Goal: Task Accomplishment & Management: Manage account settings

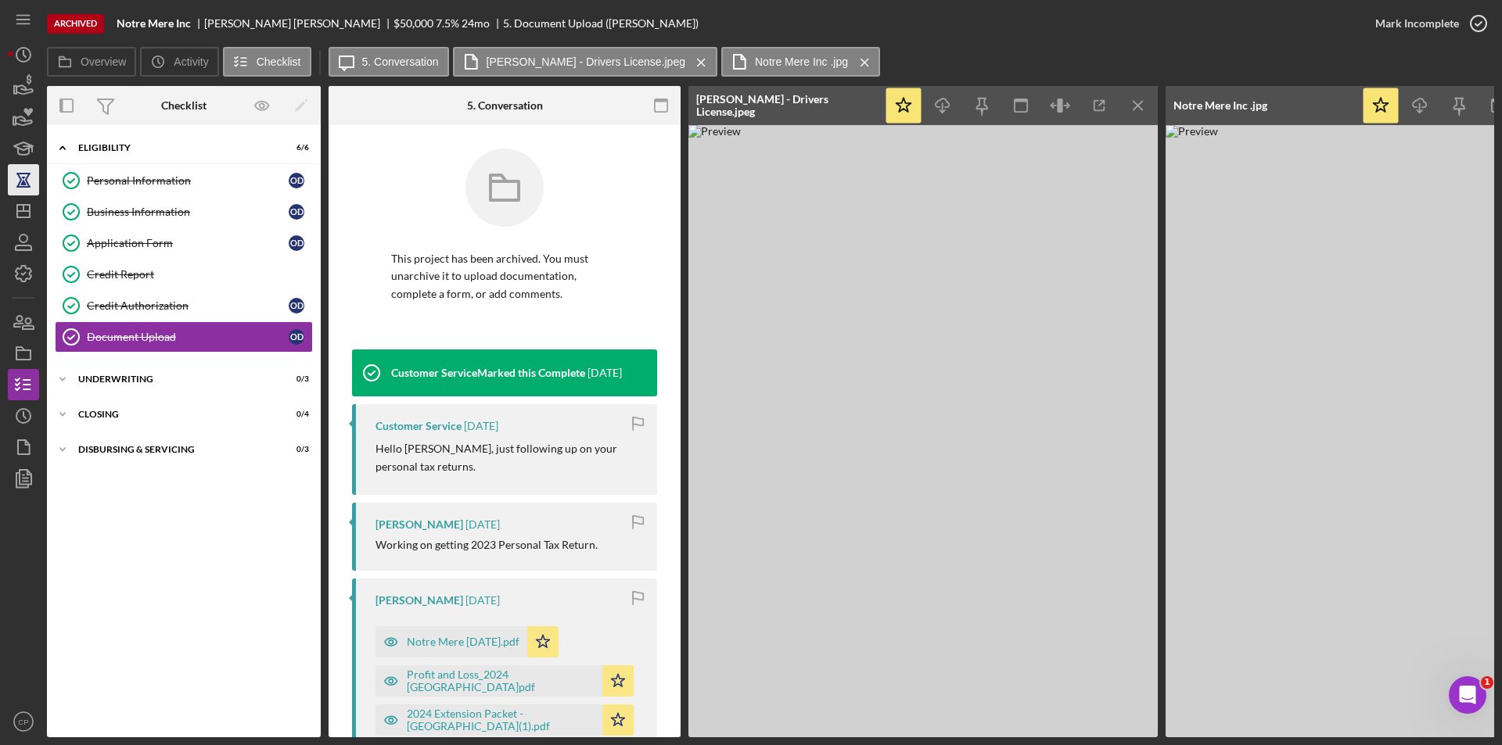
scroll to position [1265, 0]
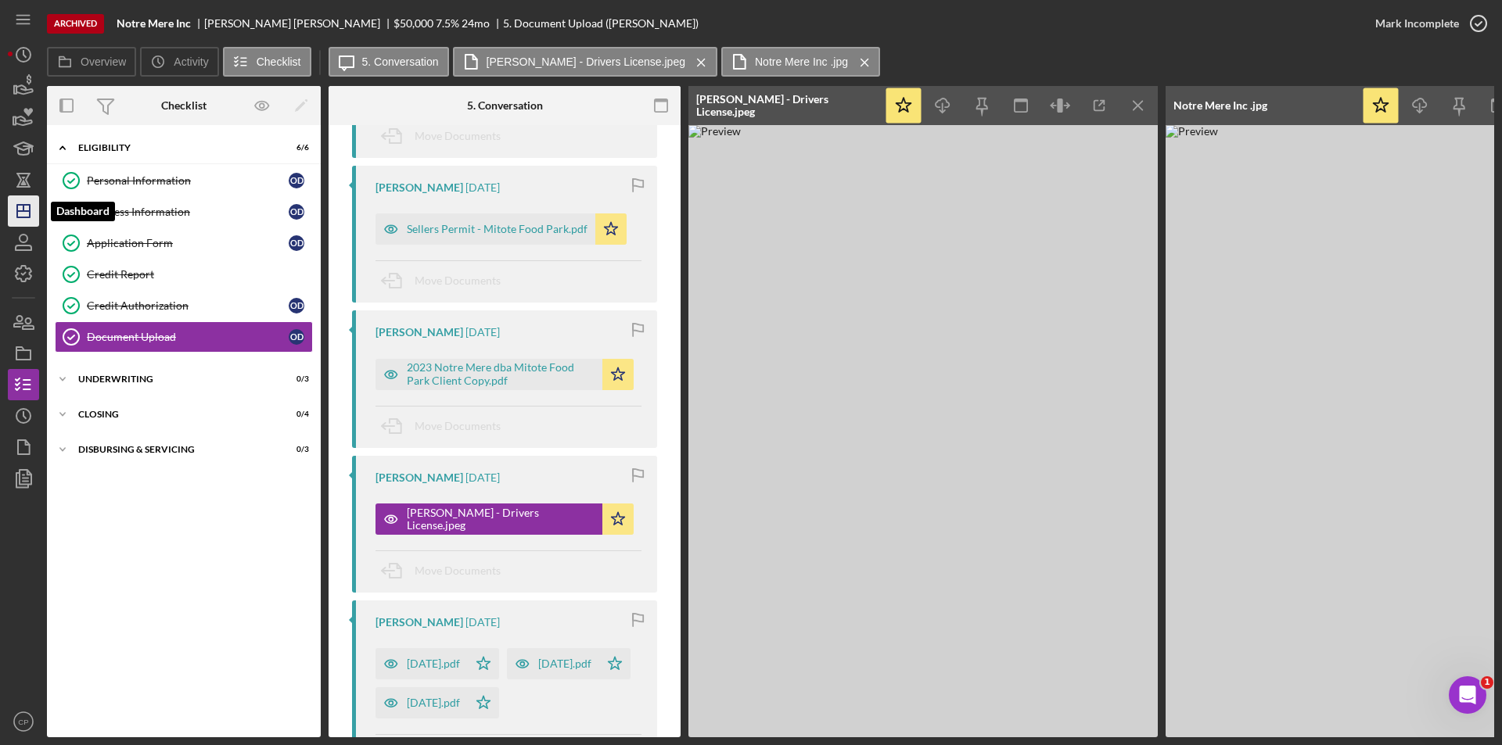
click at [24, 217] on icon "Icon/Dashboard" at bounding box center [23, 211] width 39 height 39
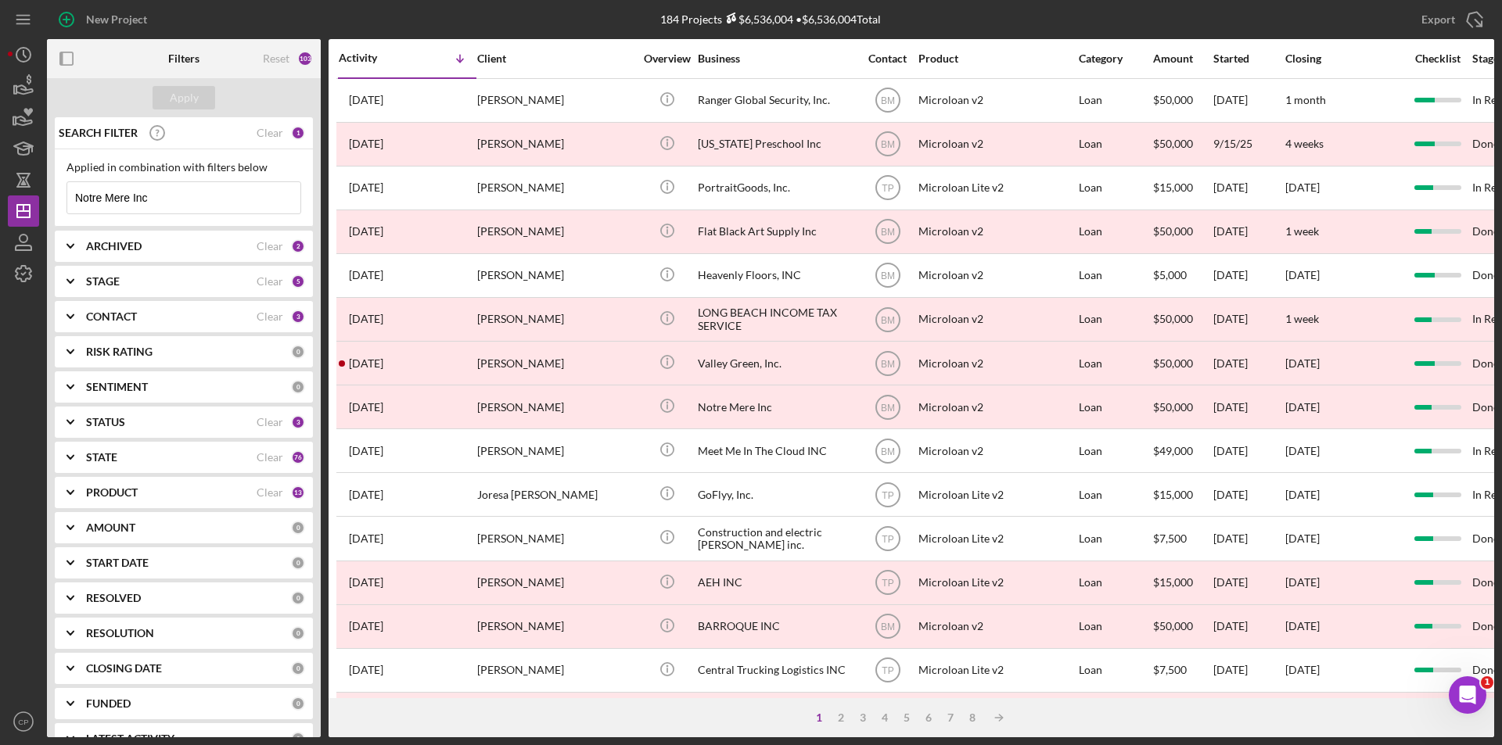
drag, startPoint x: 173, startPoint y: 202, endPoint x: 66, endPoint y: 200, distance: 107.2
click at [66, 200] on div "Applied in combination with filters below Notre Mere Inc Icon/Menu Close" at bounding box center [184, 187] width 258 height 77
paste input "JUN DESIGN AND CO LLC"
click at [183, 95] on div "Apply" at bounding box center [184, 97] width 29 height 23
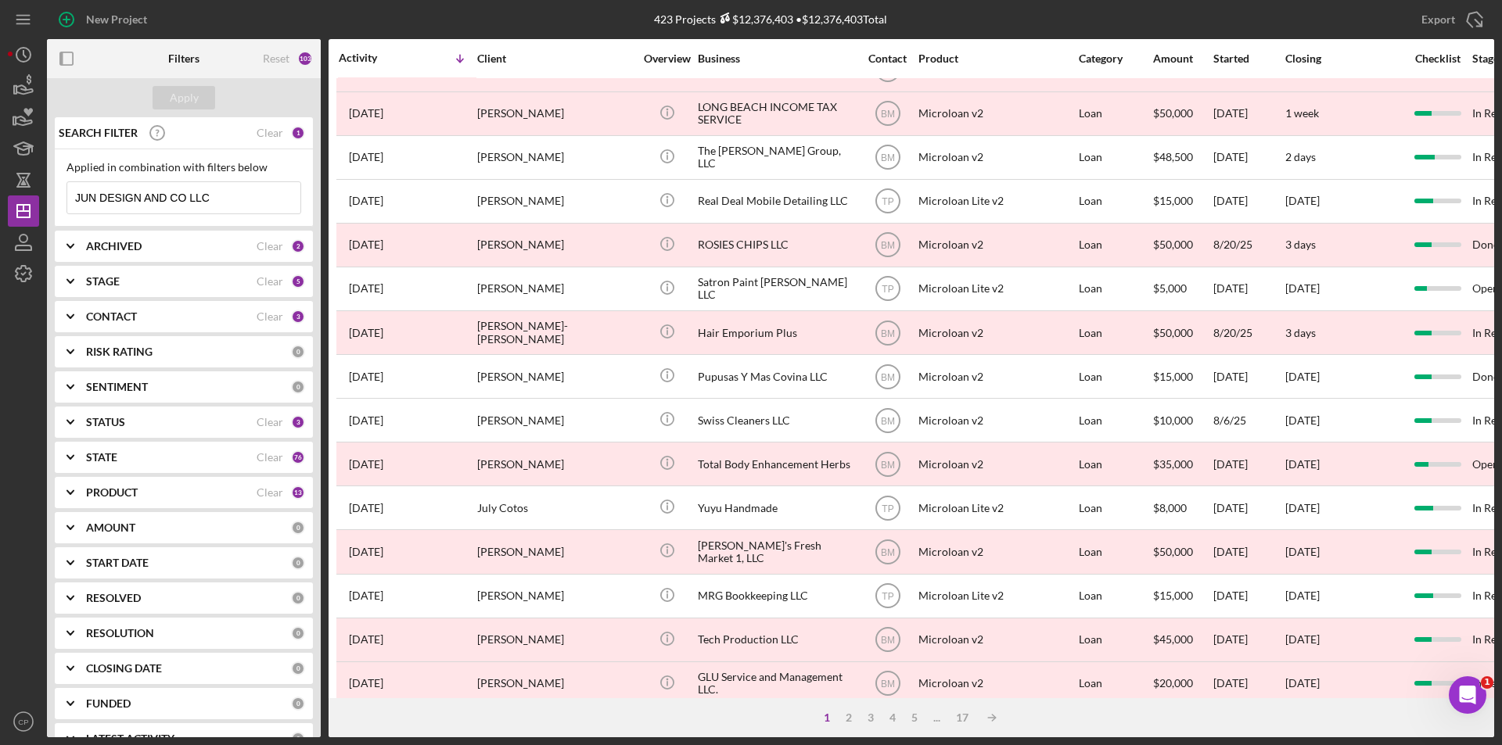
scroll to position [497, 0]
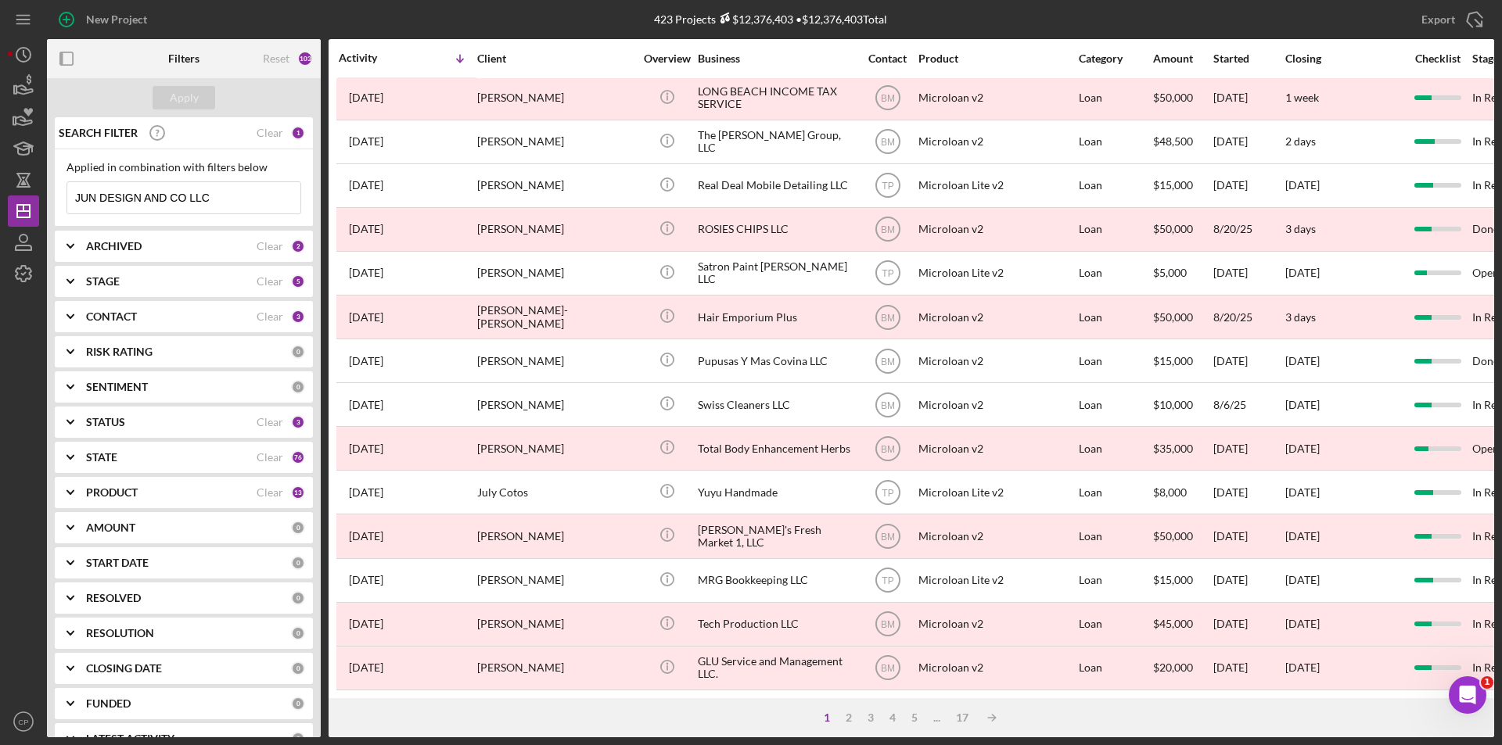
drag, startPoint x: 235, startPoint y: 194, endPoint x: -27, endPoint y: 218, distance: 263.1
click at [0, 218] on html "New Project 423 Projects $12,376,403 • $12,376,403 Total Notre Mere Inc Export …" at bounding box center [751, 372] width 1502 height 745
paste input "Cali Viejo Restaurant"
type input "Cali Viejo Restaurant LLC"
click at [196, 96] on div "Apply" at bounding box center [184, 97] width 29 height 23
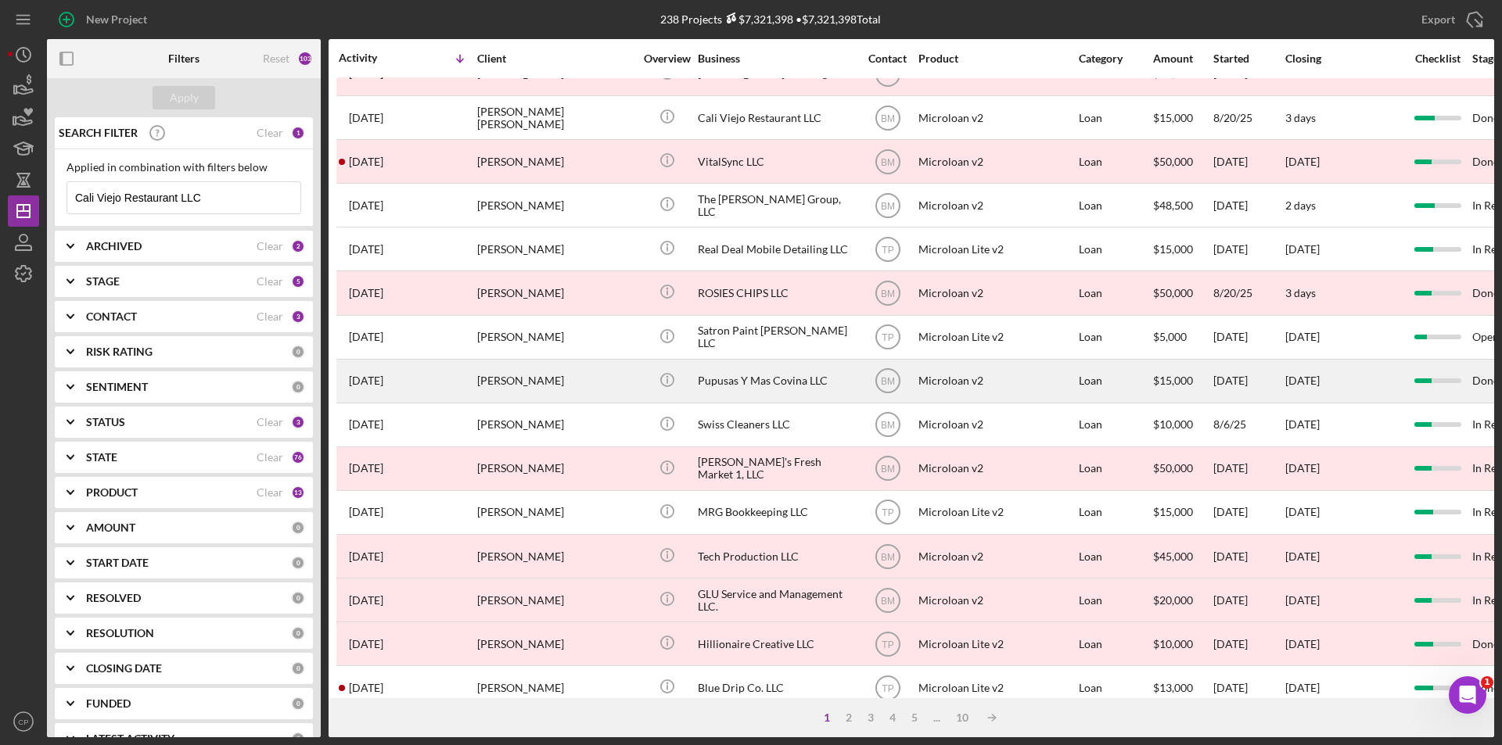
scroll to position [0, 0]
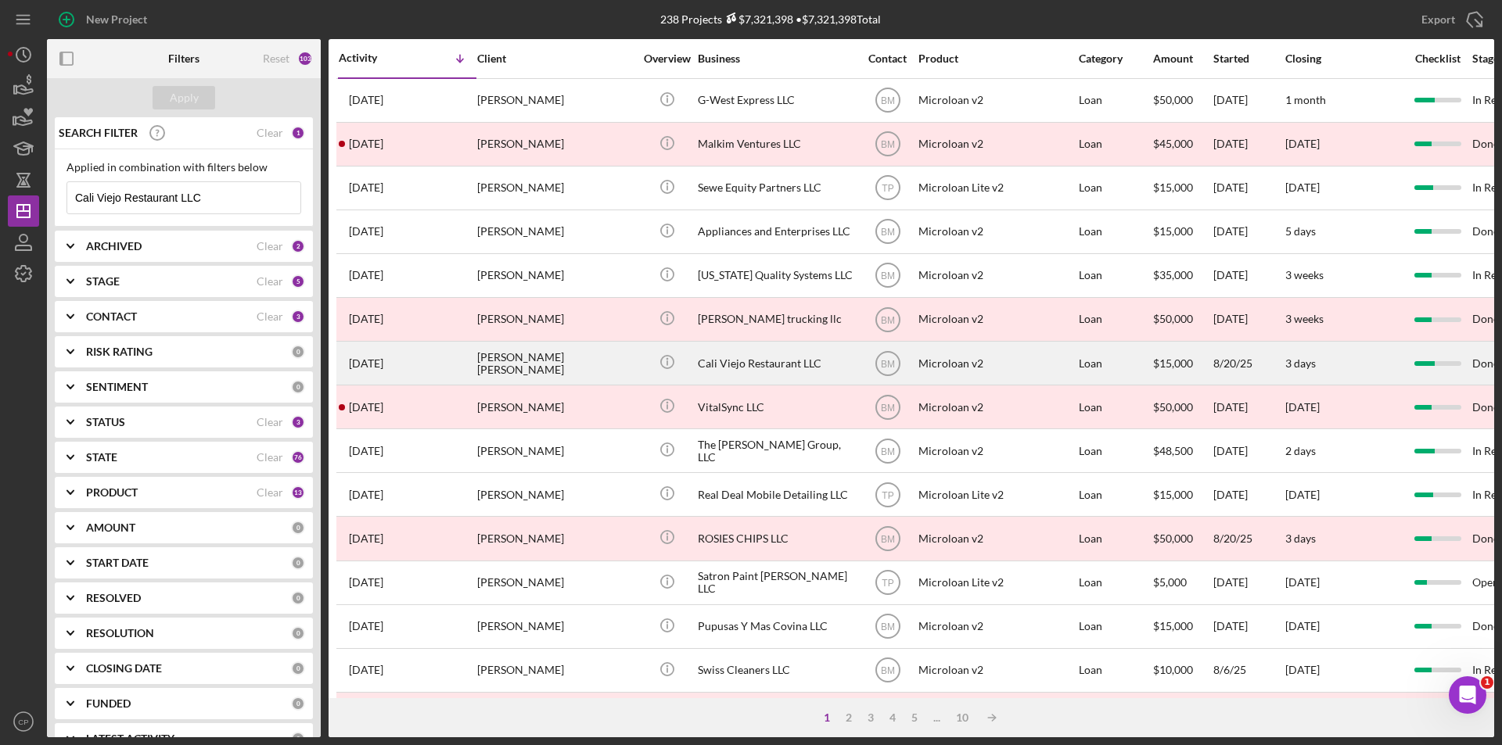
click at [745, 359] on div "Cali Viejo Restaurant LLC" at bounding box center [776, 363] width 156 height 41
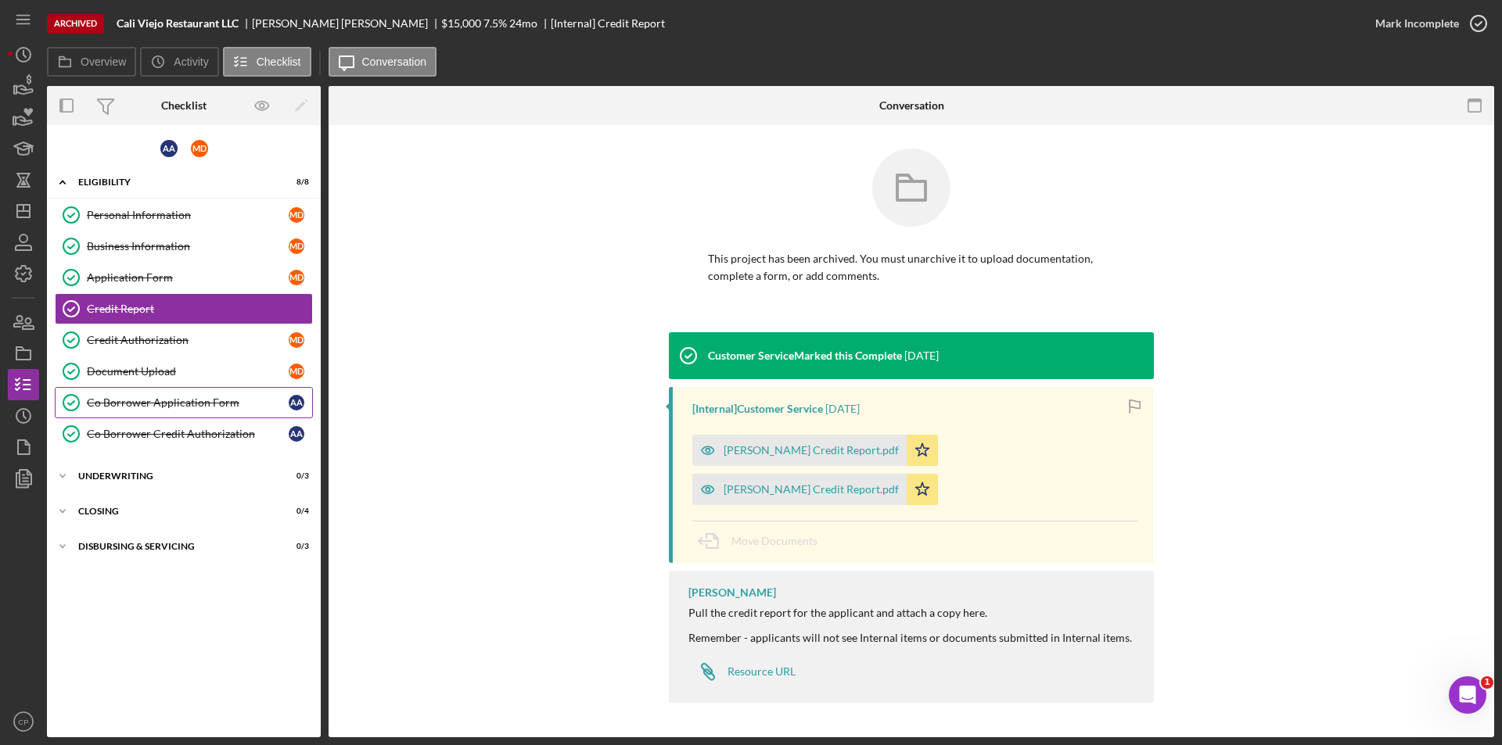
click at [131, 404] on div "Co Borrower Application Form" at bounding box center [188, 403] width 202 height 13
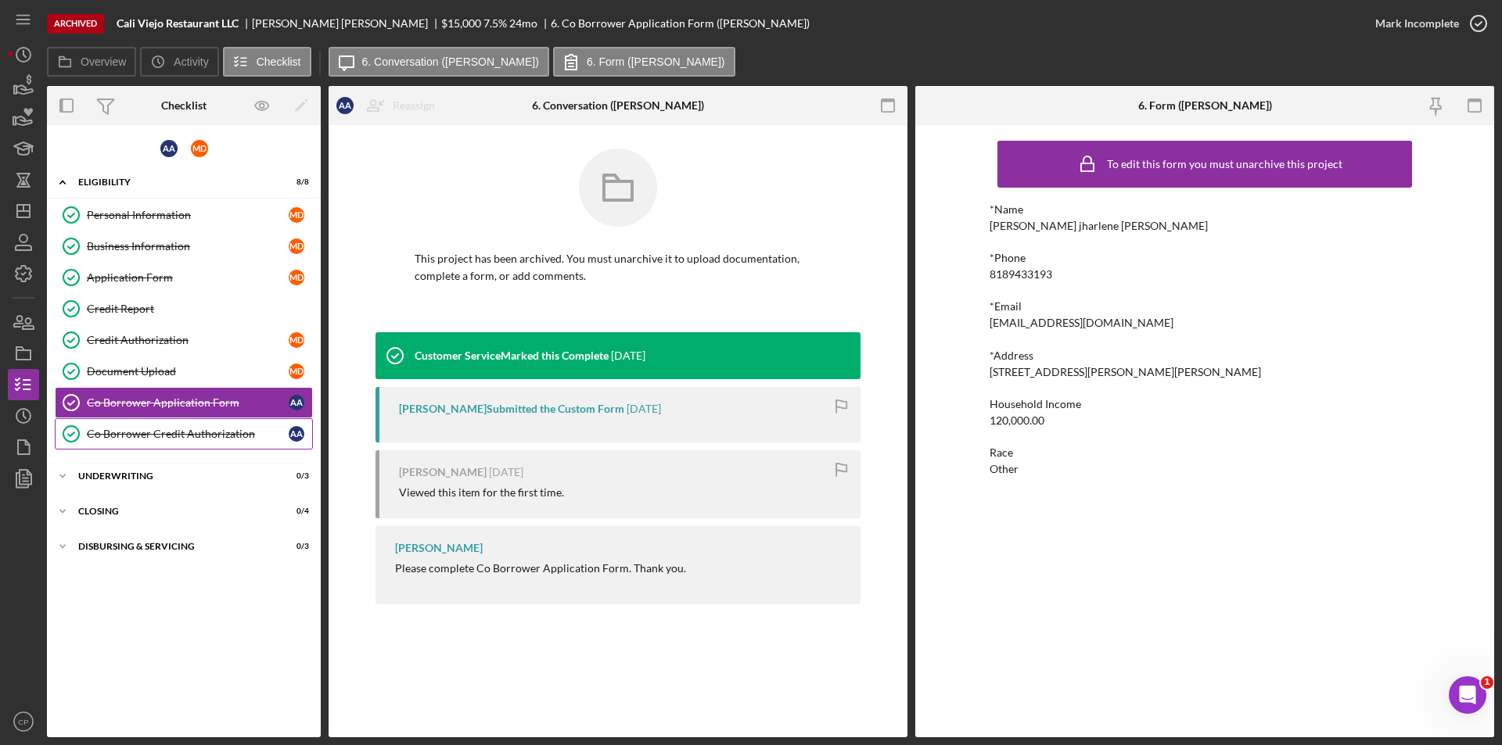
click at [142, 440] on div "Co Borrower Credit Authorization" at bounding box center [188, 434] width 202 height 13
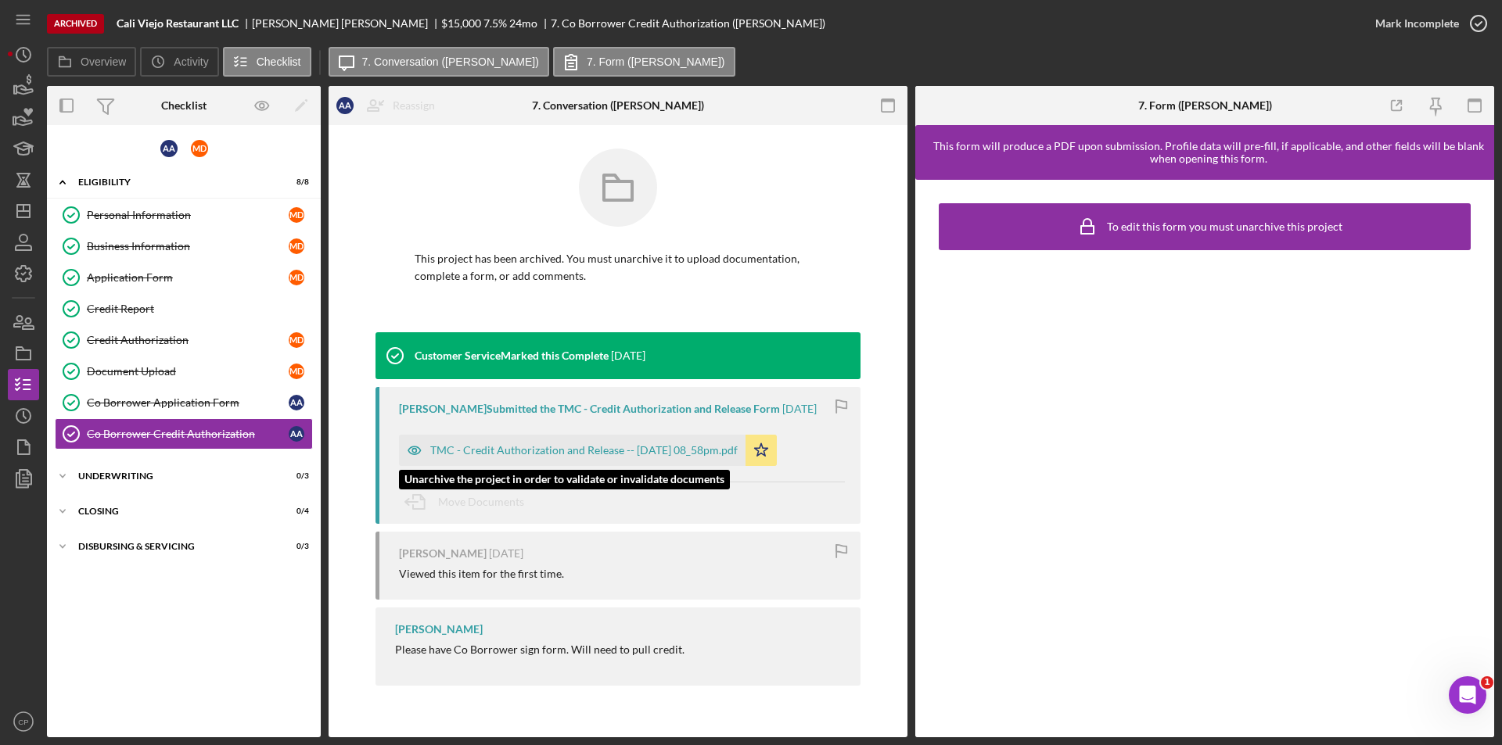
click at [556, 452] on div "TMC - Credit Authorization and Release -- [DATE] 08_58pm.pdf" at bounding box center [583, 450] width 307 height 13
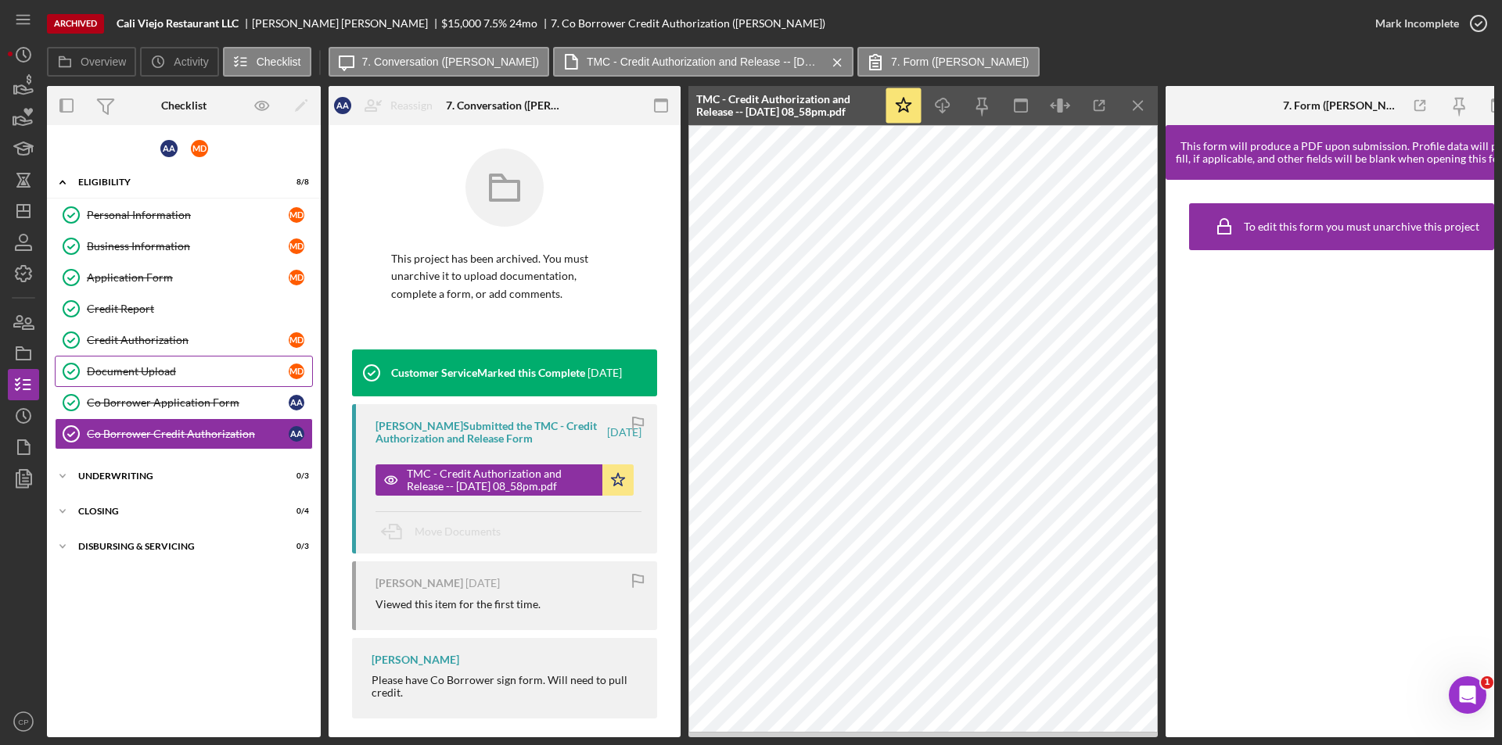
click at [154, 378] on div "Document Upload" at bounding box center [188, 371] width 202 height 13
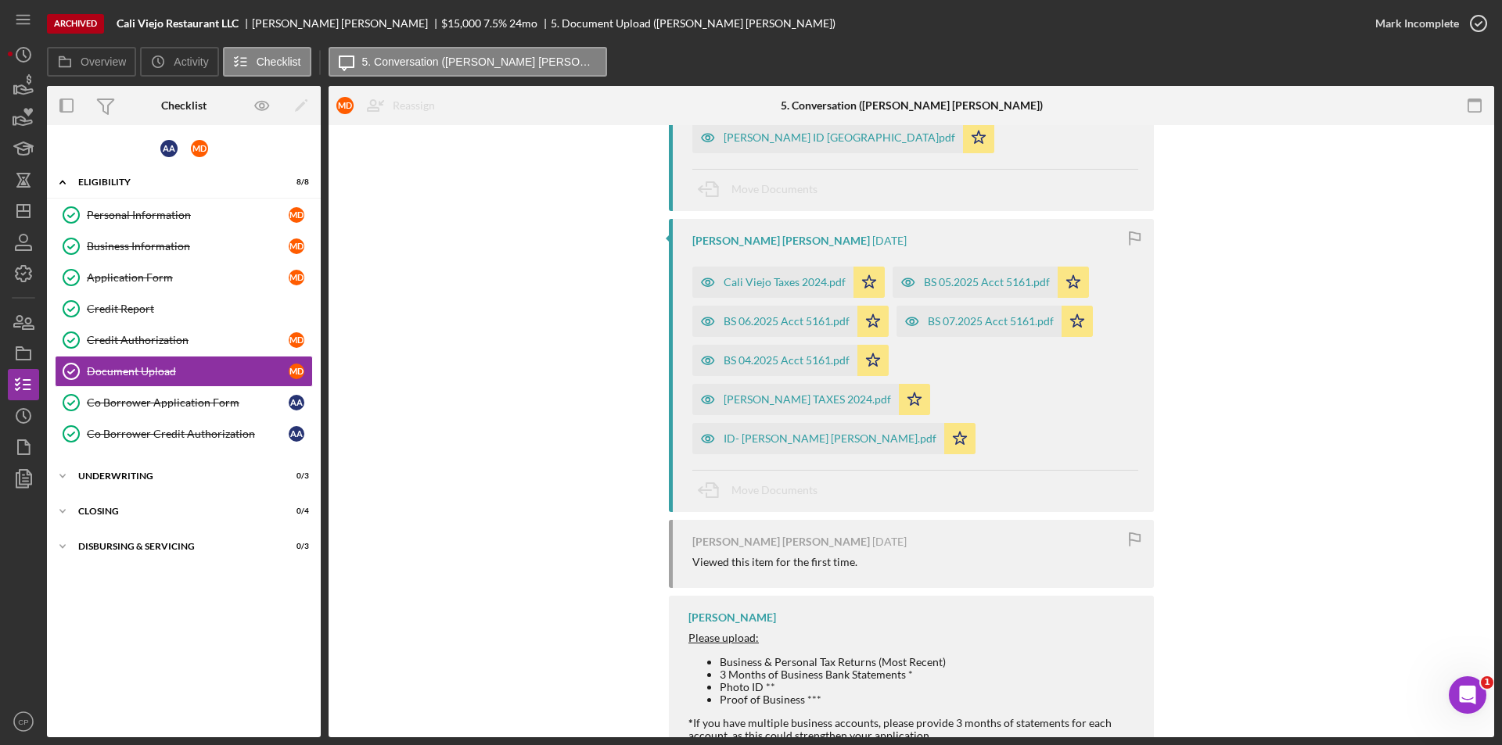
scroll to position [235, 0]
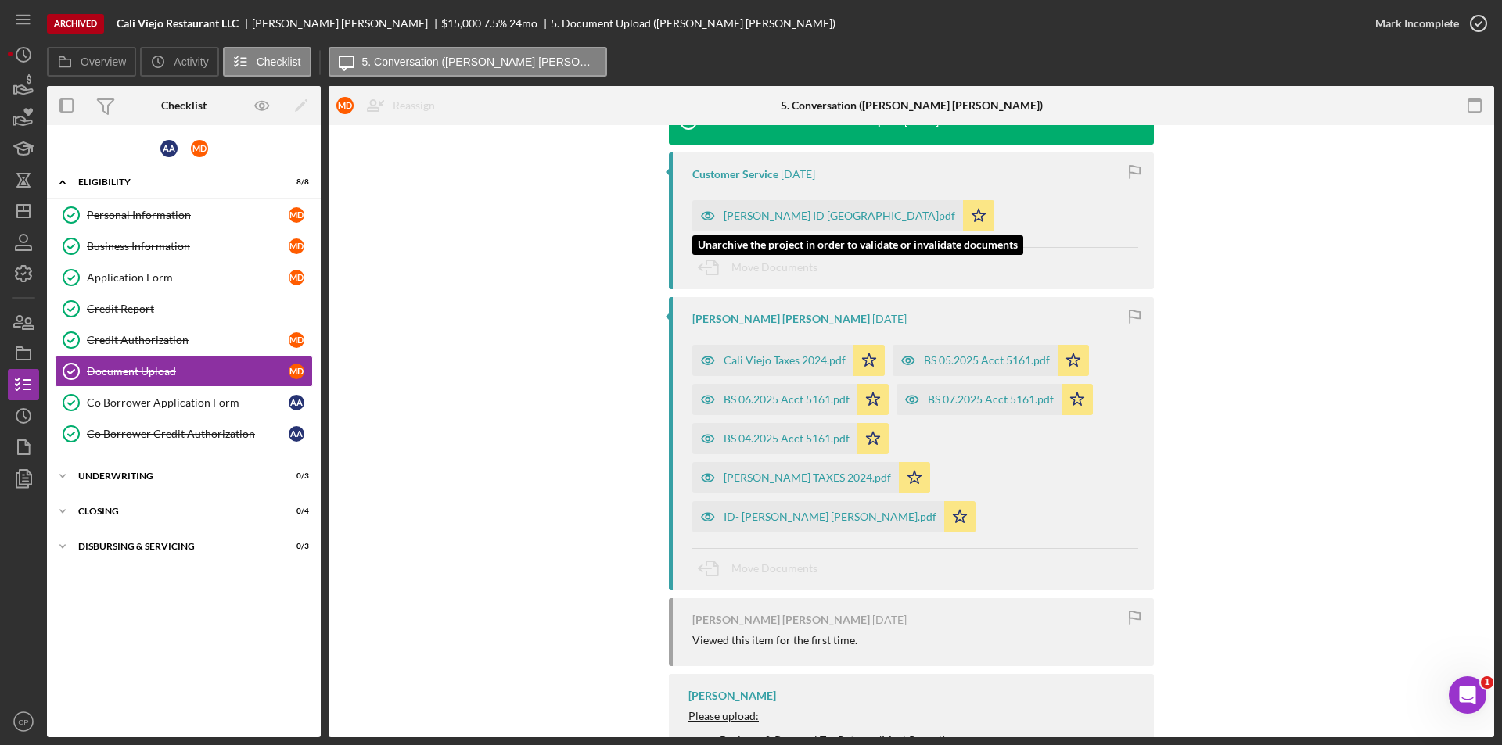
click at [765, 214] on div "[PERSON_NAME] ID [GEOGRAPHIC_DATA]pdf" at bounding box center [838, 216] width 231 height 13
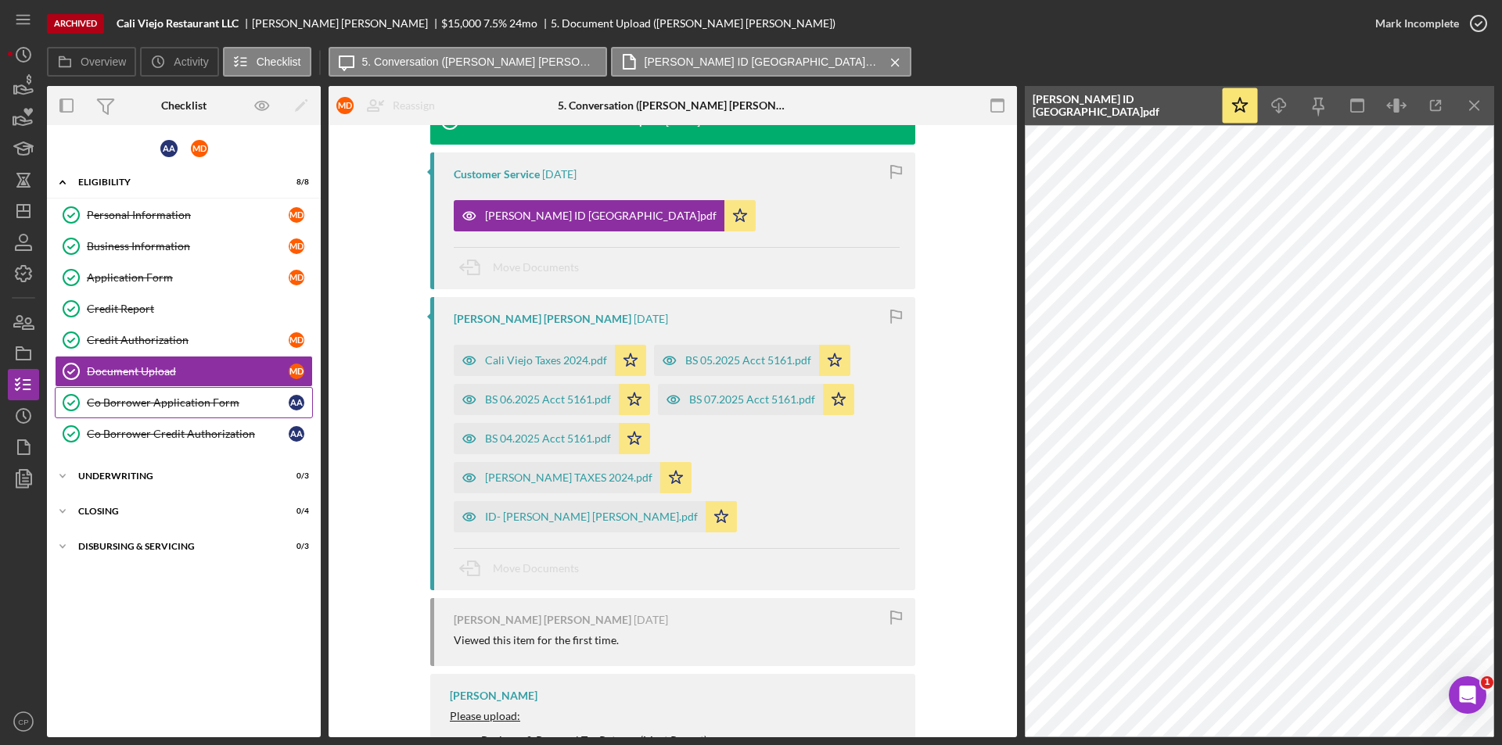
click at [122, 403] on div "Co Borrower Application Form" at bounding box center [188, 403] width 202 height 13
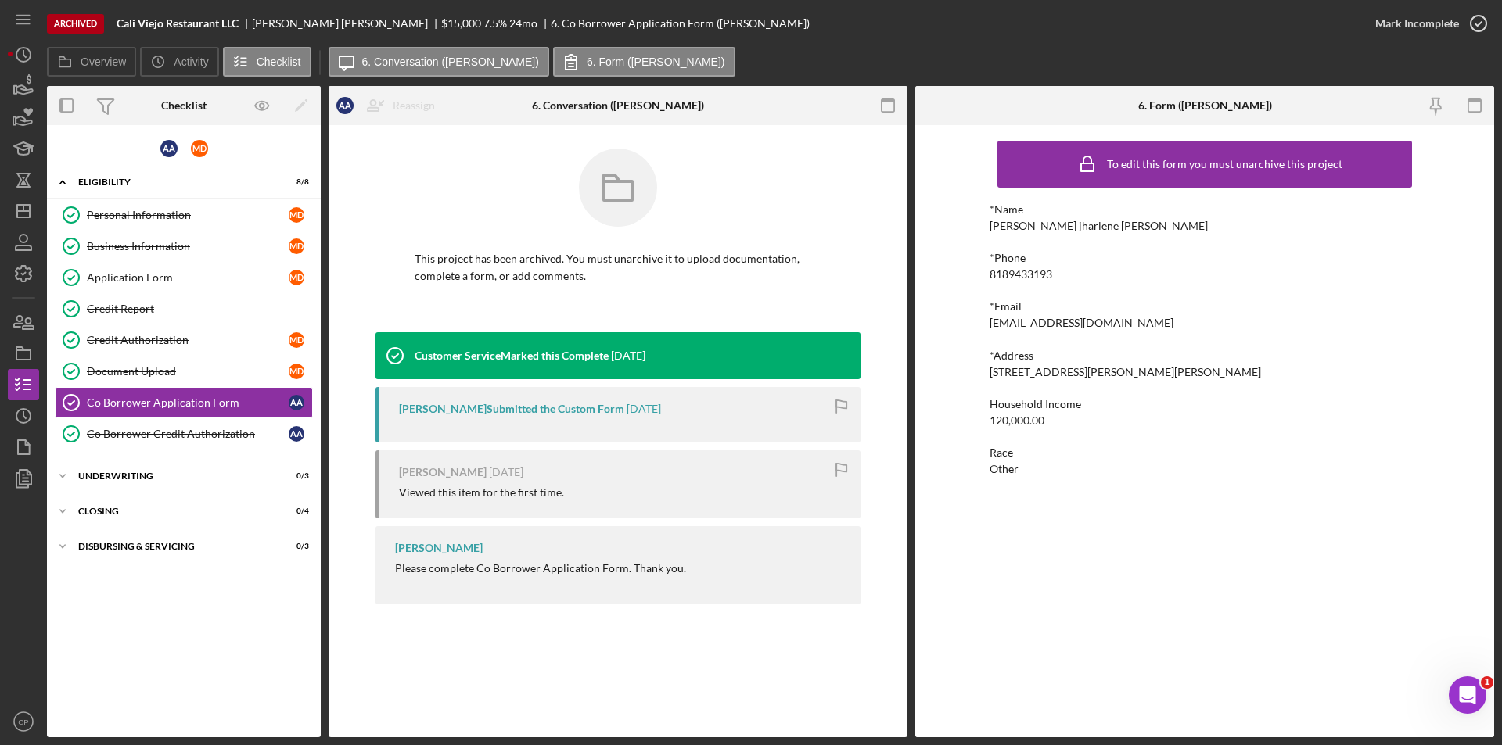
drag, startPoint x: 1049, startPoint y: 379, endPoint x: 1221, endPoint y: 364, distance: 172.7
click at [1221, 364] on div "To edit this form you must unarchive this project *Name [PERSON_NAME] jharlene …" at bounding box center [1204, 431] width 579 height 612
copy div "[STREET_ADDRESS][PERSON_NAME][PERSON_NAME]"
click at [135, 345] on div "Credit Authorization" at bounding box center [188, 340] width 202 height 13
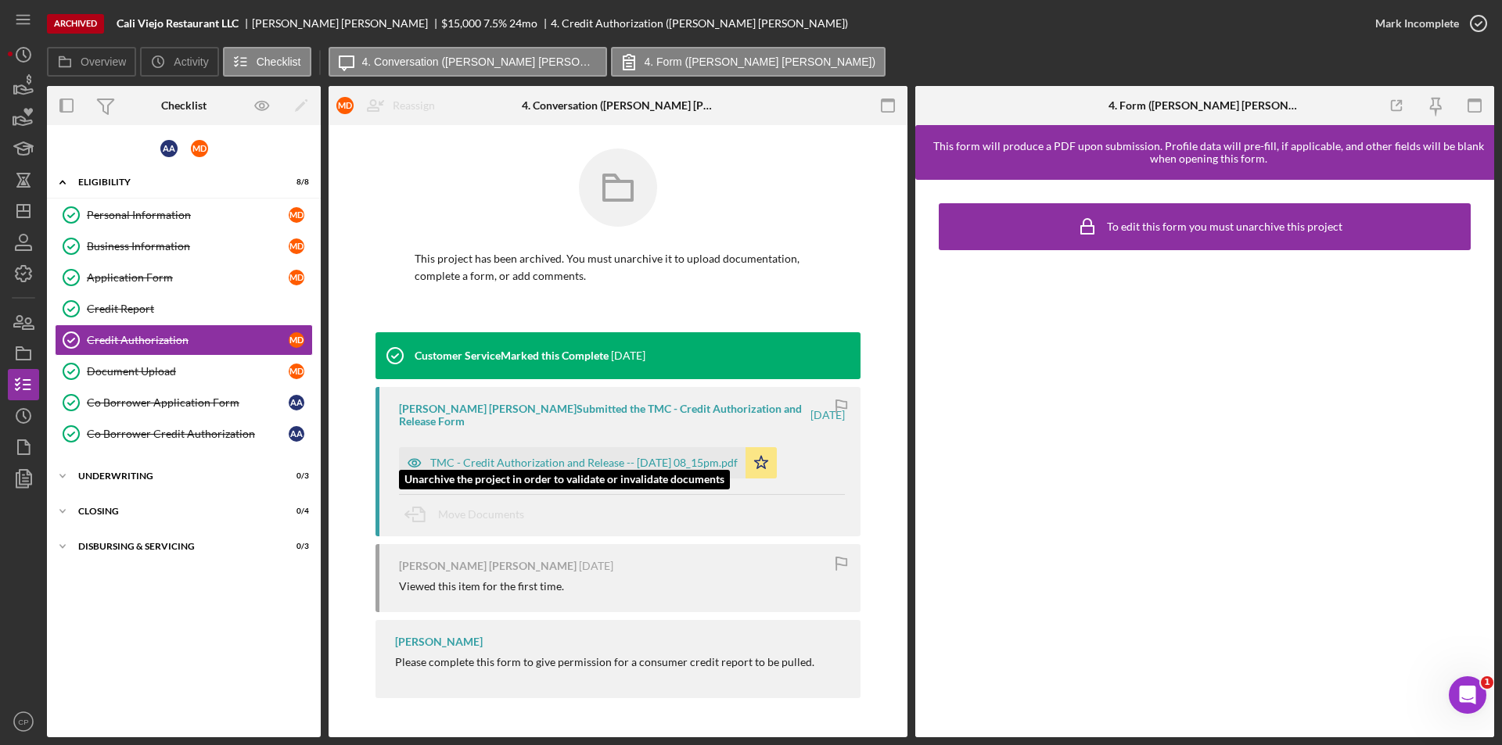
click at [504, 457] on div "TMC - Credit Authorization and Release -- [DATE] 08_15pm.pdf" at bounding box center [583, 463] width 307 height 13
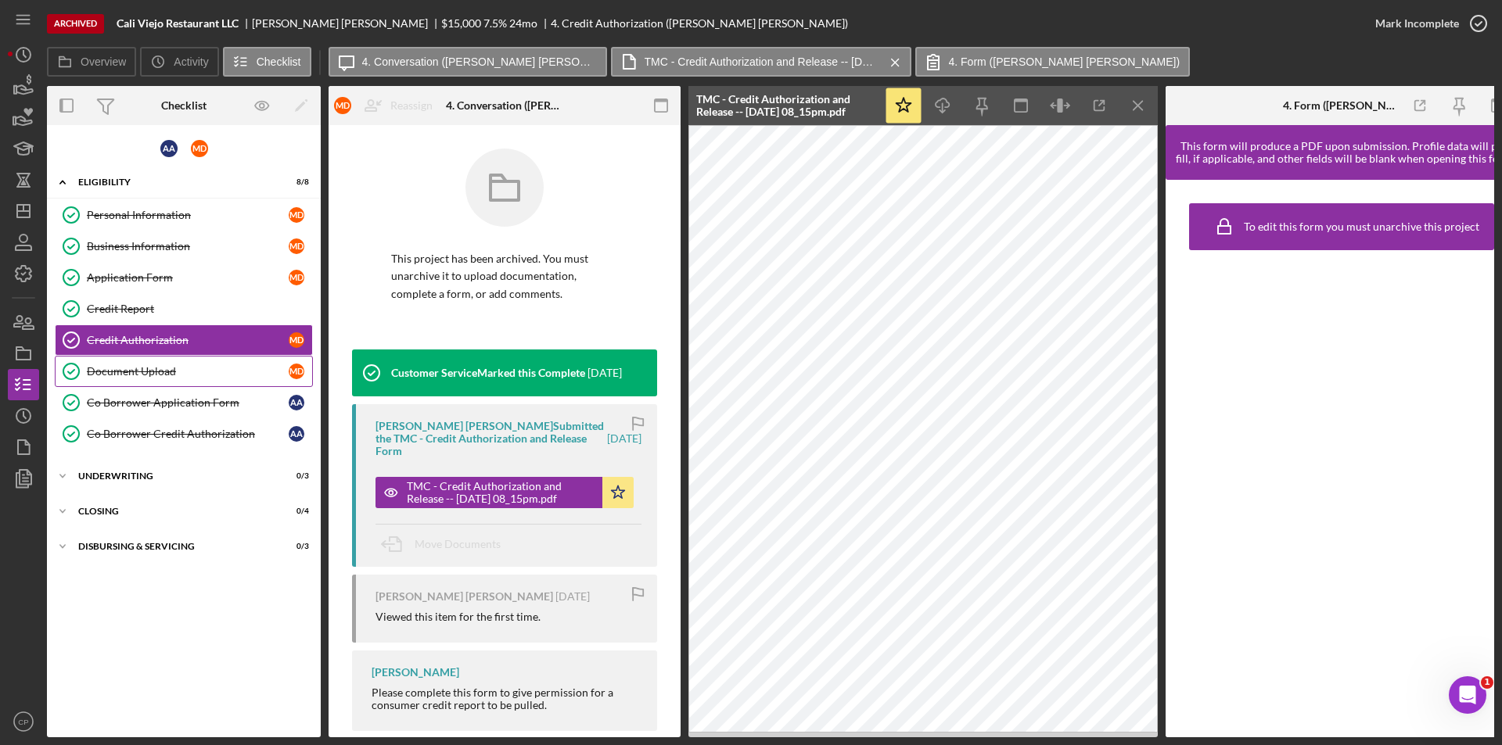
click at [93, 372] on div "Document Upload" at bounding box center [188, 371] width 202 height 13
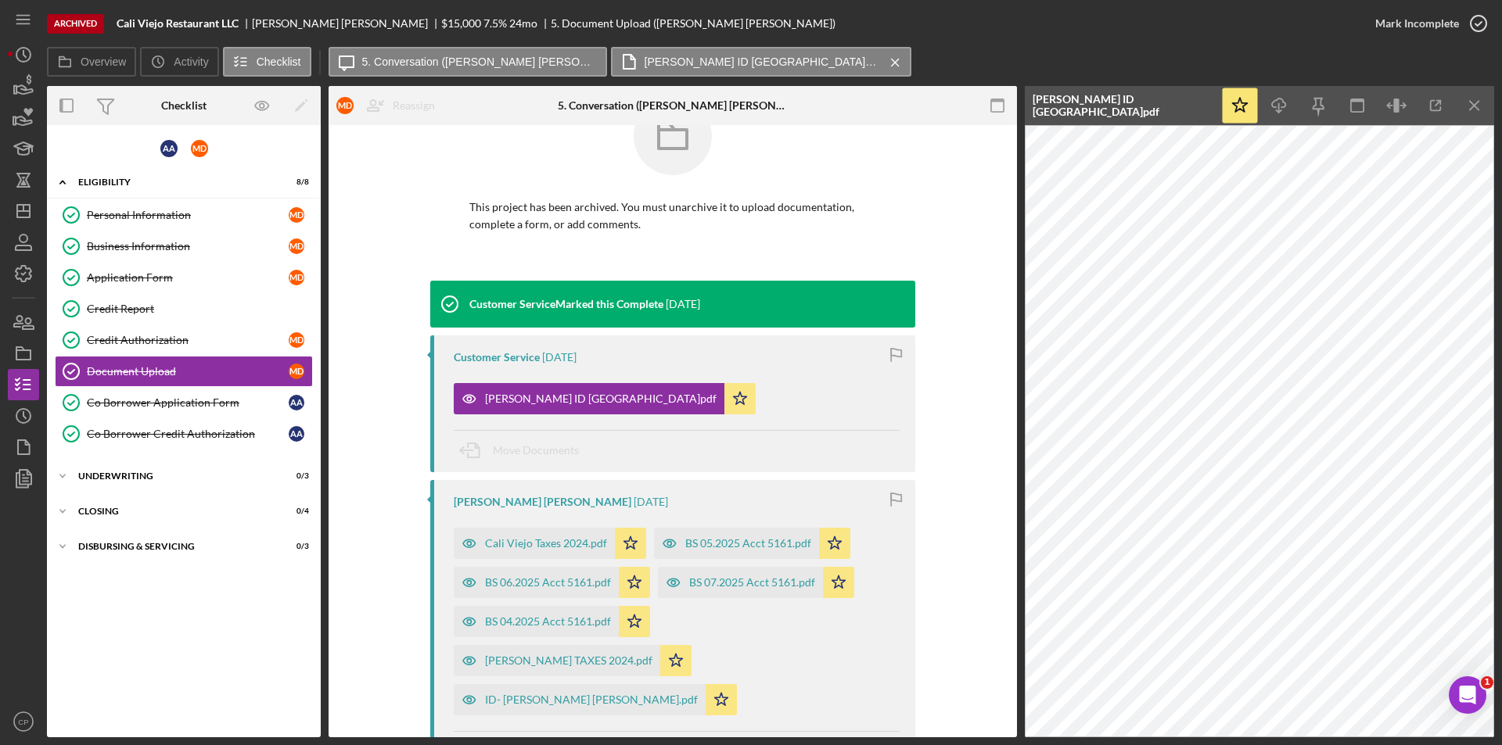
scroll to position [78, 0]
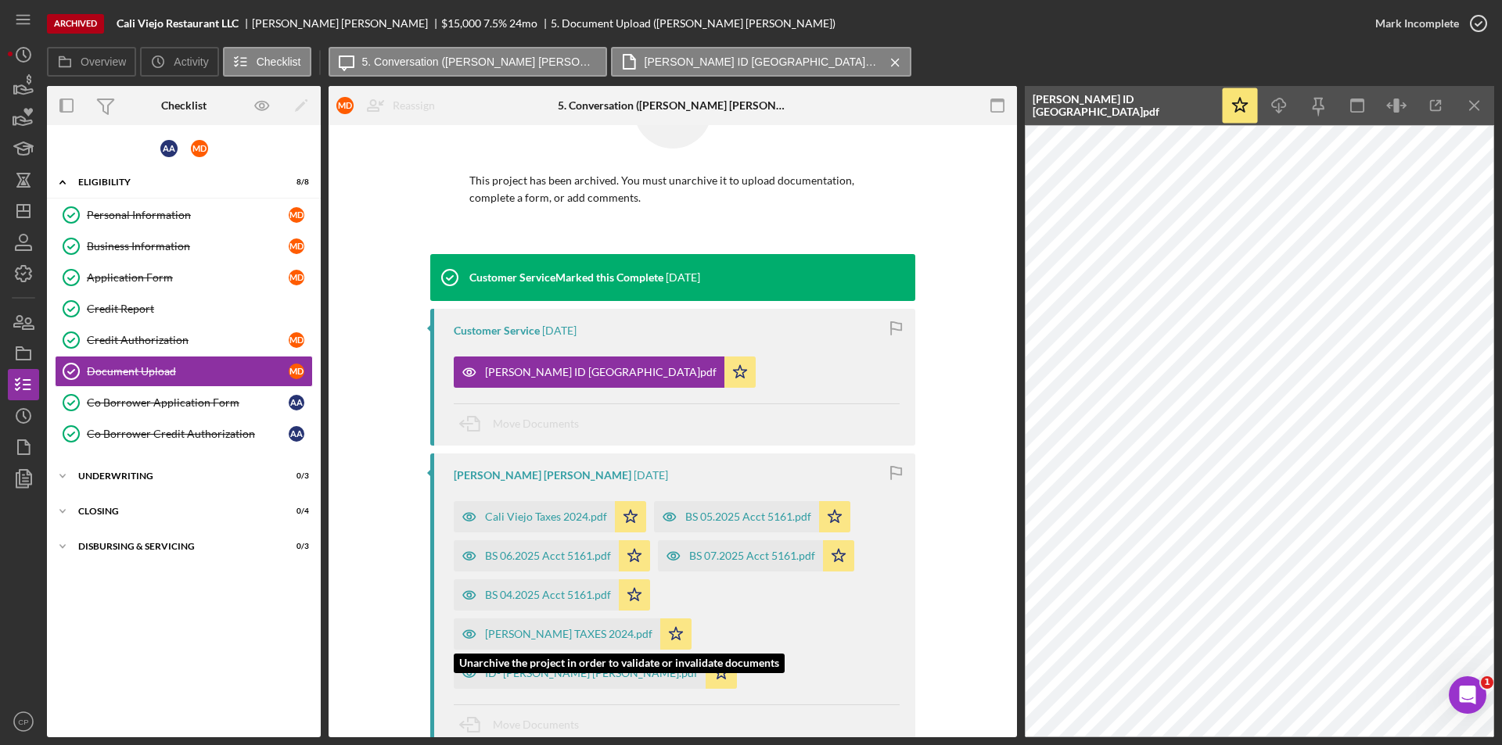
click at [522, 667] on div "ID- [PERSON_NAME] [PERSON_NAME].pdf" at bounding box center [591, 673] width 213 height 13
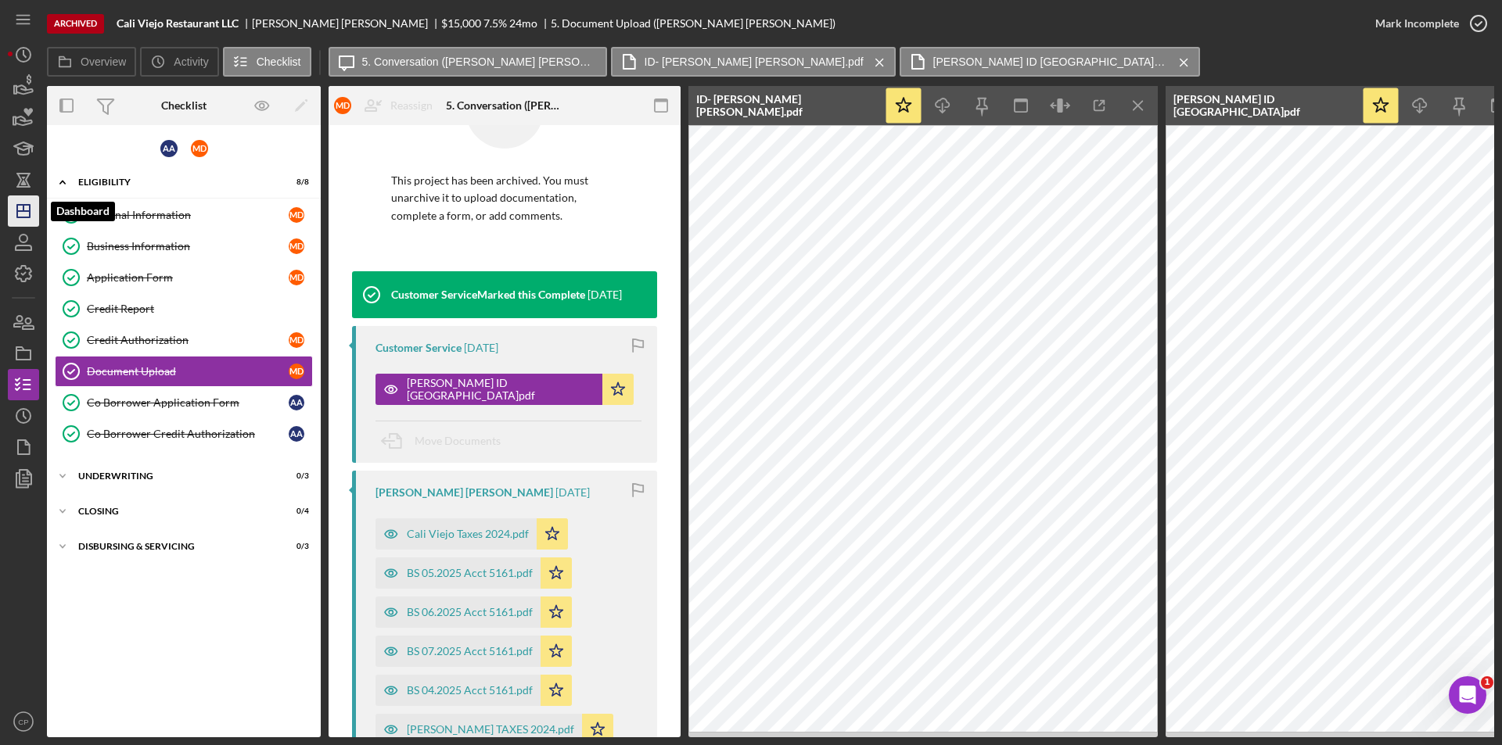
click at [26, 213] on icon "Icon/Dashboard" at bounding box center [23, 211] width 39 height 39
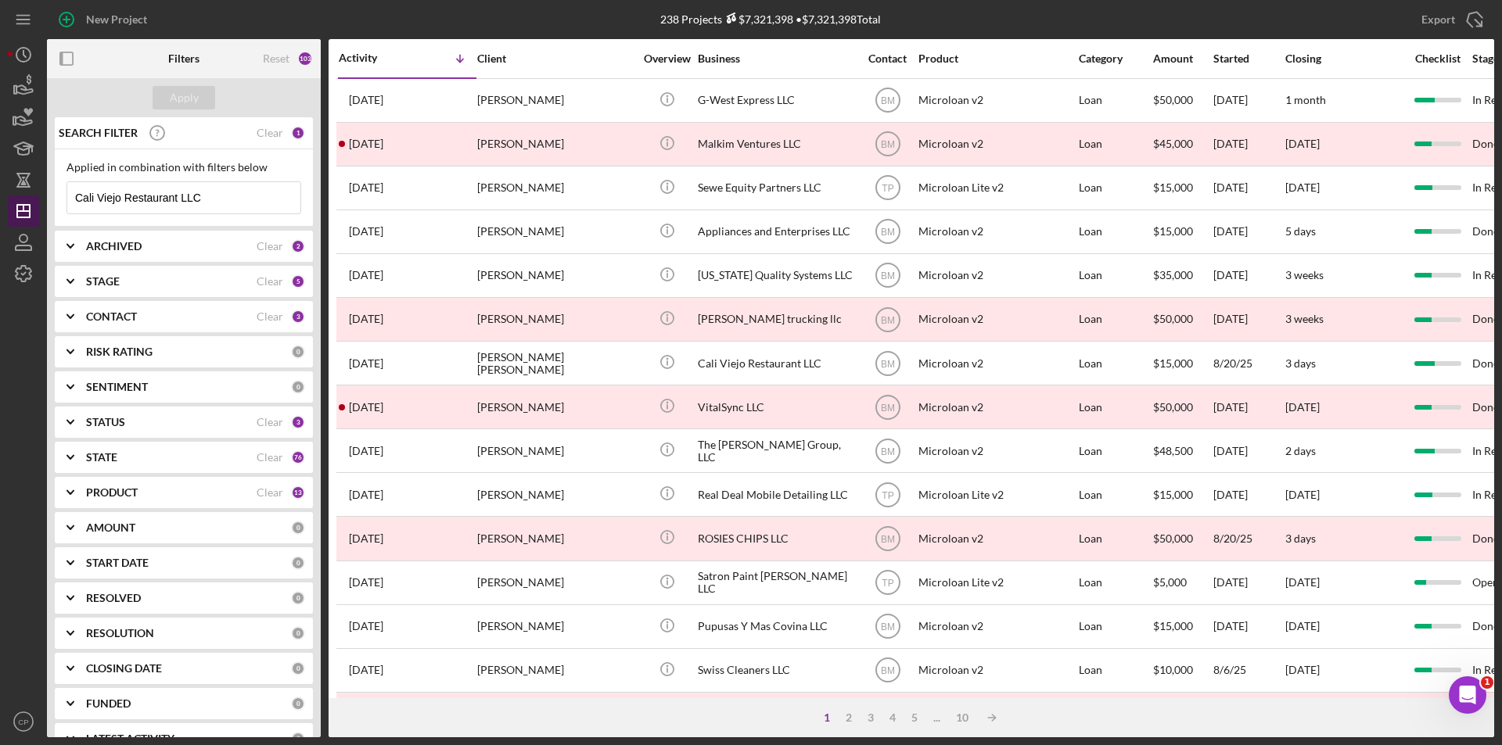
drag, startPoint x: 238, startPoint y: 196, endPoint x: 13, endPoint y: 207, distance: 225.5
click at [13, 207] on div "New Project 238 Projects $7,321,398 • $7,321,398 Total Cali Viejo Restaurant LL…" at bounding box center [751, 369] width 1486 height 738
paste input "[PERSON_NAME] family child care"
click at [190, 97] on div "Apply" at bounding box center [184, 97] width 29 height 23
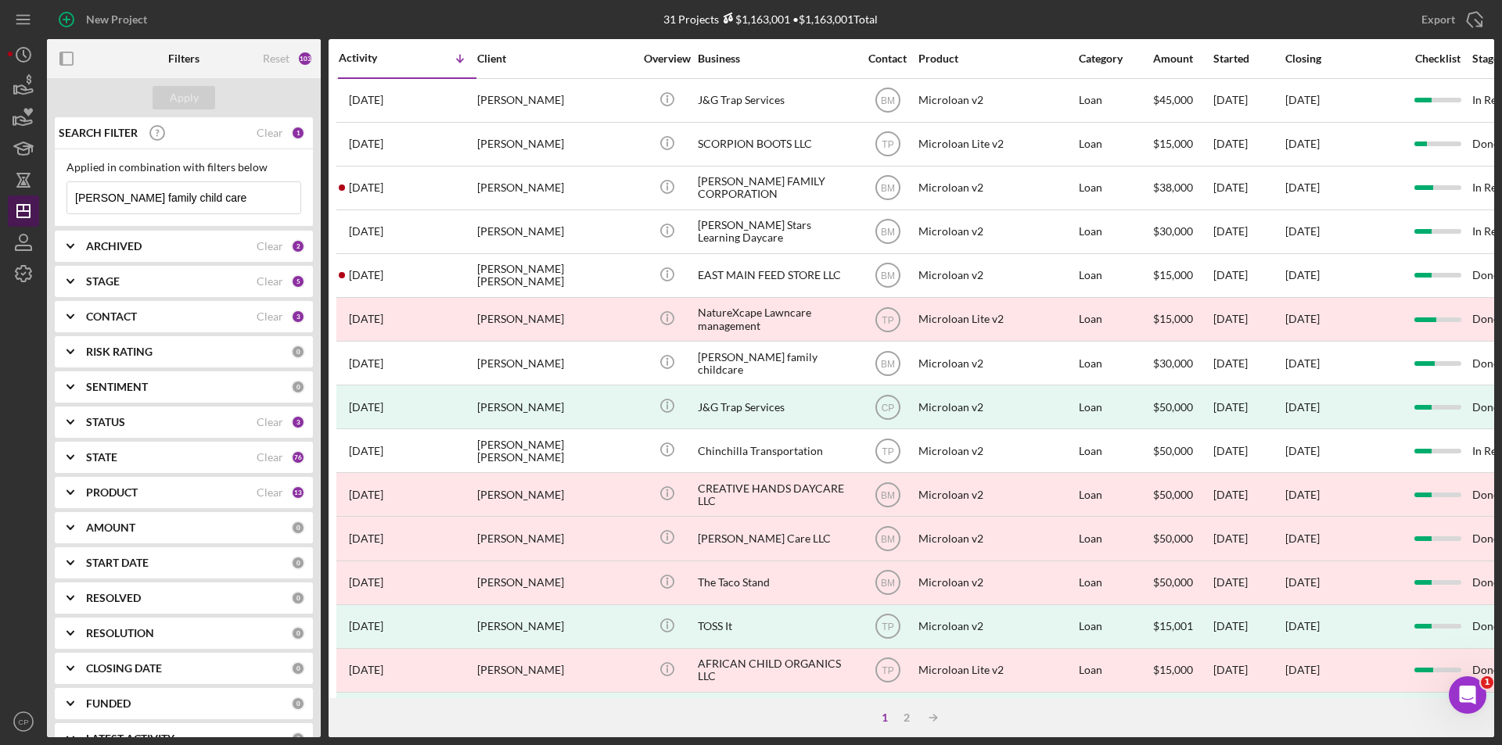
drag, startPoint x: 244, startPoint y: 194, endPoint x: 38, endPoint y: 204, distance: 206.7
click at [38, 204] on div "New Project 31 Projects $1,163,001 • $1,163,001 Total Cali Viejo Restaurant LLC…" at bounding box center [751, 369] width 1486 height 738
paste input "HEAVENLY HARDWOOD FLOORS, INC"
type input "HEAVENLY HARDWOOD FLOORS, INC"
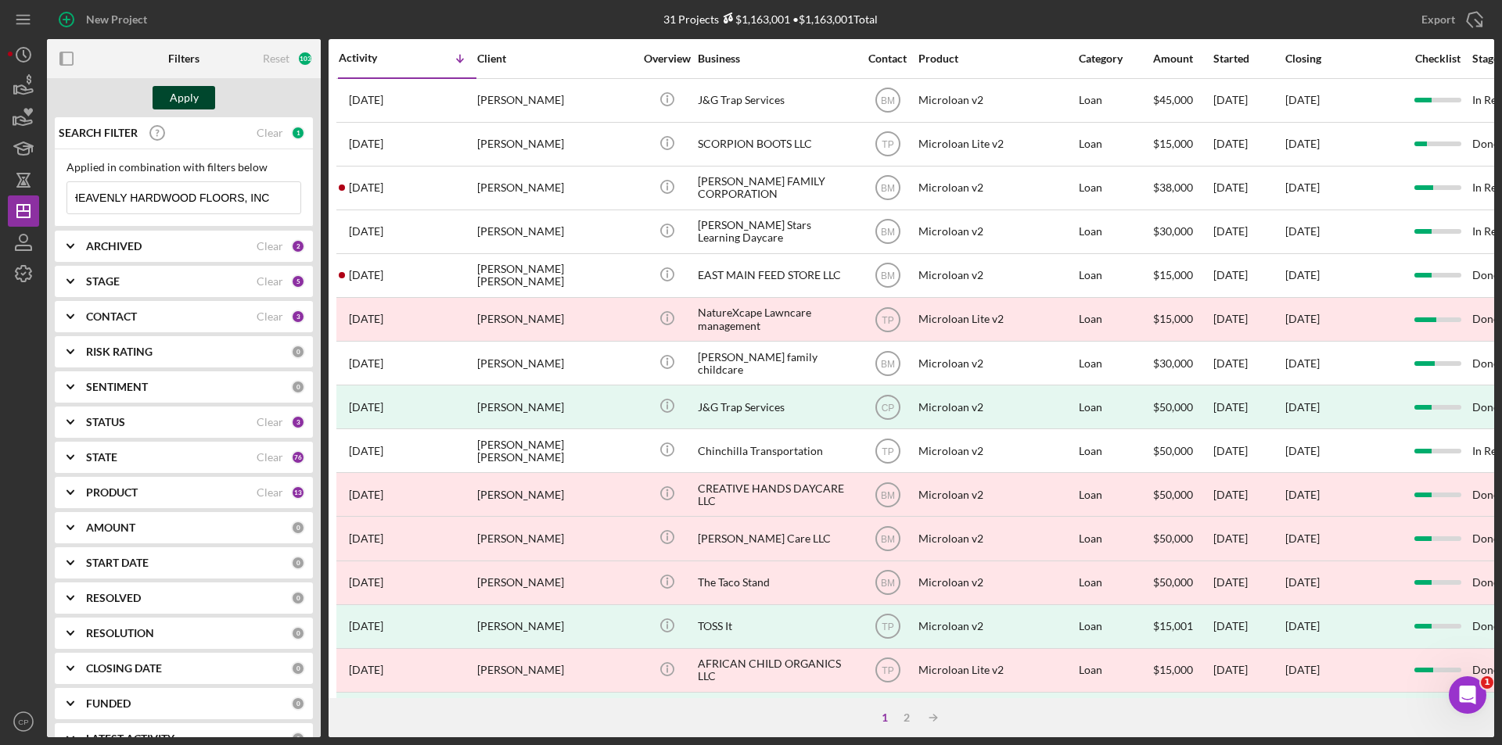
scroll to position [0, 0]
click at [195, 99] on div "Apply" at bounding box center [184, 97] width 29 height 23
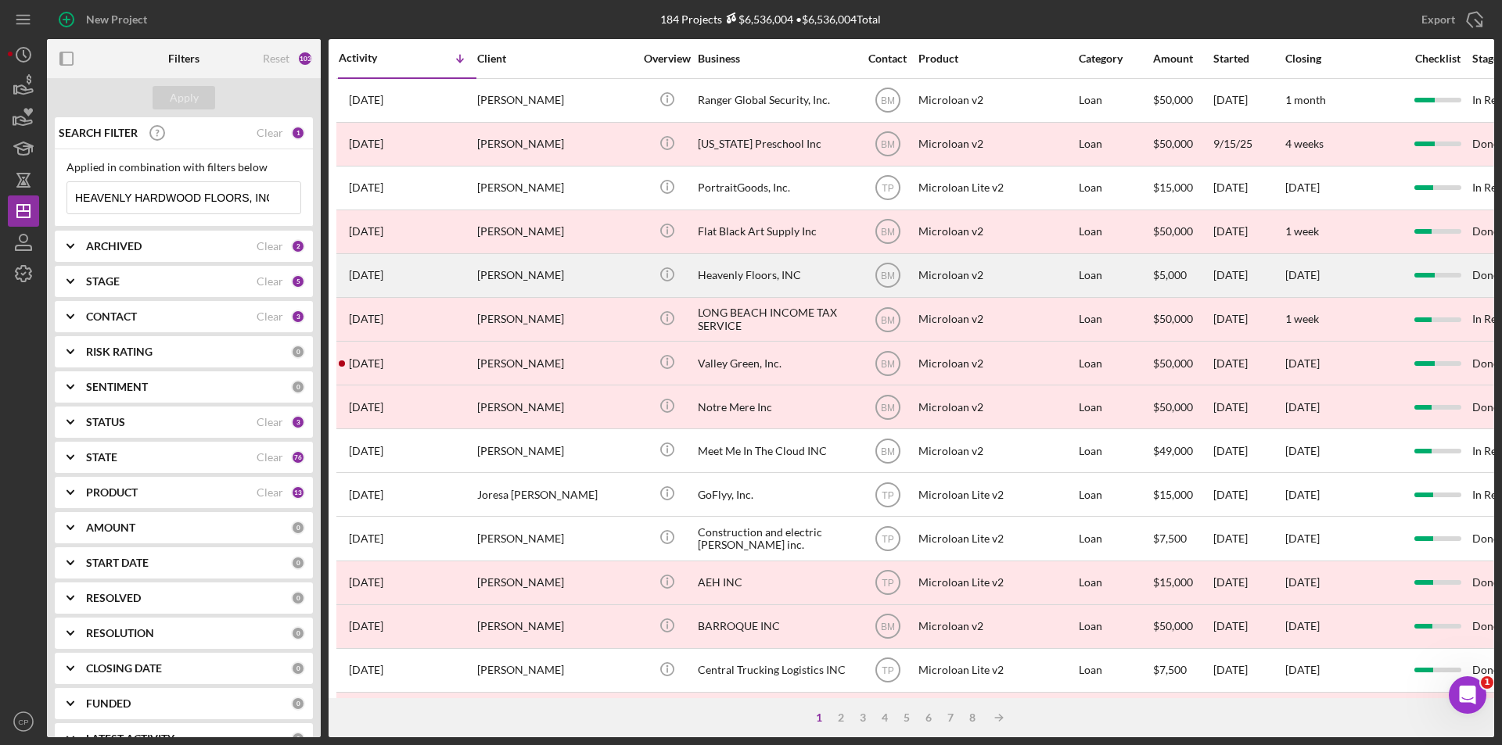
click at [743, 271] on div "Heavenly Floors, INC" at bounding box center [776, 275] width 156 height 41
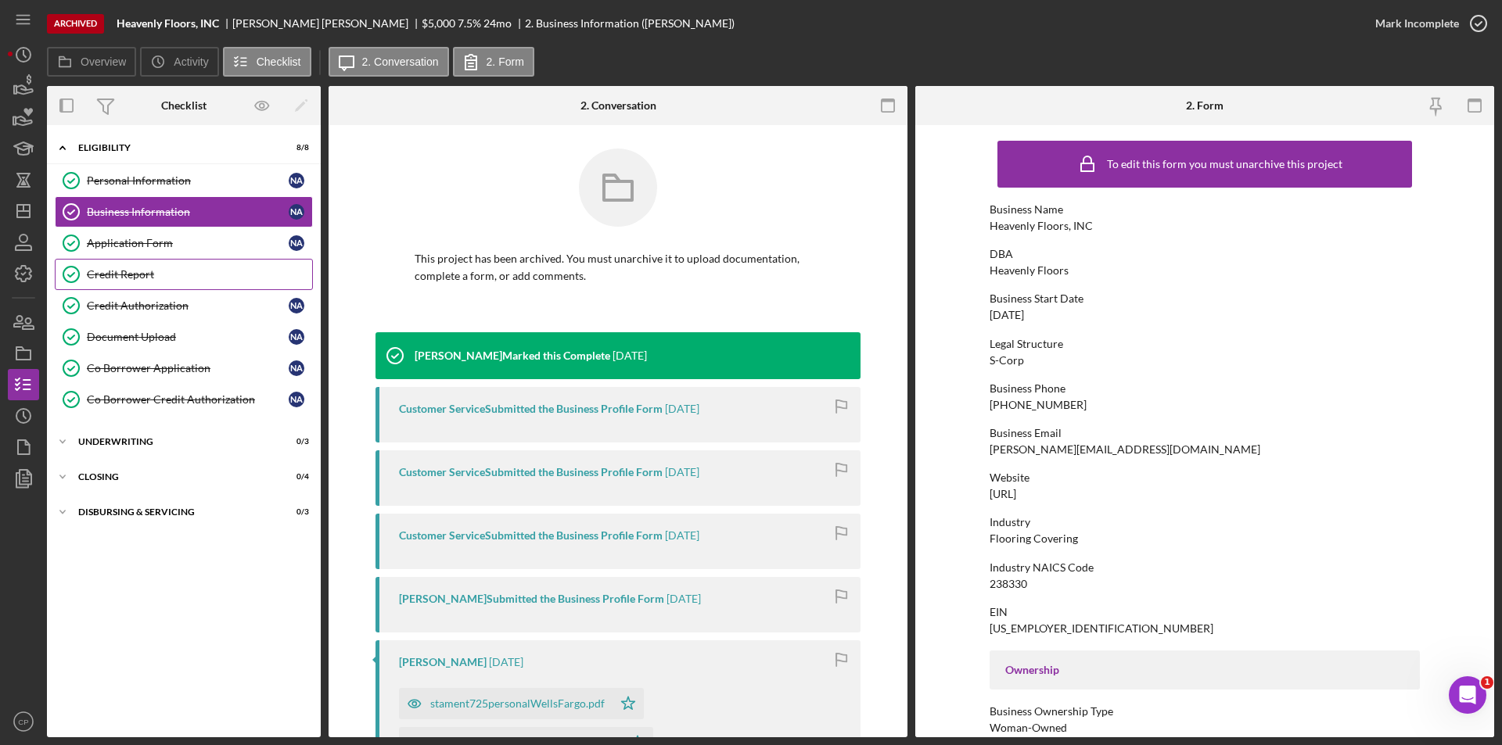
click at [119, 271] on div "Credit Report" at bounding box center [199, 274] width 225 height 13
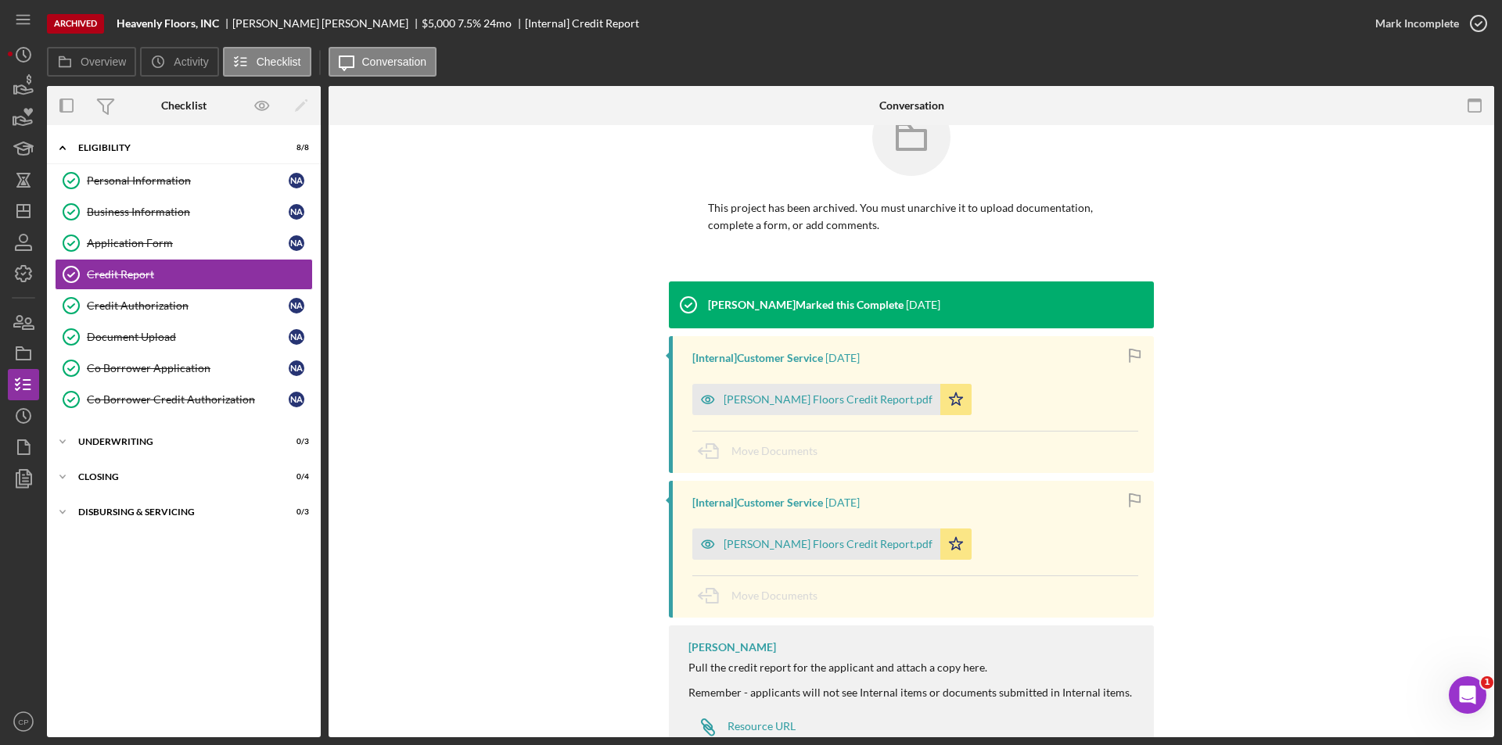
scroll to position [103, 0]
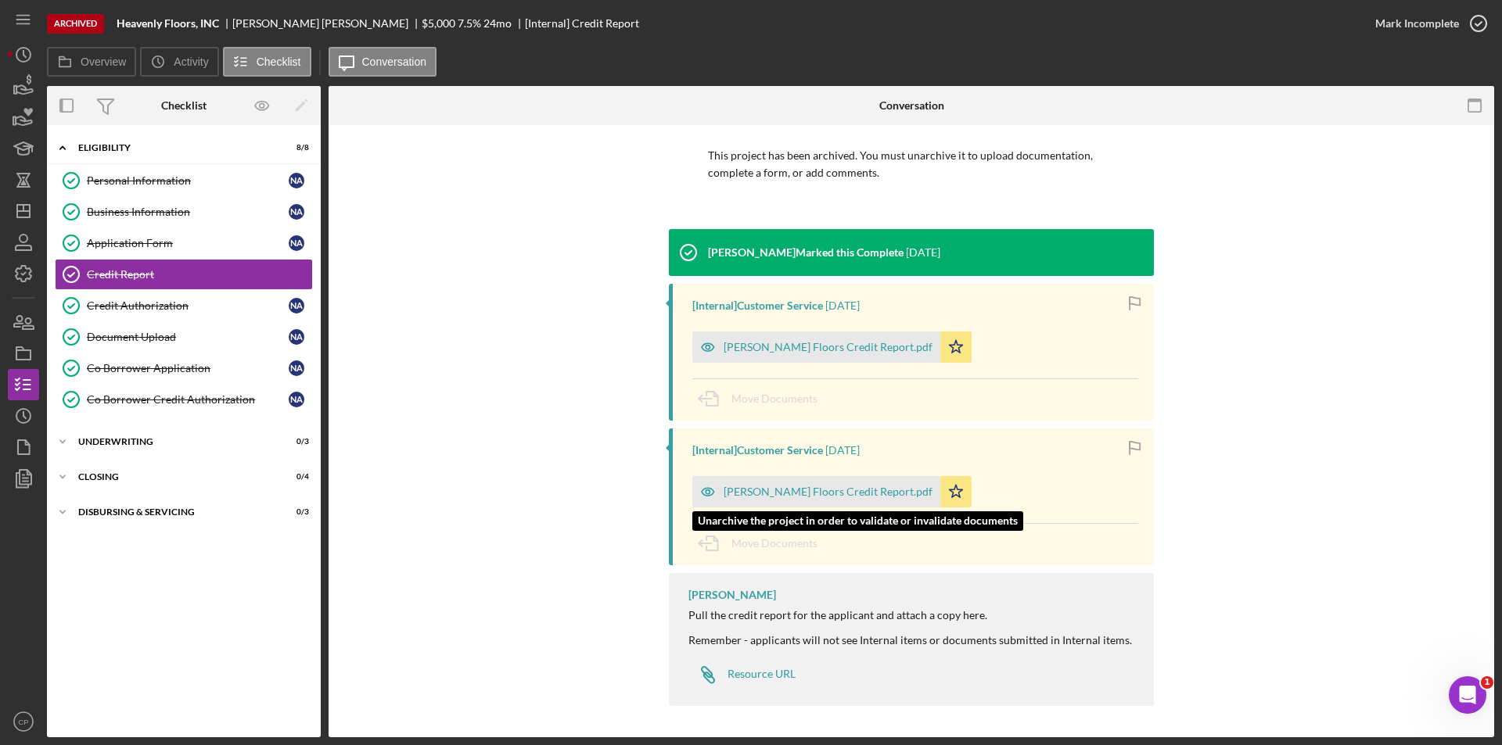
click at [802, 494] on div "[PERSON_NAME] Floors Credit Report.pdf" at bounding box center [827, 492] width 209 height 13
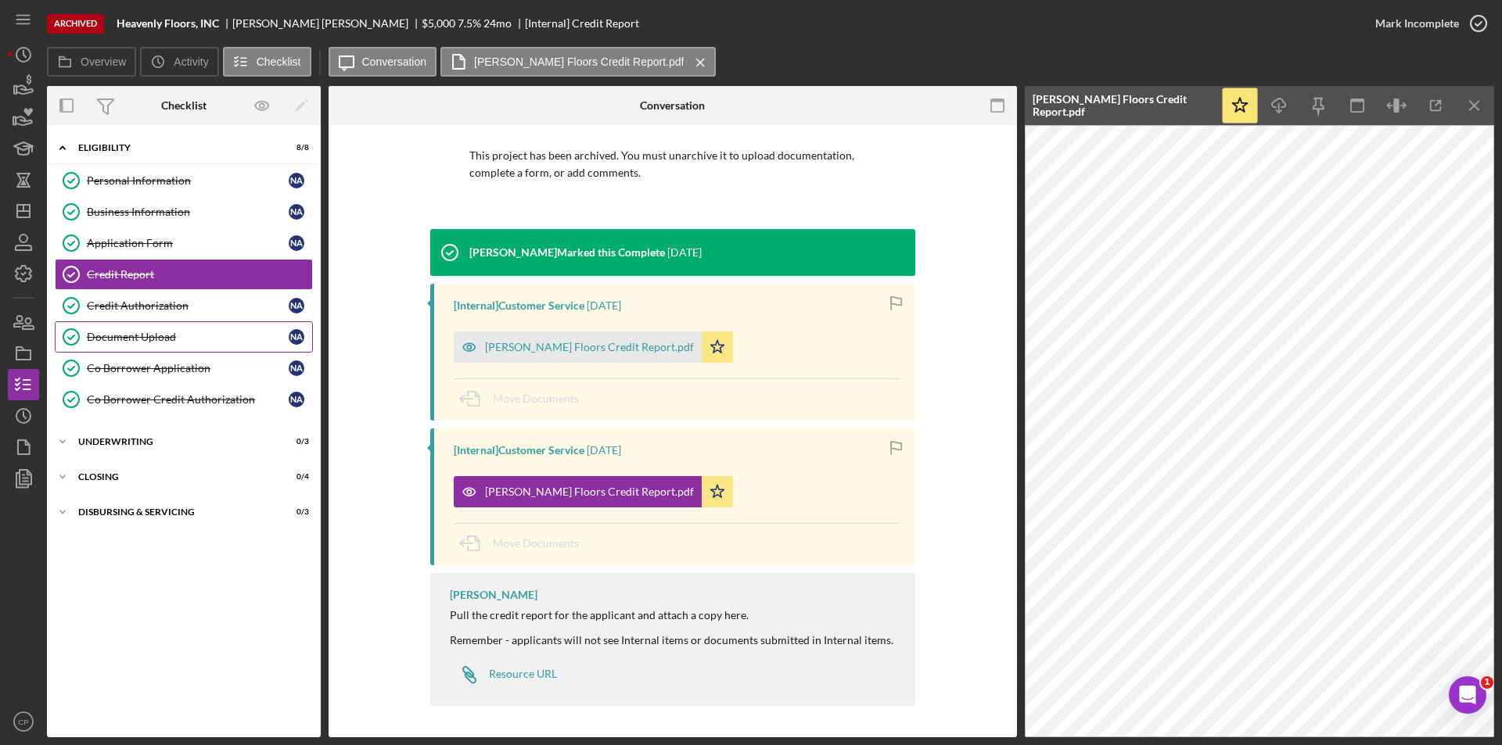
click at [161, 336] on div "Document Upload" at bounding box center [188, 337] width 202 height 13
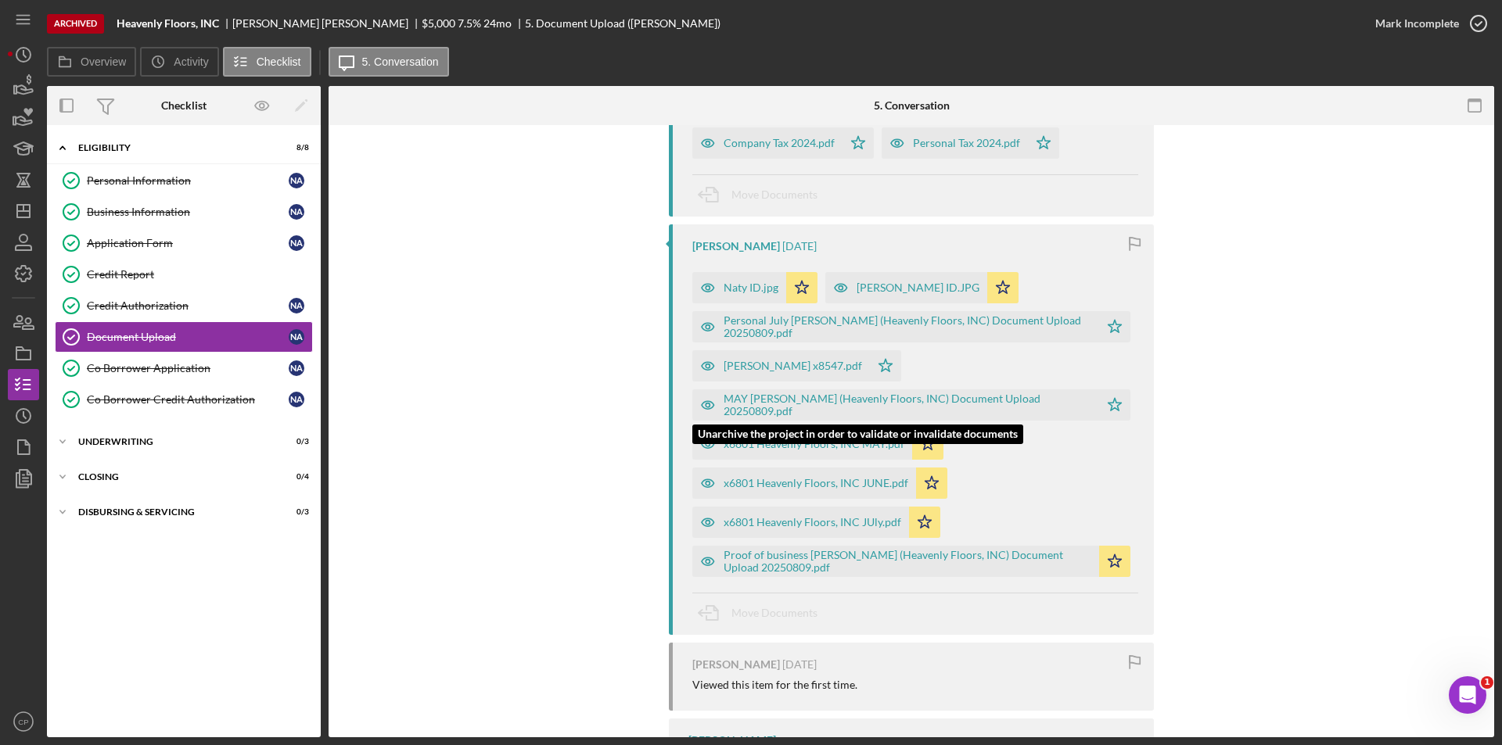
scroll to position [313, 0]
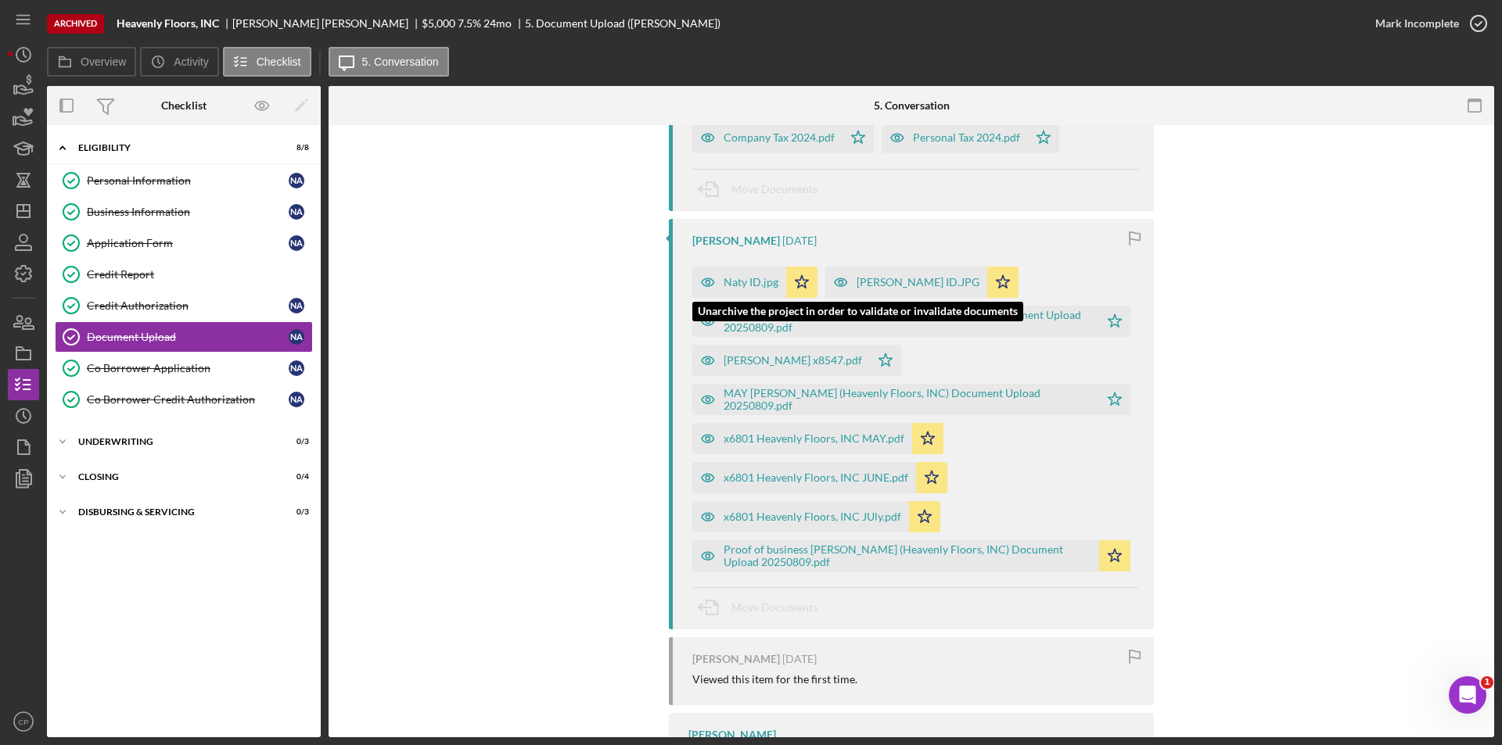
click at [739, 280] on div "Naty ID.jpg" at bounding box center [750, 282] width 55 height 13
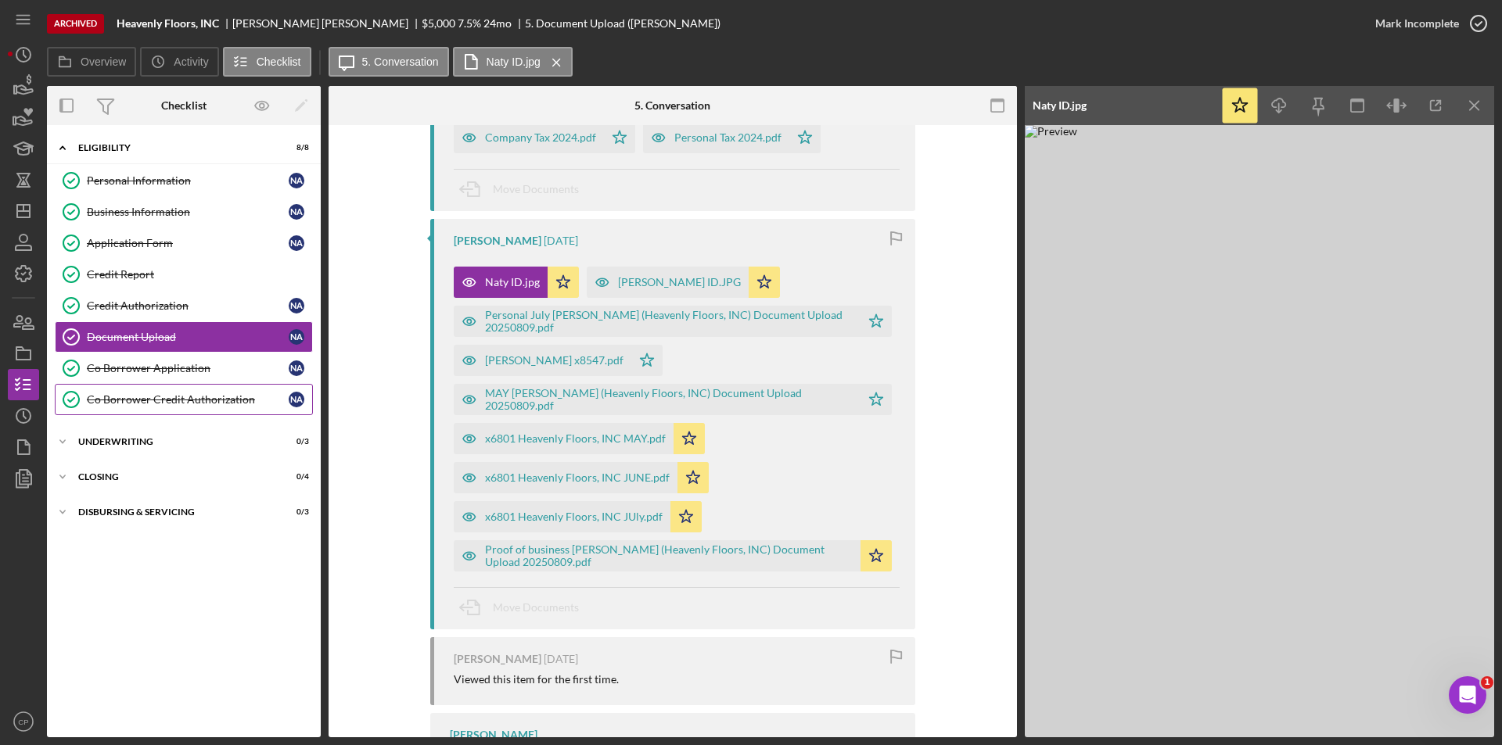
click at [153, 389] on link "Co Borrower Credit Authorization Co Borrower Credit Authorization N A" at bounding box center [184, 399] width 258 height 31
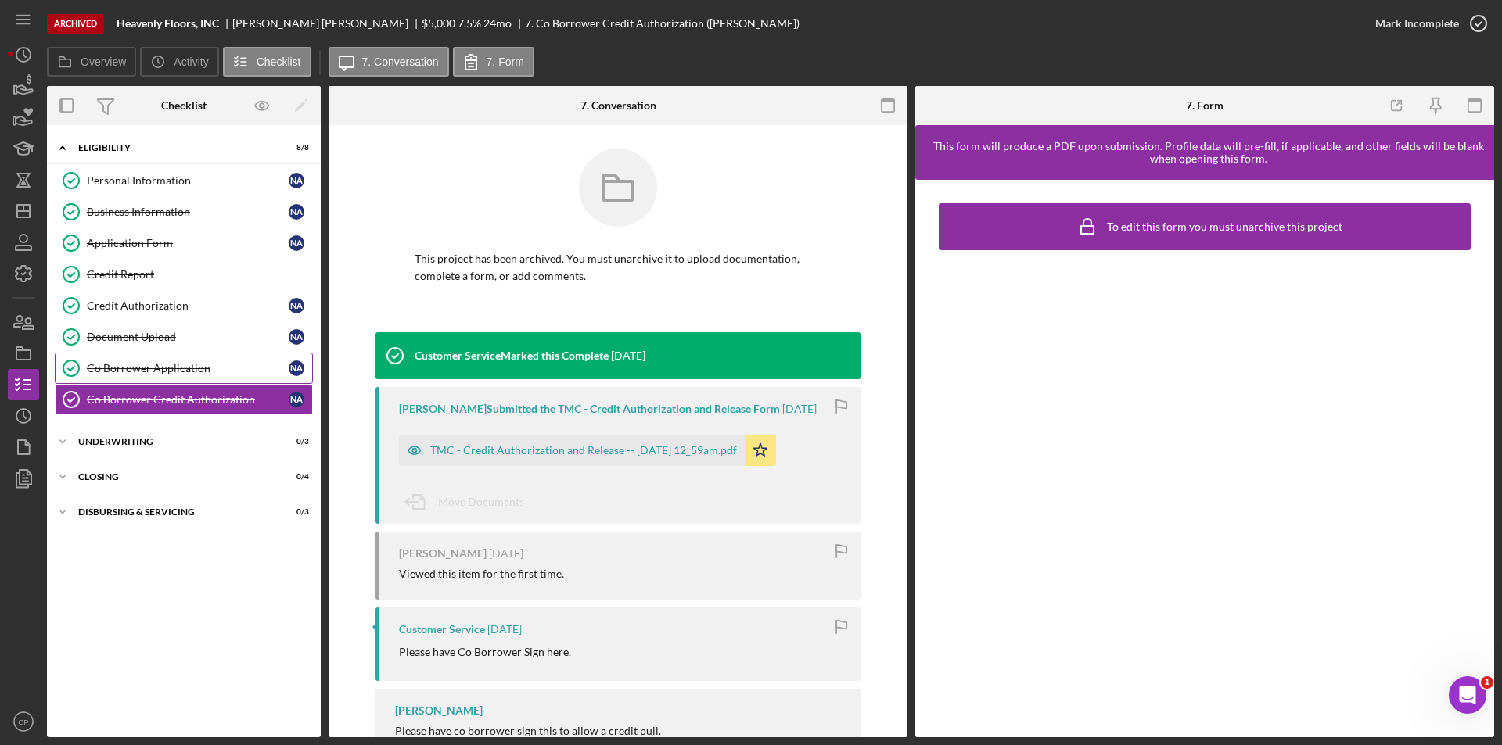
click at [103, 374] on div "Co Borrower Application" at bounding box center [188, 368] width 202 height 13
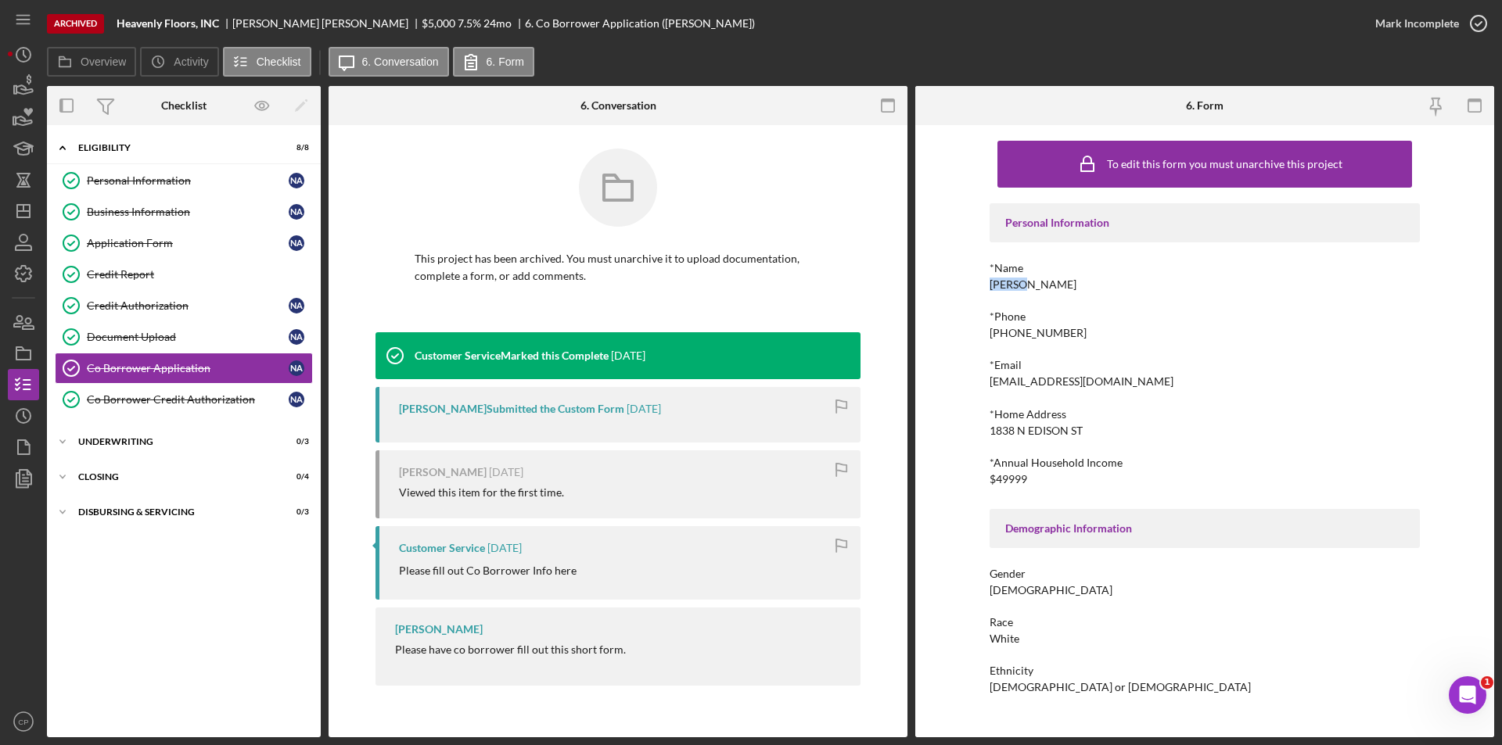
drag, startPoint x: 985, startPoint y: 283, endPoint x: 1022, endPoint y: 290, distance: 38.2
click at [1022, 290] on div "To edit this form you must unarchive this project Personal Information *Name [P…" at bounding box center [1204, 431] width 579 height 612
copy div "[PERSON_NAME]"
drag, startPoint x: 1028, startPoint y: 283, endPoint x: 1129, endPoint y: 283, distance: 100.1
click at [1129, 283] on div "*Name [PERSON_NAME]" at bounding box center [1204, 276] width 430 height 29
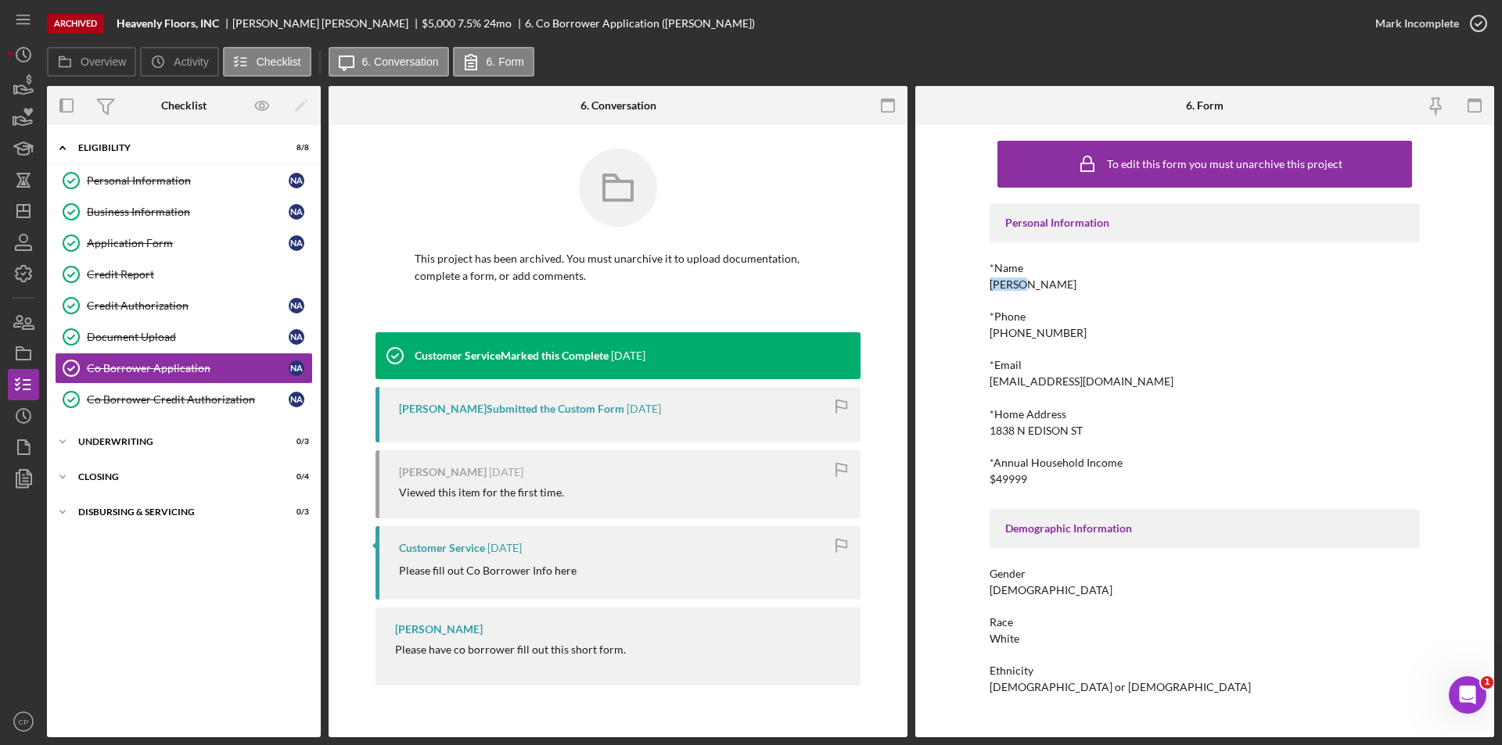
drag, startPoint x: 1026, startPoint y: 282, endPoint x: 1152, endPoint y: 285, distance: 125.9
click at [1152, 285] on div "*Name [PERSON_NAME]" at bounding box center [1204, 276] width 430 height 29
copy div "[PERSON_NAME]"
click at [131, 399] on div "Co Borrower Credit Authorization" at bounding box center [188, 399] width 202 height 13
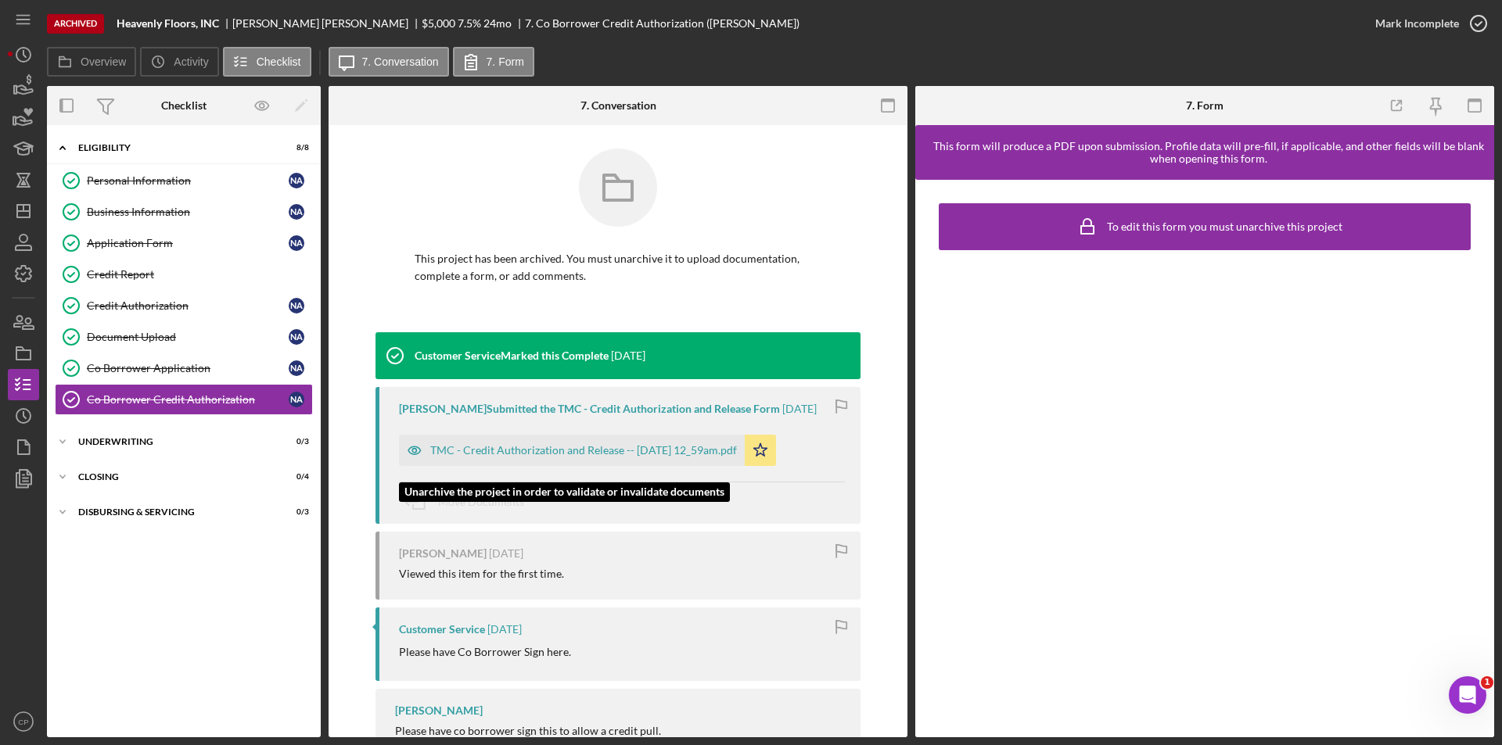
click at [514, 455] on div "TMC - Credit Authorization and Release -- [DATE] 12_59am.pdf" at bounding box center [572, 450] width 346 height 31
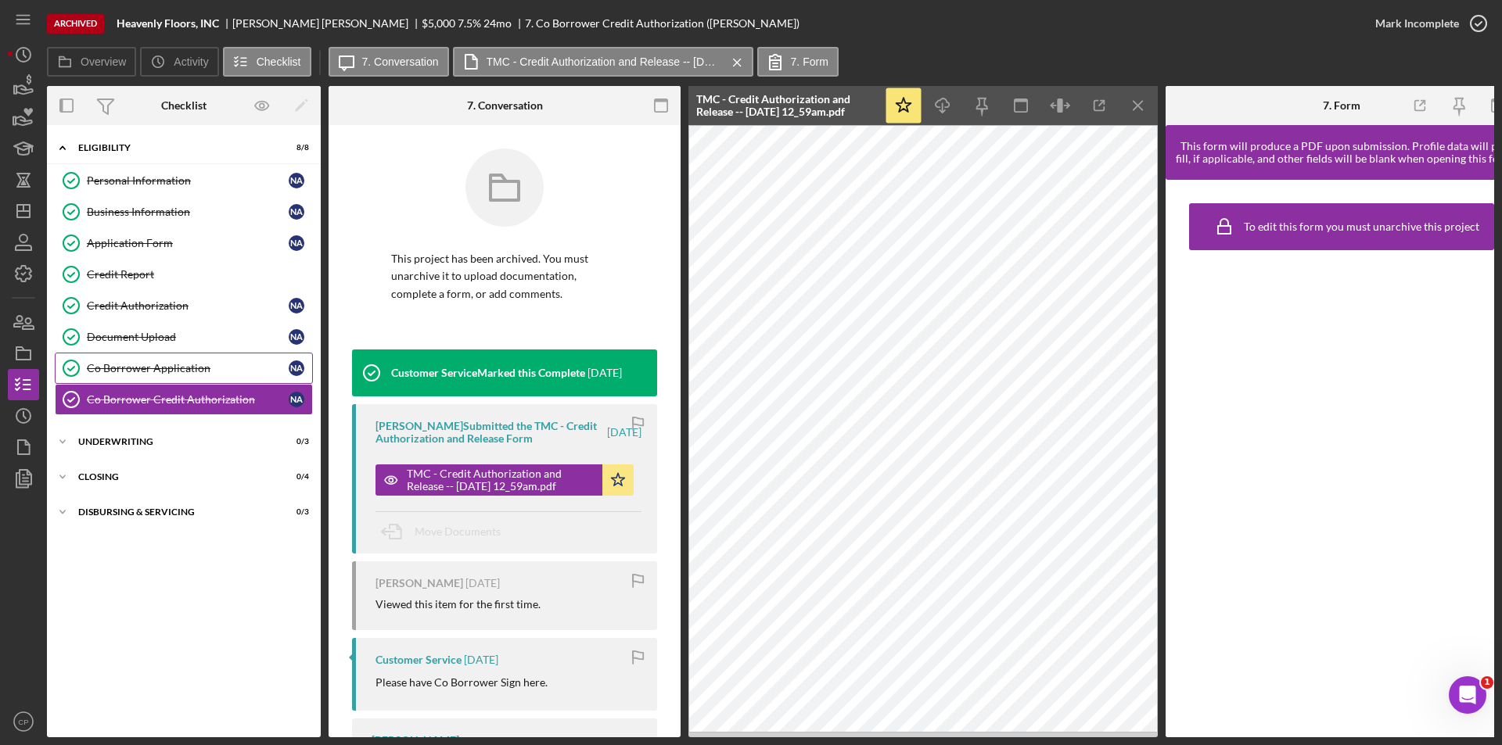
click at [160, 362] on div "Co Borrower Application" at bounding box center [188, 368] width 202 height 13
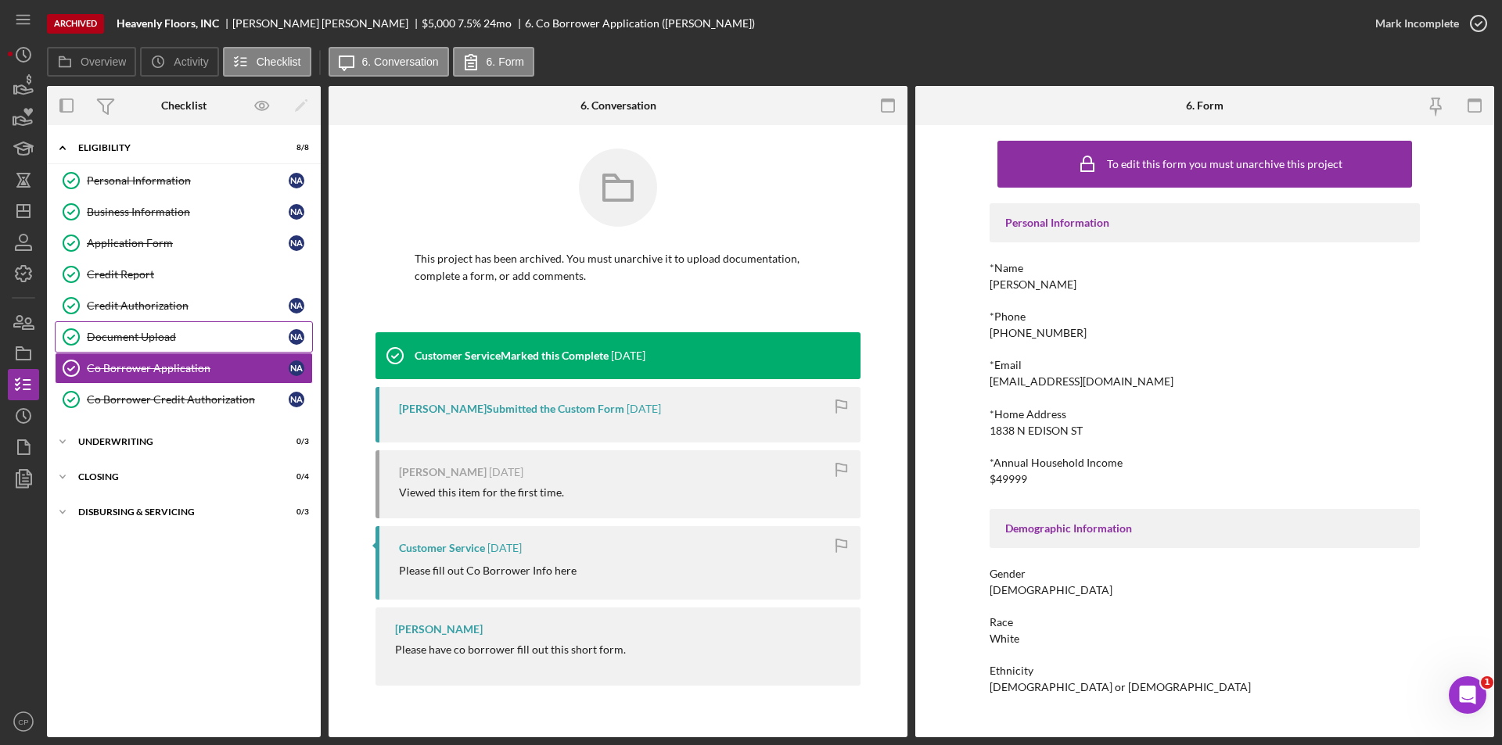
click at [137, 333] on div "Document Upload" at bounding box center [188, 337] width 202 height 13
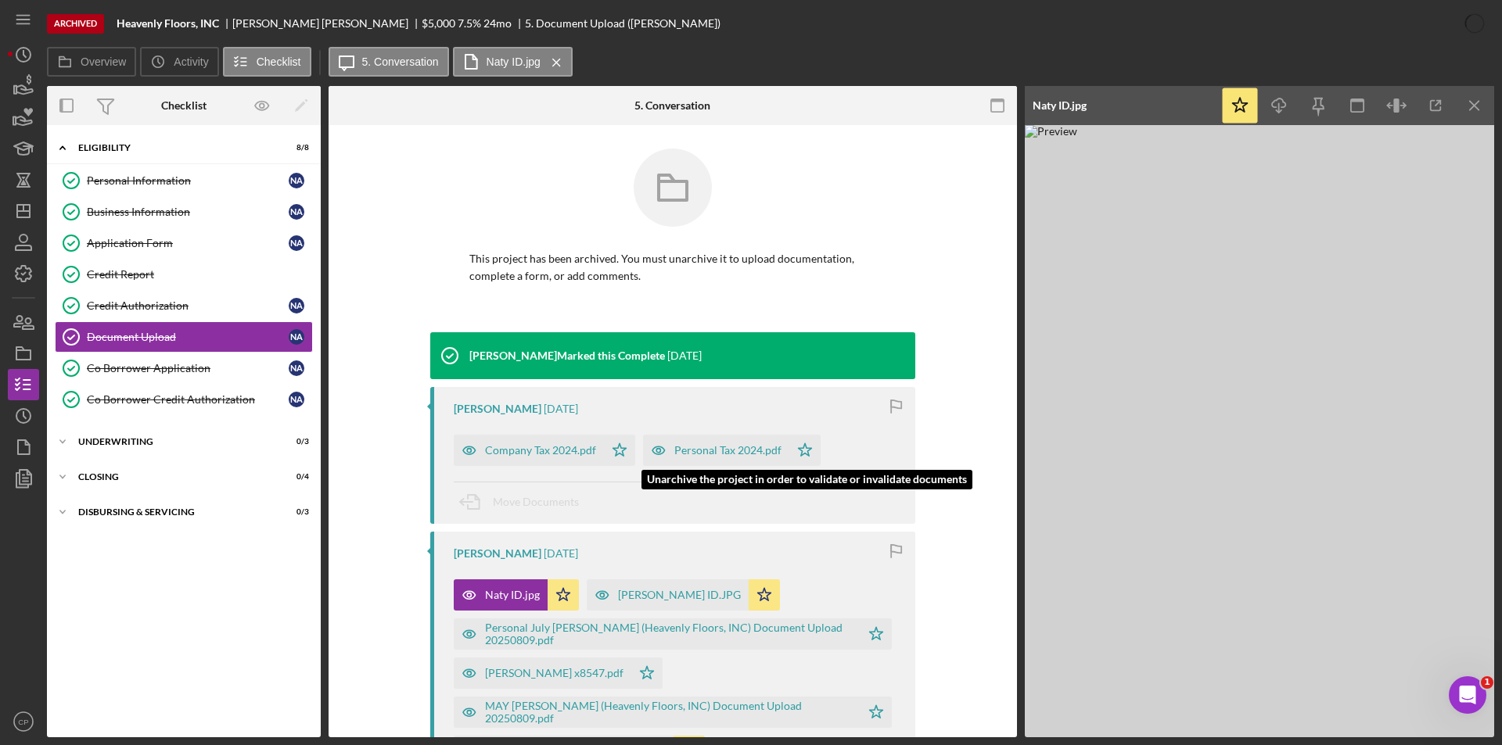
scroll to position [156, 0]
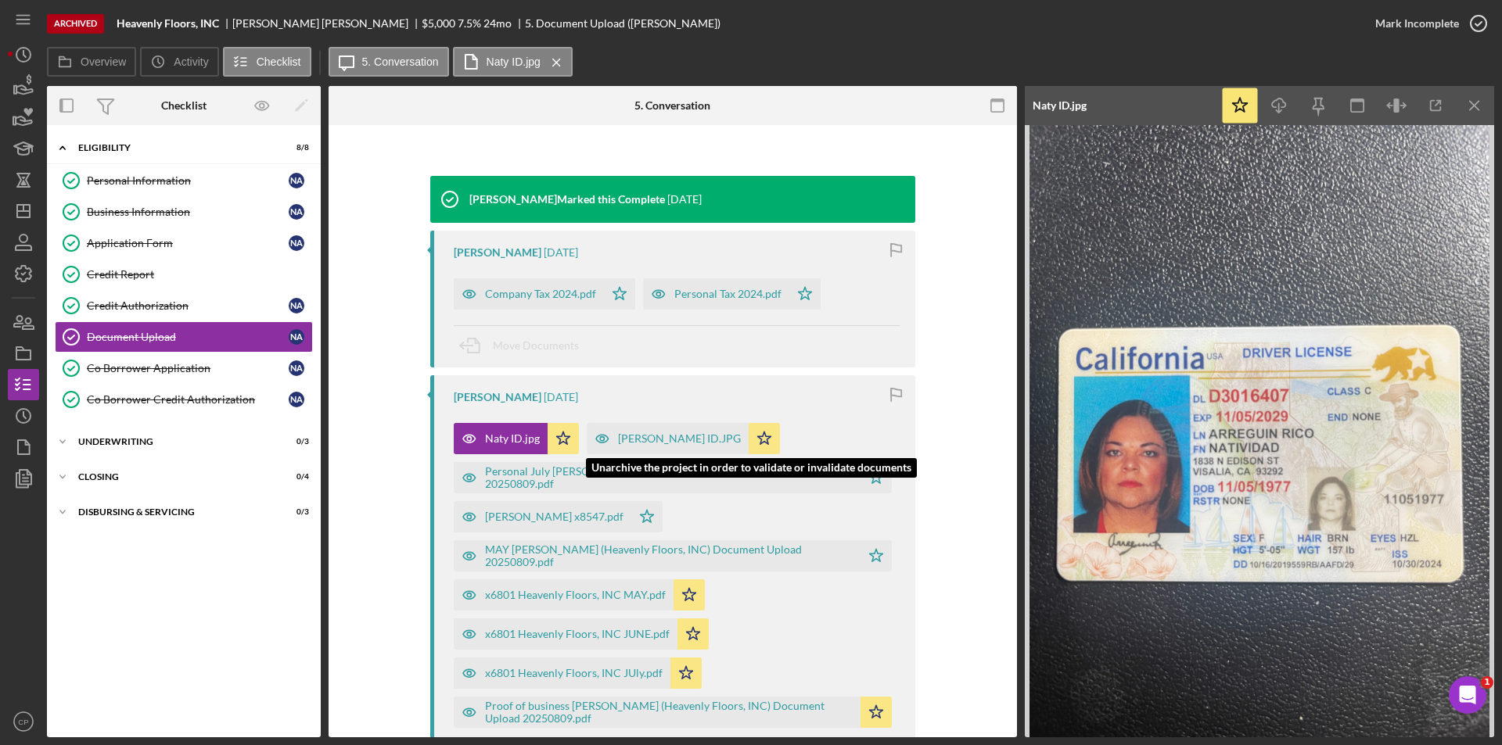
click at [656, 440] on div "[PERSON_NAME] ID.JPG" at bounding box center [679, 438] width 123 height 13
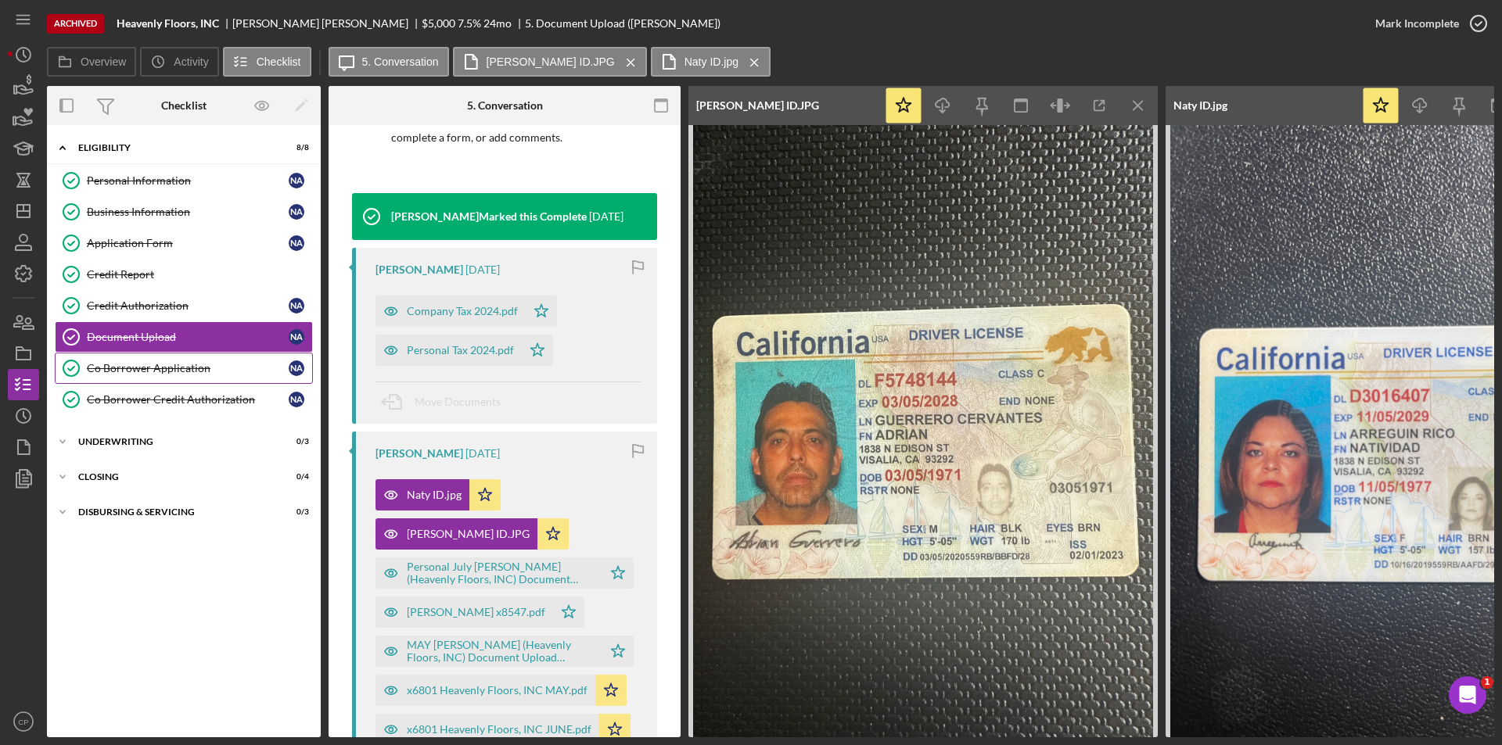
click at [149, 364] on div "Co Borrower Application" at bounding box center [188, 368] width 202 height 13
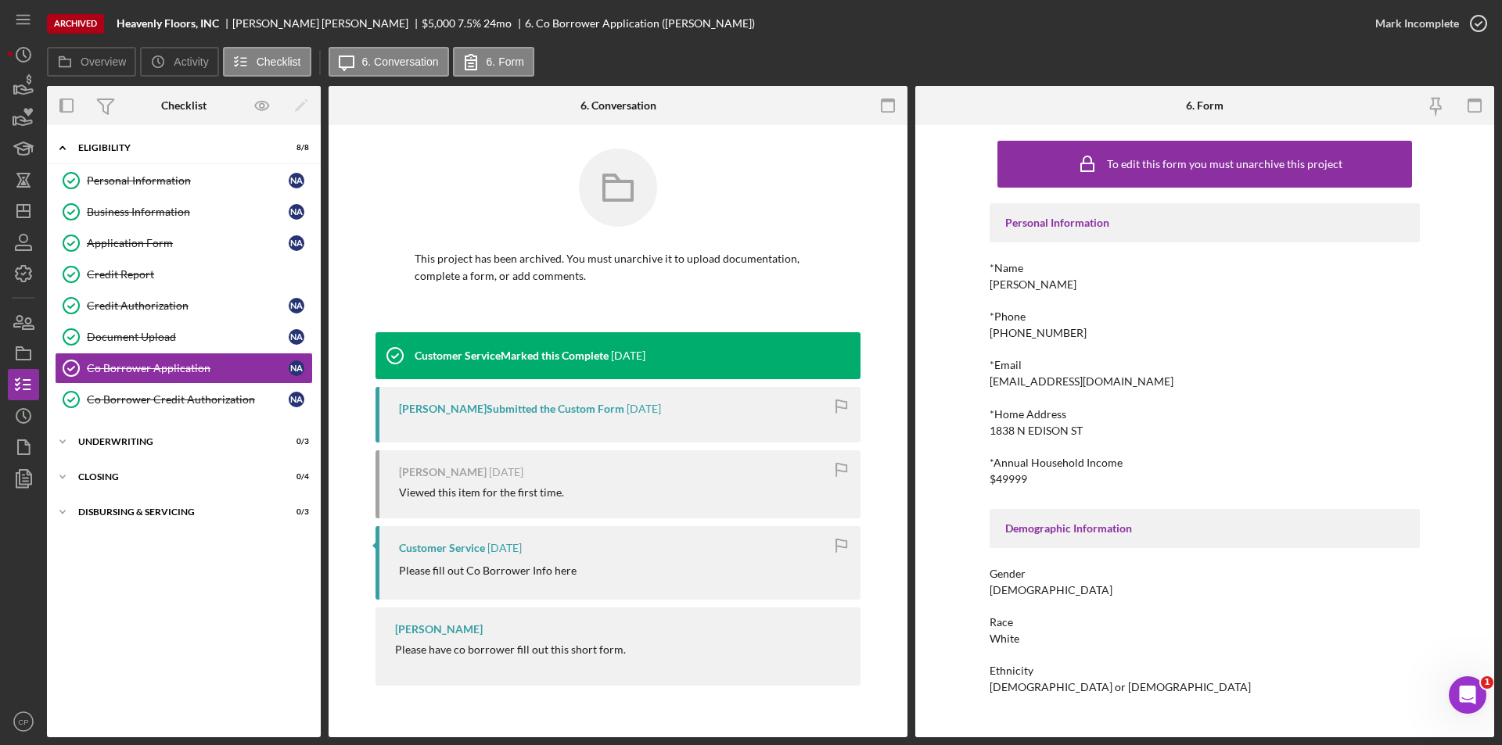
drag, startPoint x: 1107, startPoint y: 427, endPoint x: 921, endPoint y: 438, distance: 186.5
click at [921, 438] on div "To edit this form you must unarchive this project Personal Information *Name [P…" at bounding box center [1204, 431] width 579 height 612
drag, startPoint x: 990, startPoint y: 432, endPoint x: 1091, endPoint y: 435, distance: 100.9
click at [1091, 435] on div "*Home Address [STREET_ADDRESS]" at bounding box center [1204, 422] width 430 height 29
copy div "1838 N EDISON ST"
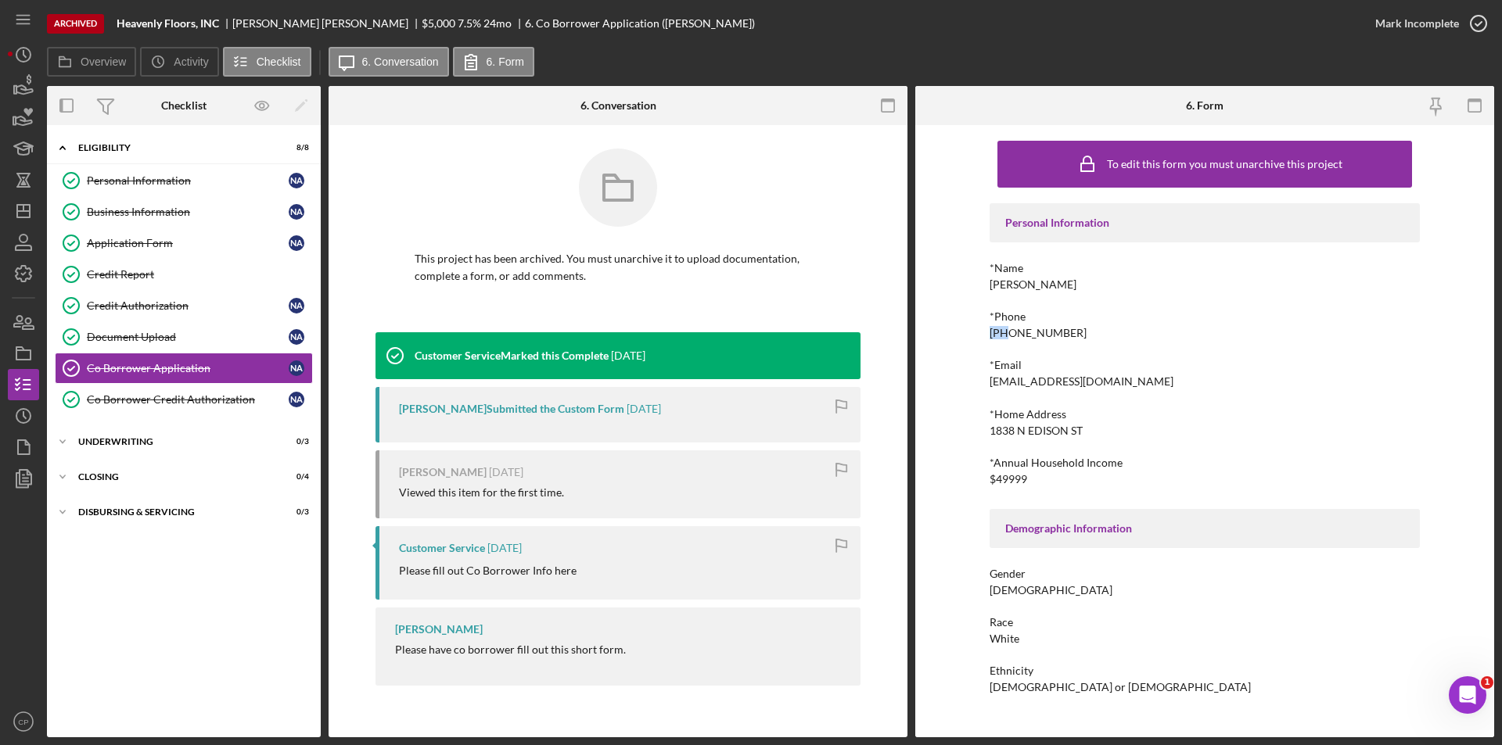
drag, startPoint x: 982, startPoint y: 334, endPoint x: 1006, endPoint y: 336, distance: 24.3
click at [1006, 336] on div "To edit this form you must unarchive this project Personal Information *Name [P…" at bounding box center [1204, 431] width 579 height 612
drag, startPoint x: 1043, startPoint y: 384, endPoint x: 1147, endPoint y: 384, distance: 104.0
click at [1147, 384] on div "To edit this form you must unarchive this project Personal Information *Name [P…" at bounding box center [1204, 431] width 579 height 612
copy div "[EMAIL_ADDRESS][DOMAIN_NAME]"
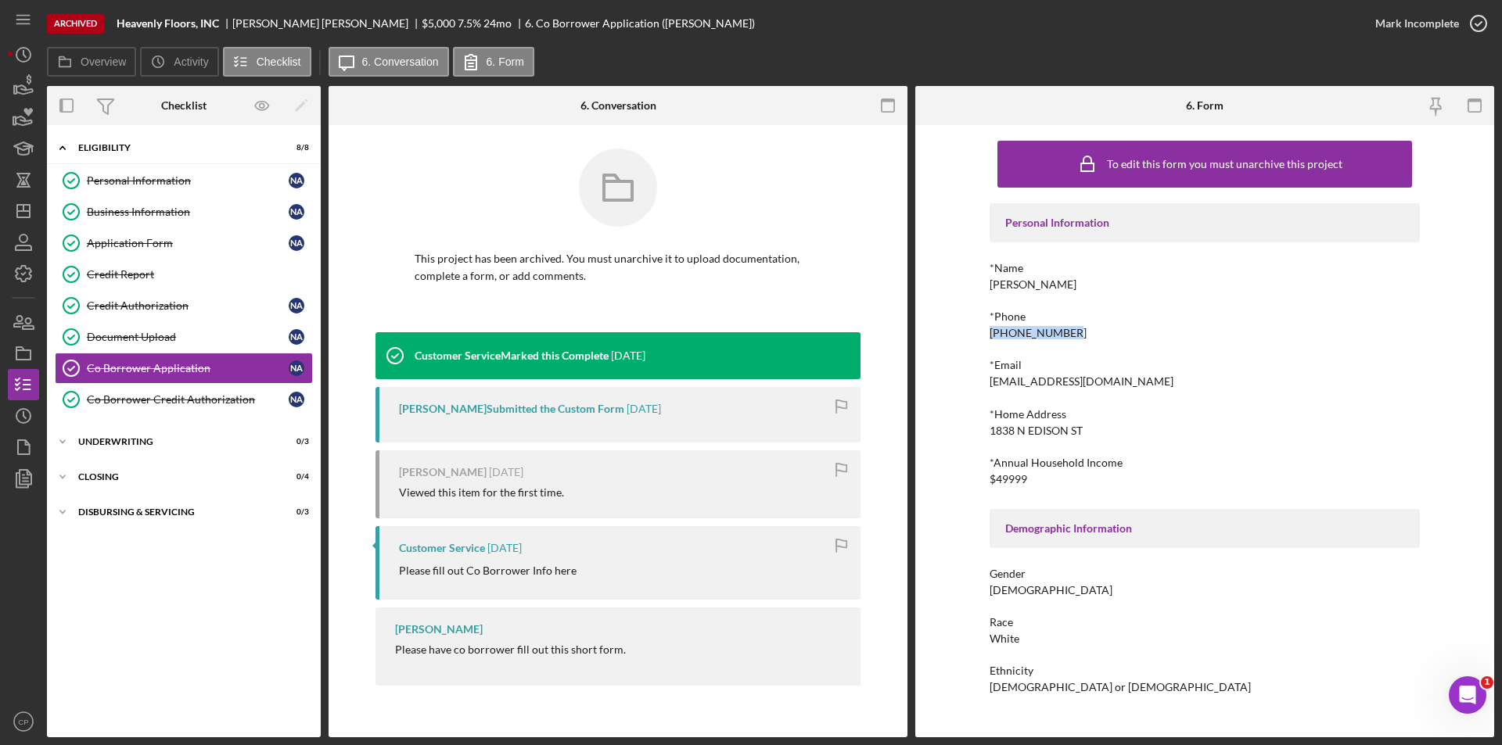
drag, startPoint x: 982, startPoint y: 334, endPoint x: 1107, endPoint y: 336, distance: 125.9
click at [1107, 336] on div "To edit this form you must unarchive this project Personal Information *Name [P…" at bounding box center [1204, 431] width 579 height 612
copy div "[PHONE_NUMBER]"
drag, startPoint x: 224, startPoint y: 20, endPoint x: 117, endPoint y: 23, distance: 106.4
click at [117, 23] on div "Heavenly Floors, INC" at bounding box center [175, 23] width 116 height 13
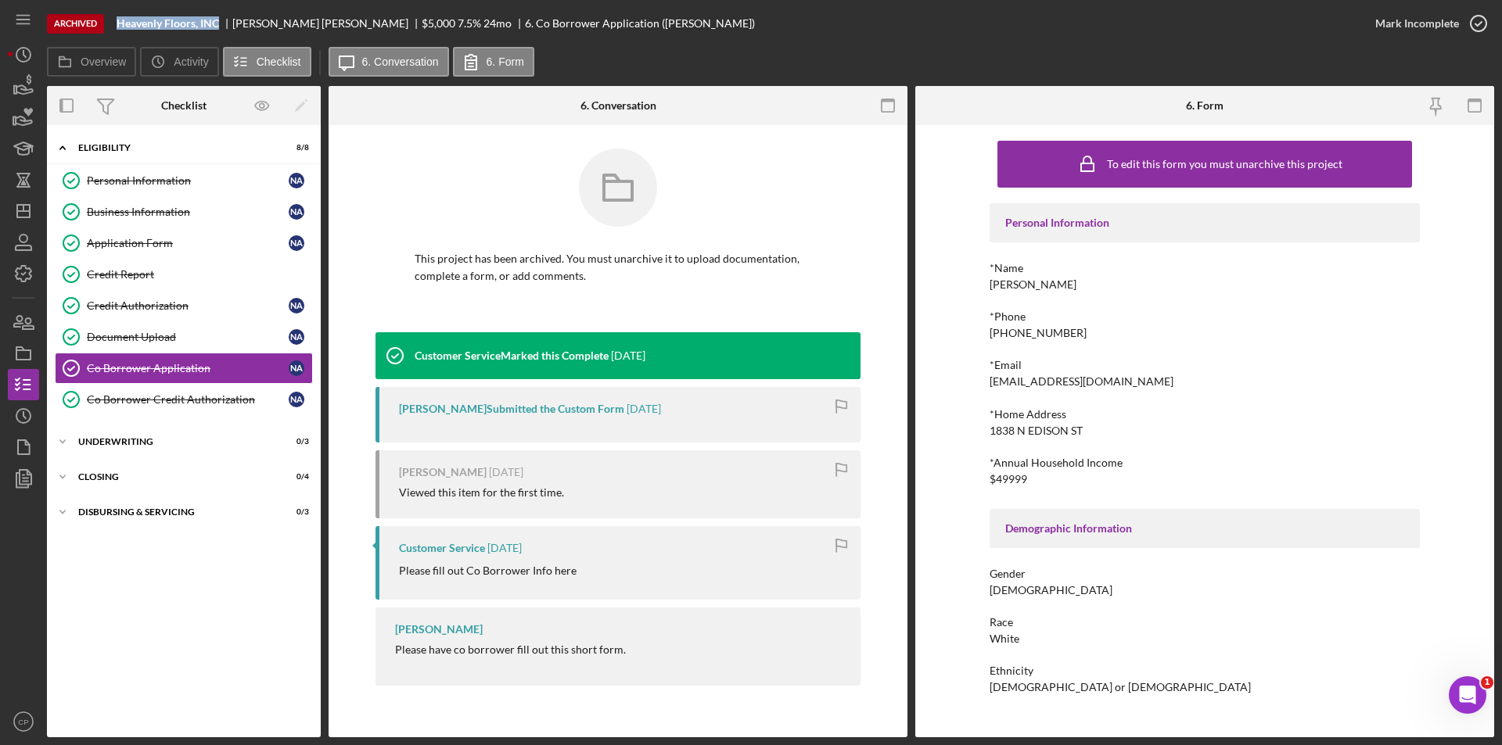
copy b "Heavenly Floors, INC"
click at [9, 209] on icon "Icon/Dashboard" at bounding box center [23, 211] width 39 height 39
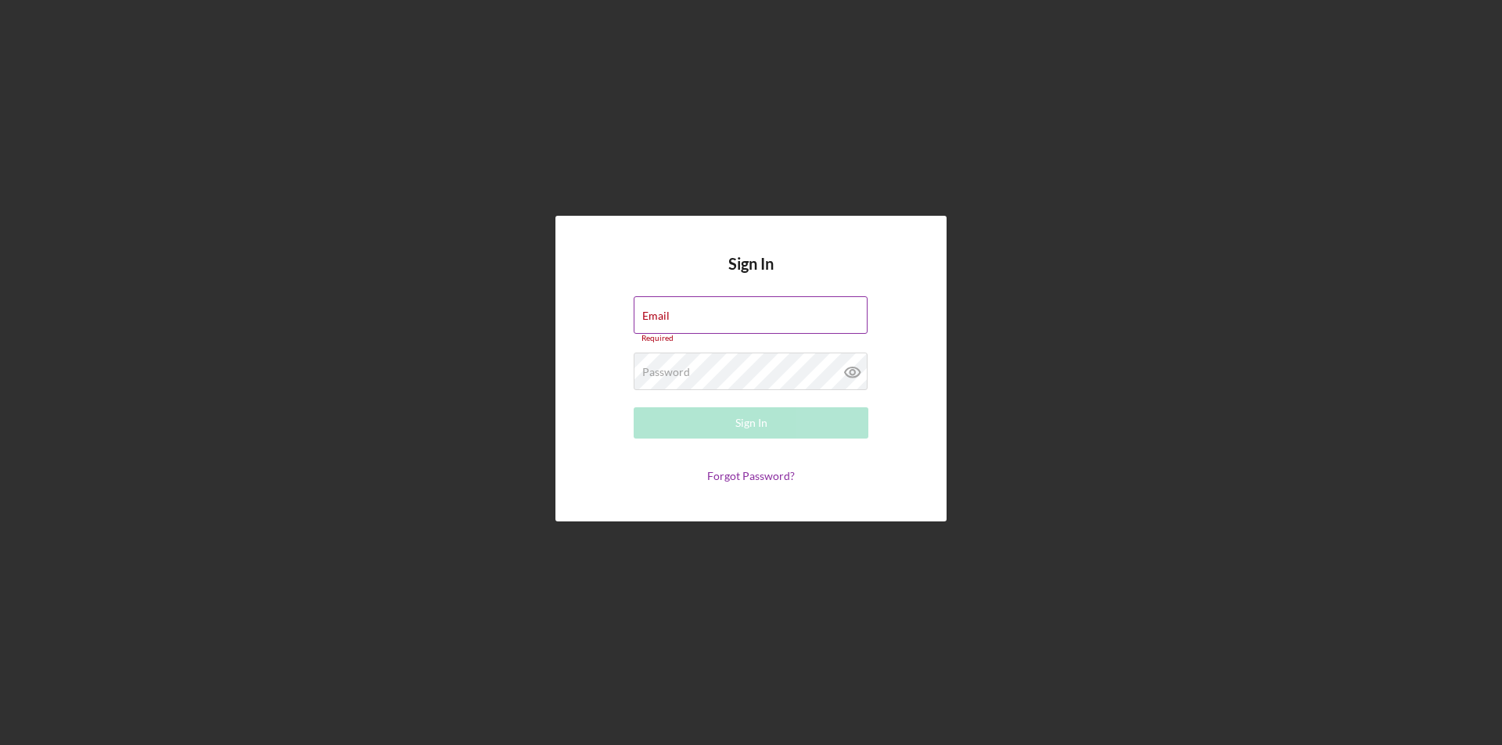
click at [728, 327] on input "Email" at bounding box center [750, 315] width 234 height 38
type input "cindy@tmccommunitycapital.org"
click at [633, 407] on button "Sign In" at bounding box center [750, 422] width 235 height 31
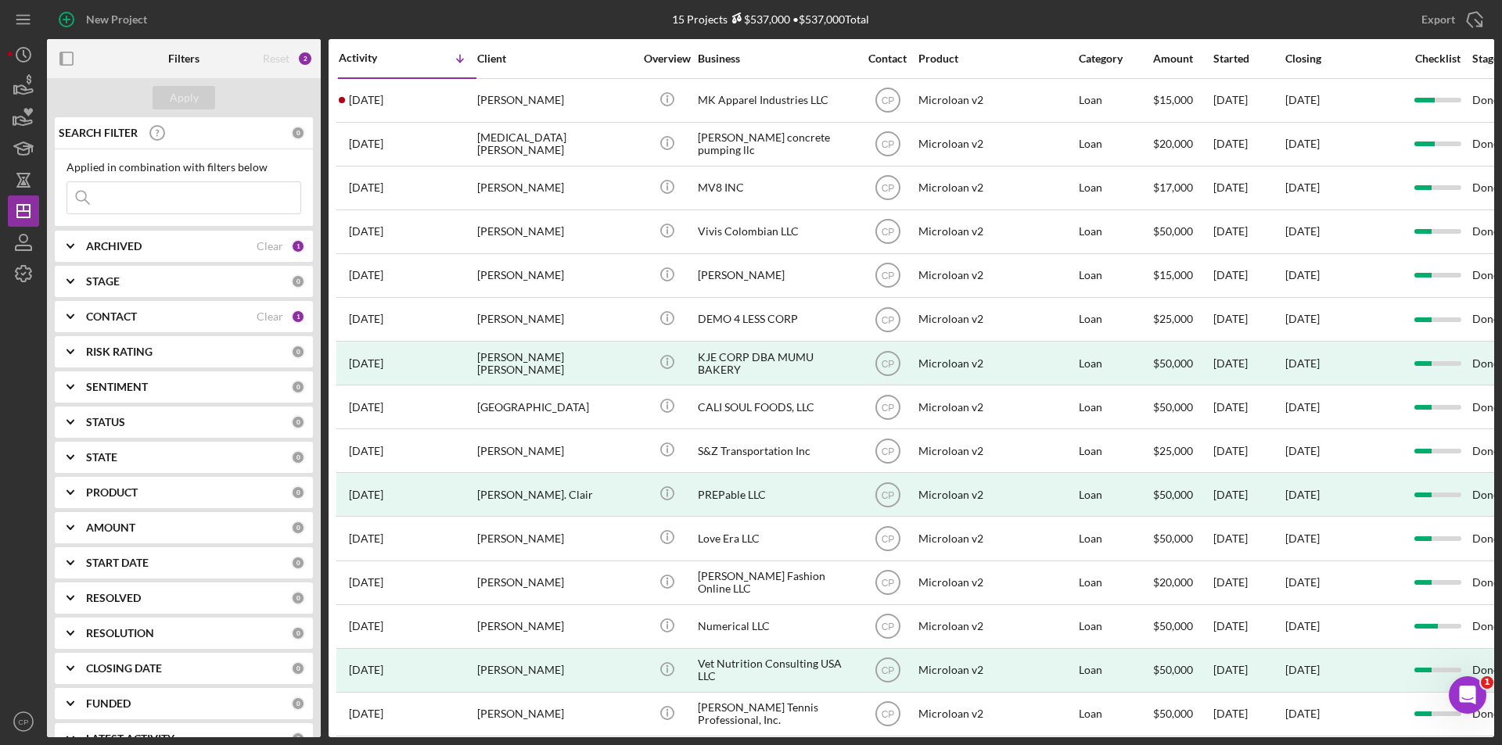
click at [195, 199] on input at bounding box center [183, 197] width 233 height 31
paste input "Sewe Equity Partners LLC"
click at [191, 96] on div "Apply" at bounding box center [184, 97] width 29 height 23
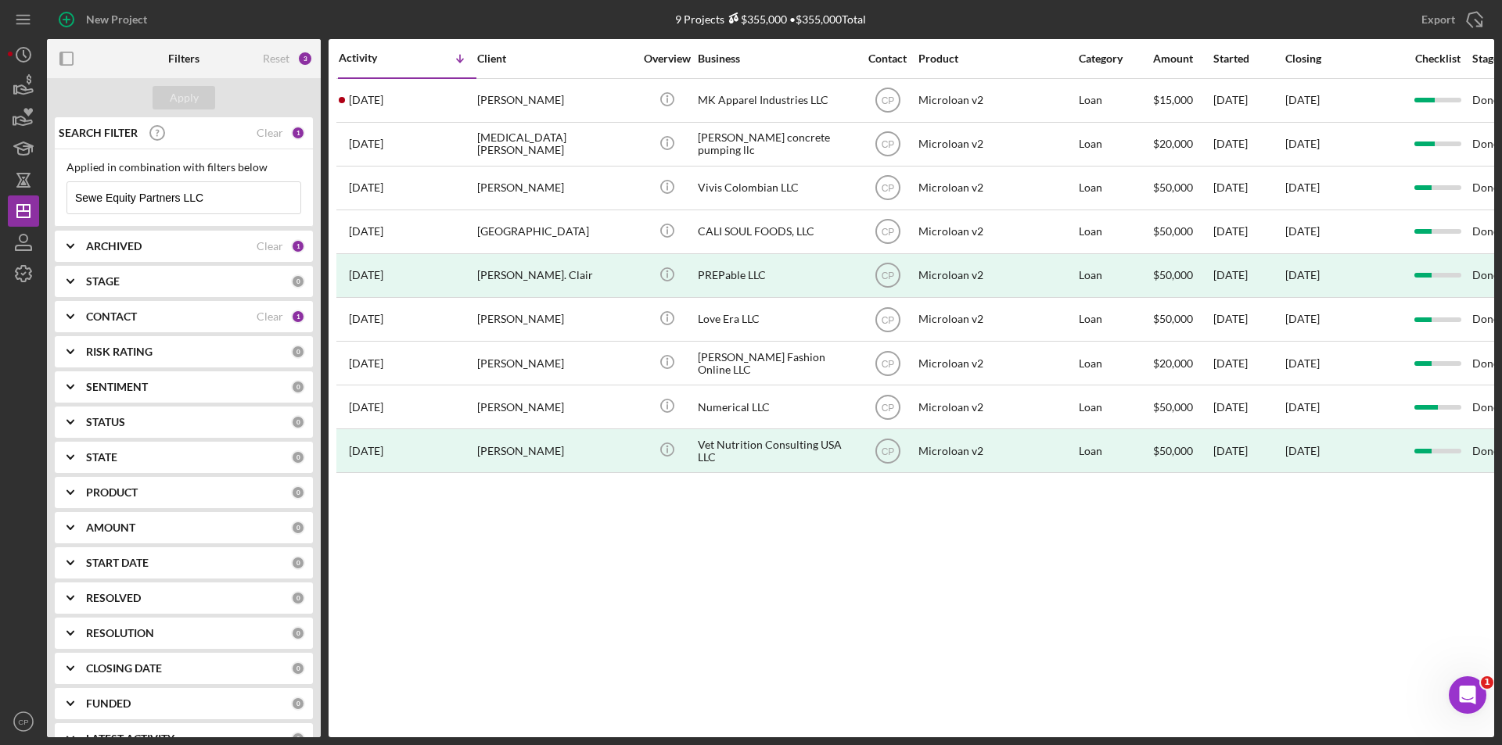
click at [235, 192] on input "Sewe Equity Partners LLC" at bounding box center [183, 197] width 233 height 31
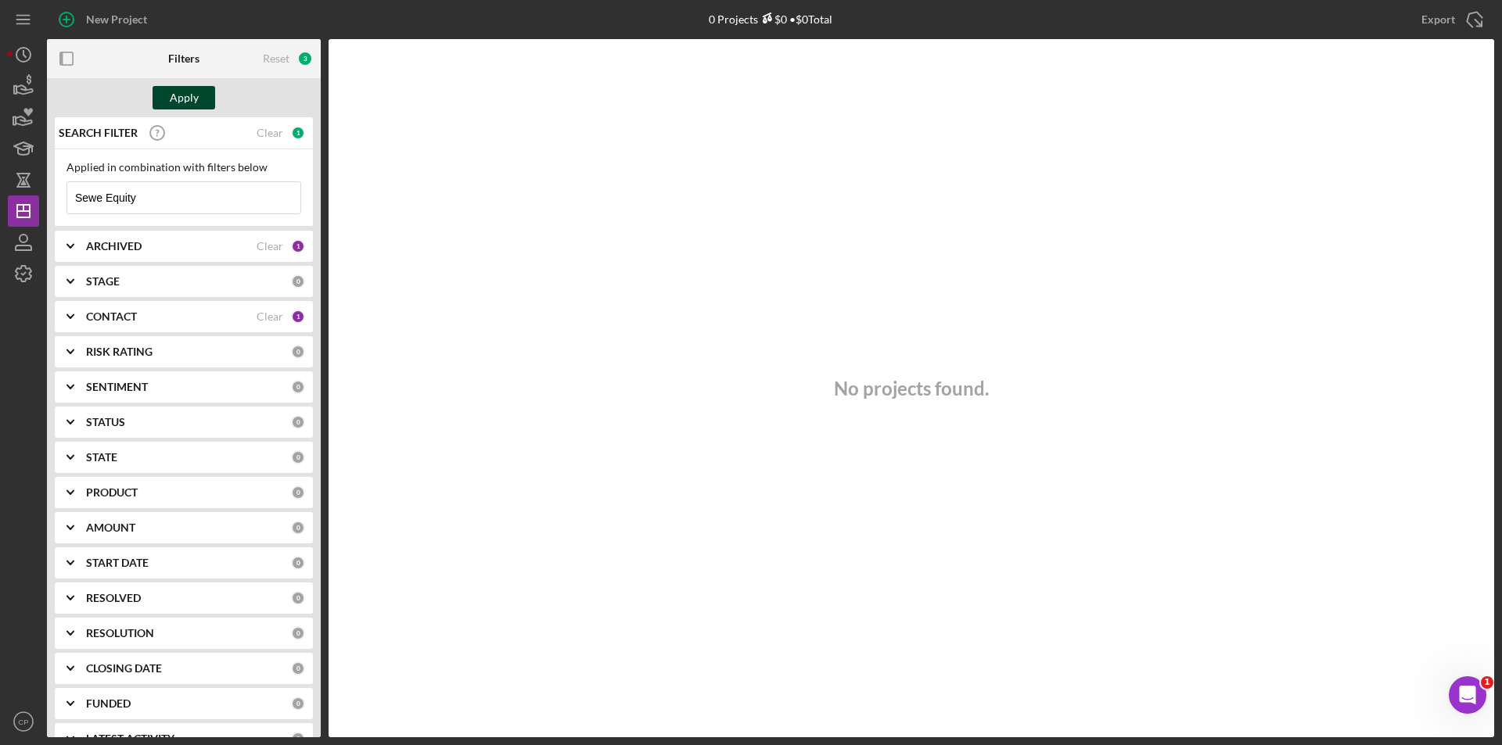
click at [181, 97] on div "Apply" at bounding box center [184, 97] width 29 height 23
click at [157, 198] on input "Sewe Equity" at bounding box center [183, 197] width 233 height 31
click at [172, 98] on div "Apply" at bounding box center [184, 97] width 29 height 23
drag, startPoint x: 160, startPoint y: 204, endPoint x: -3, endPoint y: 200, distance: 163.5
click at [0, 200] on html "New Project 0 Projects $0 • $0 Total Export Icon/Export Filters Reset 3 Apply S…" at bounding box center [751, 372] width 1502 height 745
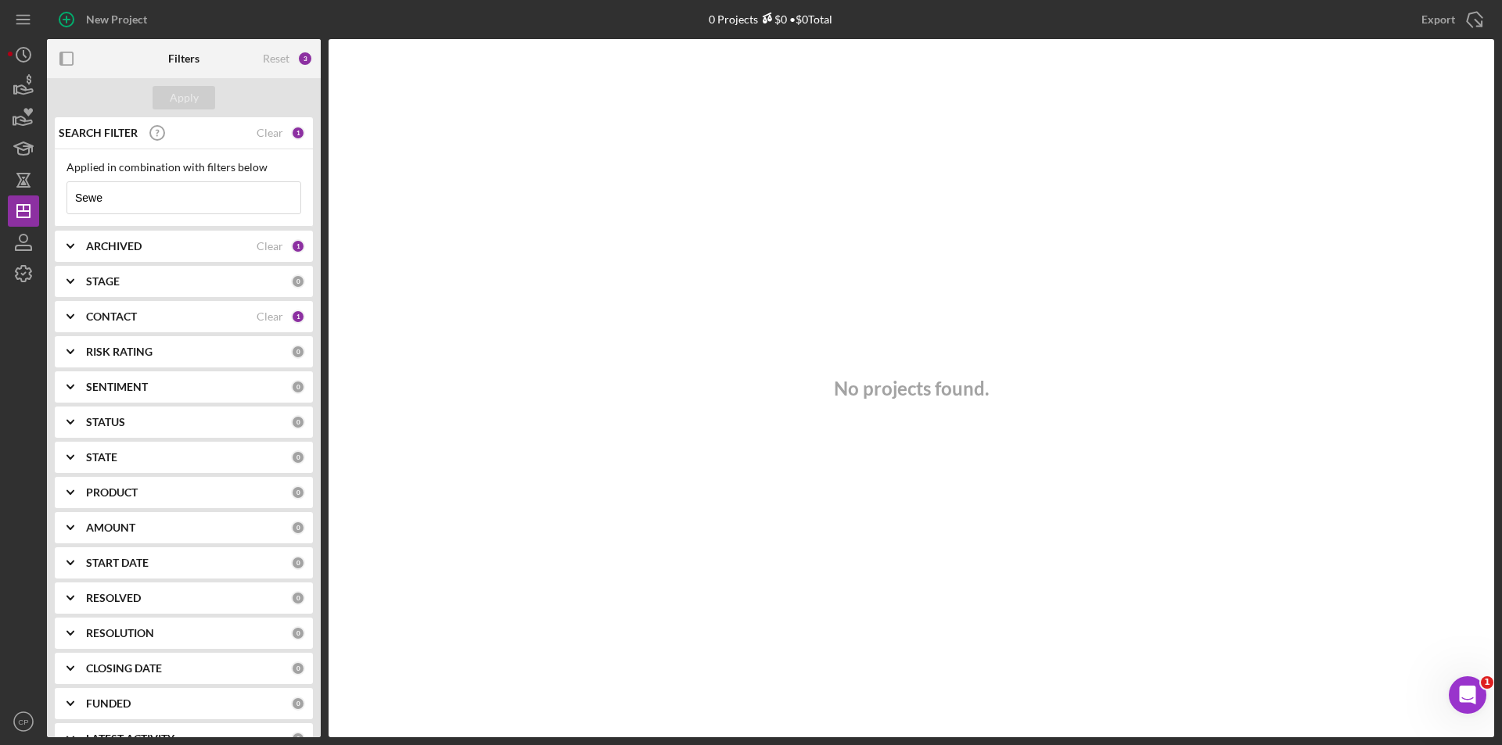
paste input "Equity Partners LLC"
type input "Sewe Equity Partners LLC"
click at [188, 90] on div "Apply" at bounding box center [184, 97] width 29 height 23
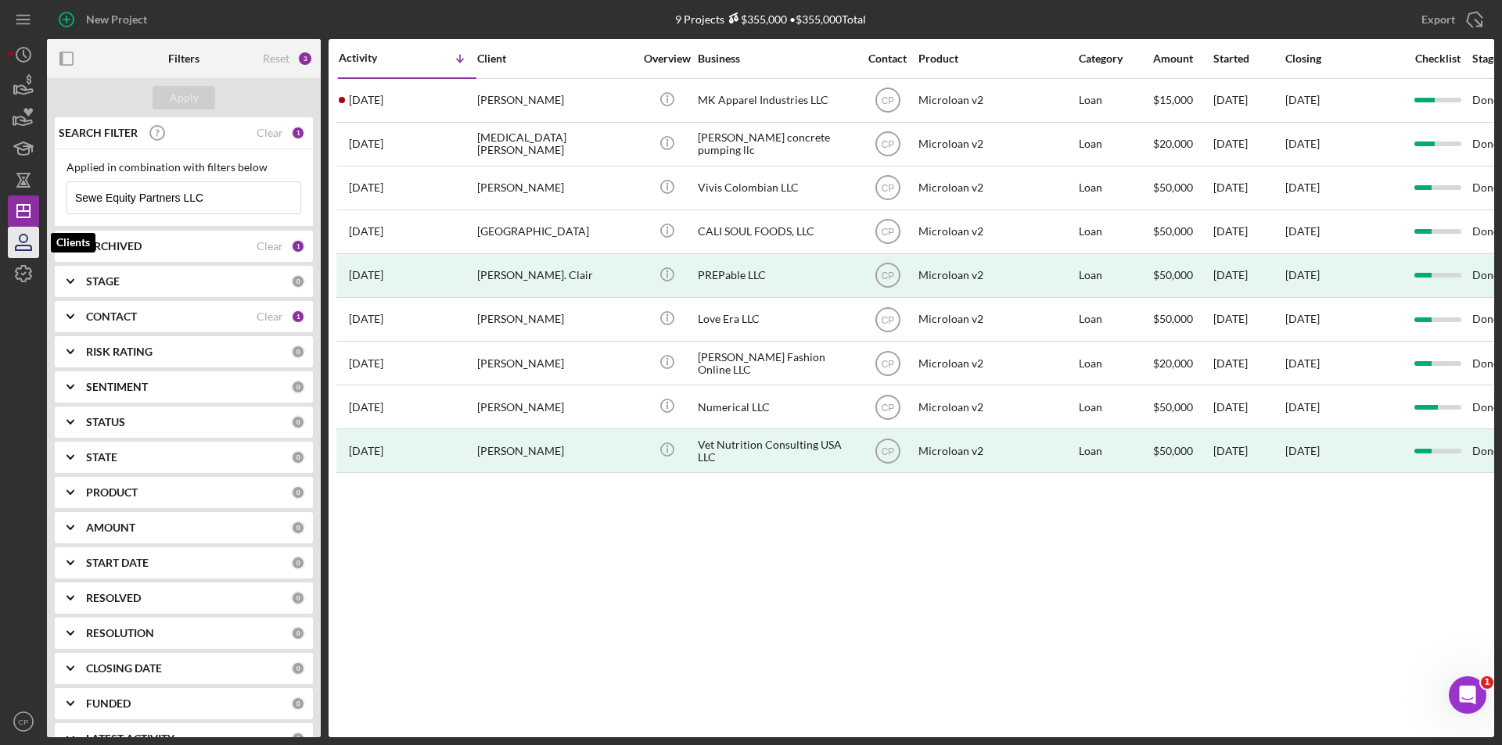
click at [17, 241] on icon "button" at bounding box center [23, 242] width 39 height 39
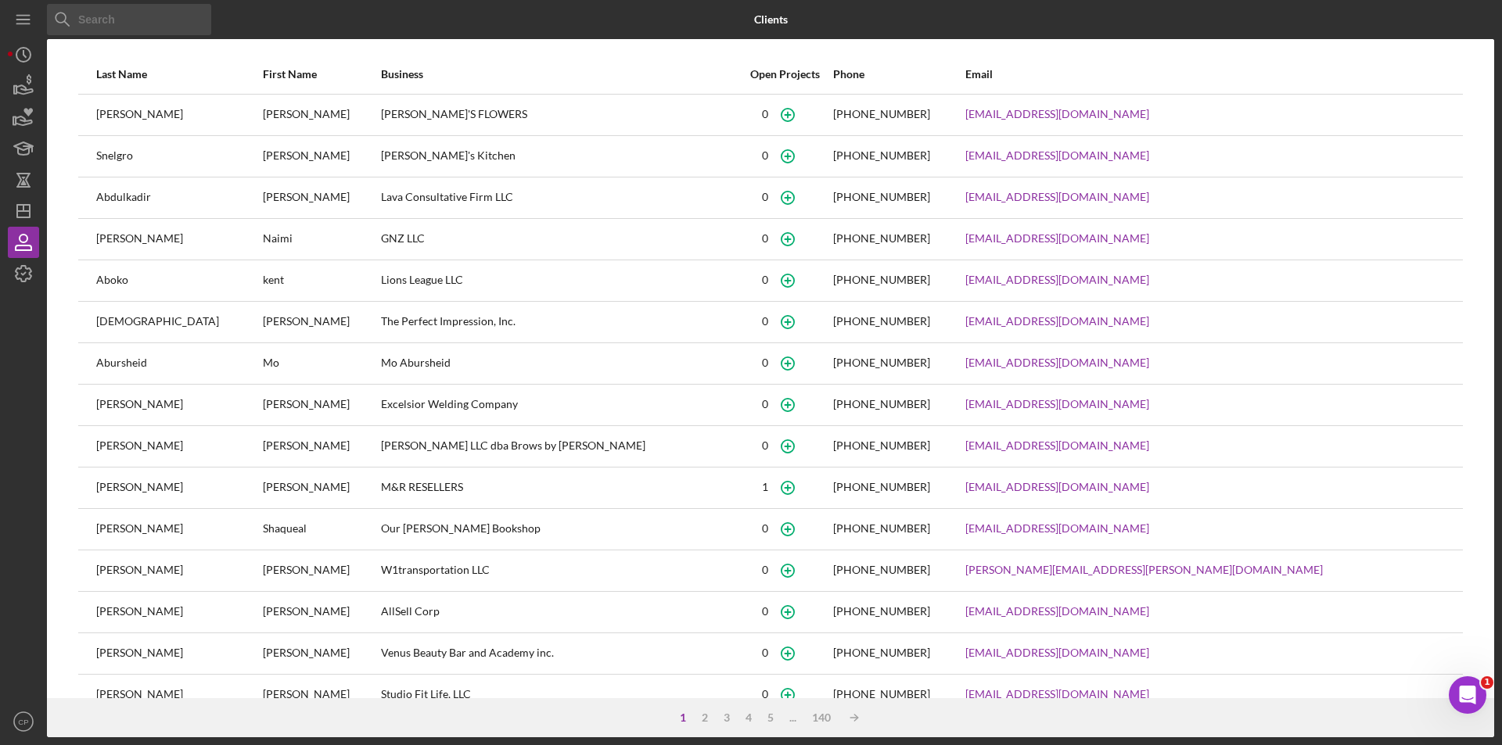
click at [167, 15] on input at bounding box center [129, 19] width 164 height 31
paste input "Sewe Equity Partners LLC"
type input "Sewe Equity Partners LLC"
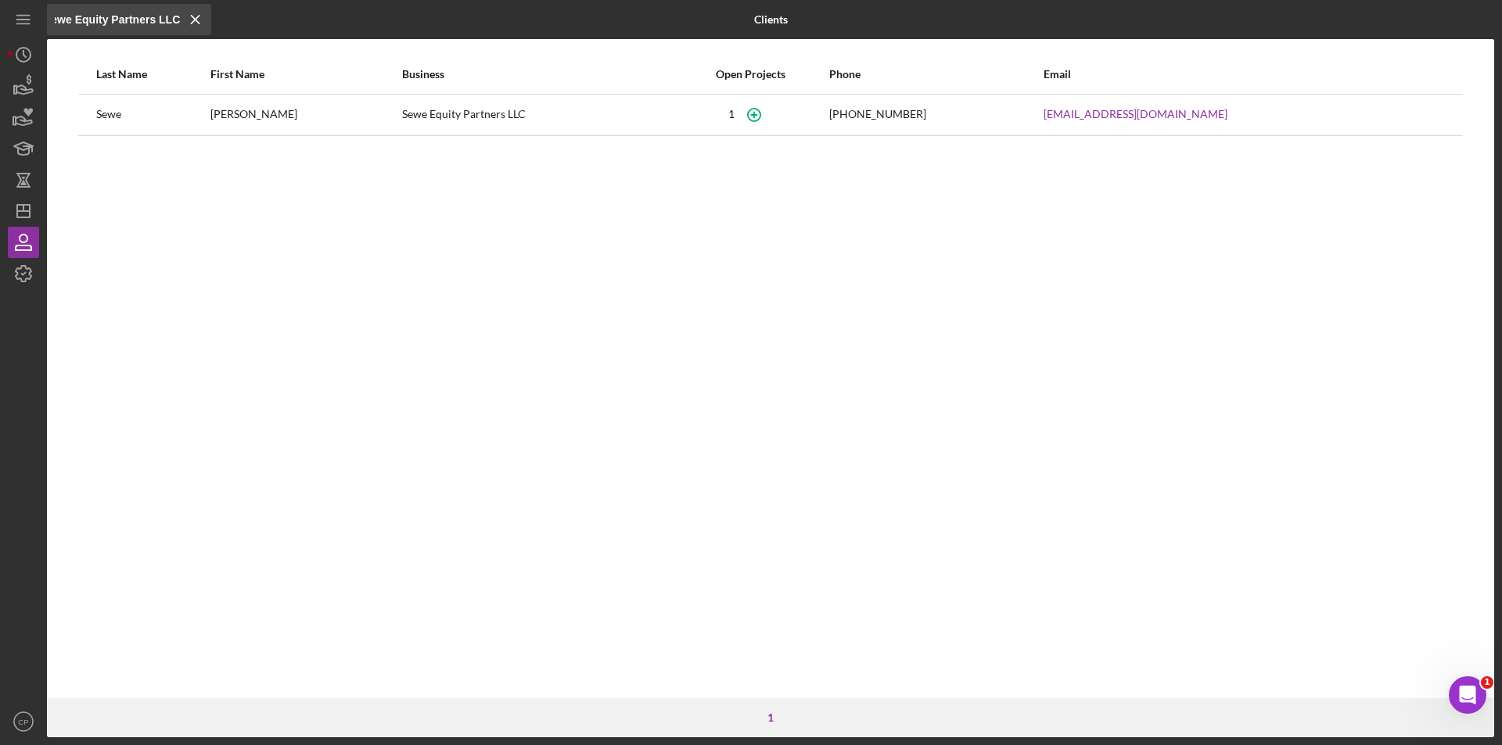
scroll to position [0, 0]
drag, startPoint x: 393, startPoint y: 110, endPoint x: 533, endPoint y: 117, distance: 140.1
click at [533, 117] on div "Sewe Equity Partners LLC" at bounding box center [537, 114] width 271 height 39
copy div "Sewe Equity Partners LLC"
click at [559, 92] on div "Business" at bounding box center [537, 75] width 271 height 38
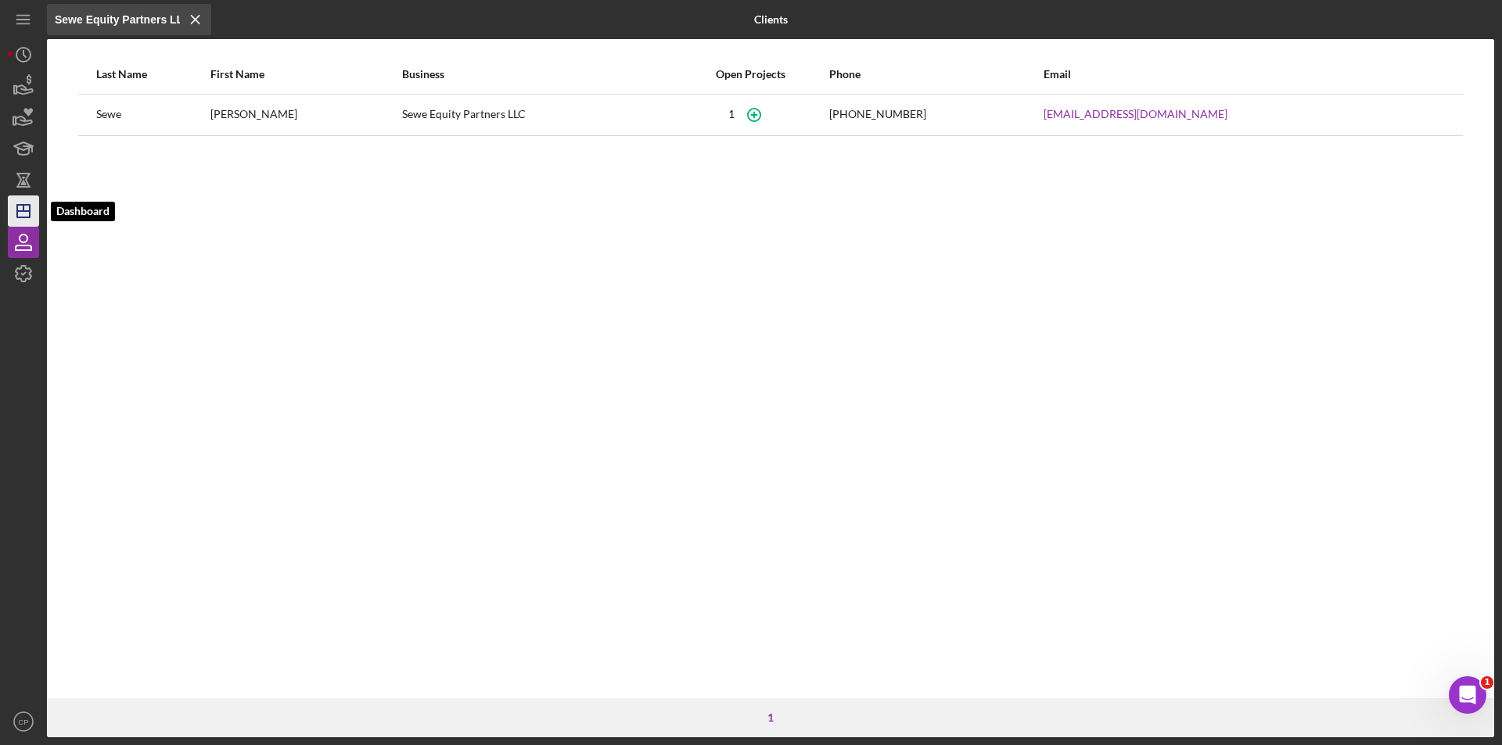
click at [12, 208] on icon "Icon/Dashboard" at bounding box center [23, 211] width 39 height 39
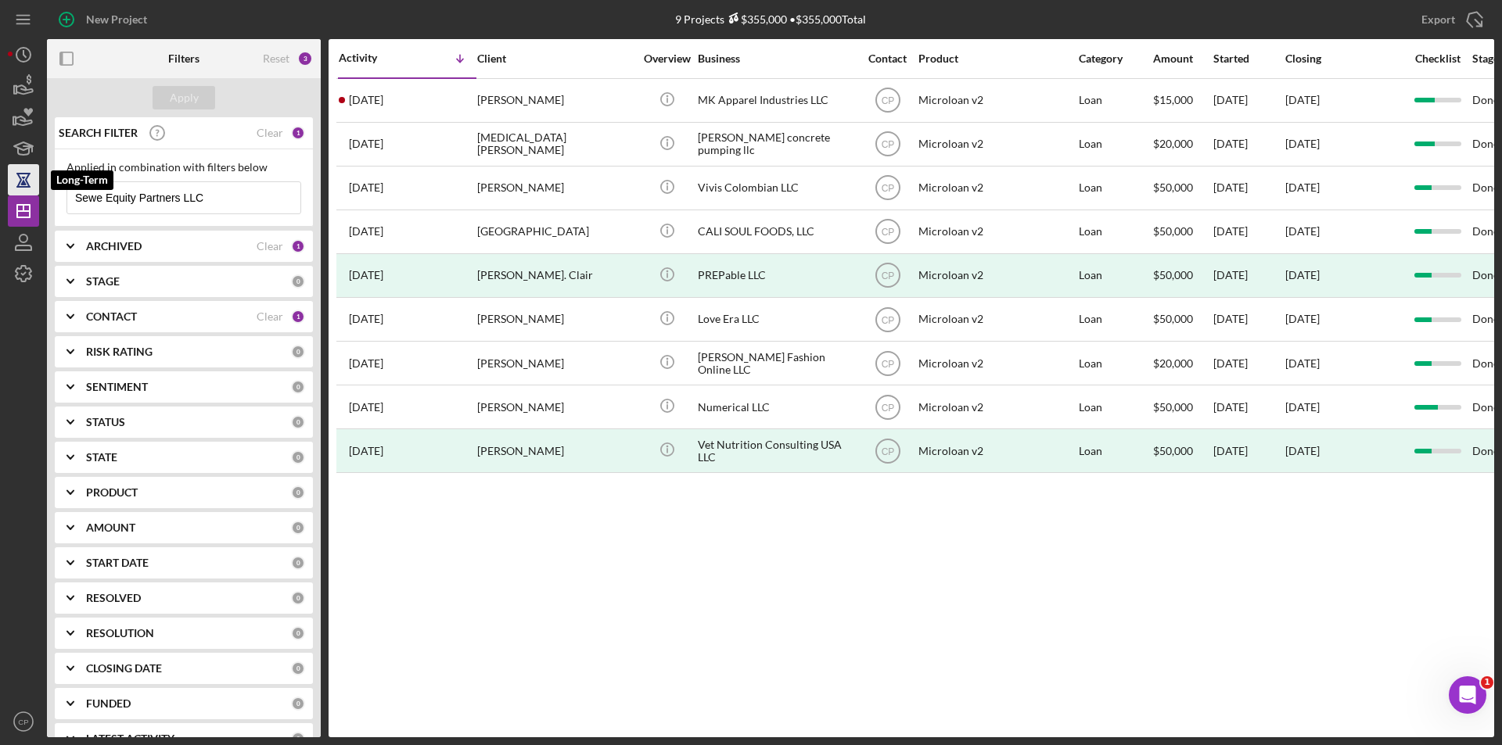
drag, startPoint x: 243, startPoint y: 195, endPoint x: 22, endPoint y: 193, distance: 221.3
click at [22, 193] on div "New Project 9 Projects $355,000 • $355,000 Total Sewe Equity Partners LLC Expor…" at bounding box center [751, 369] width 1486 height 738
click at [214, 199] on input "Sewe Equity Partners LLC" at bounding box center [183, 197] width 233 height 31
click at [74, 199] on input "Sewe Equity Partners LLC" at bounding box center [183, 197] width 233 height 31
click at [242, 188] on input "Sewe Equity Partners LLC" at bounding box center [183, 197] width 233 height 31
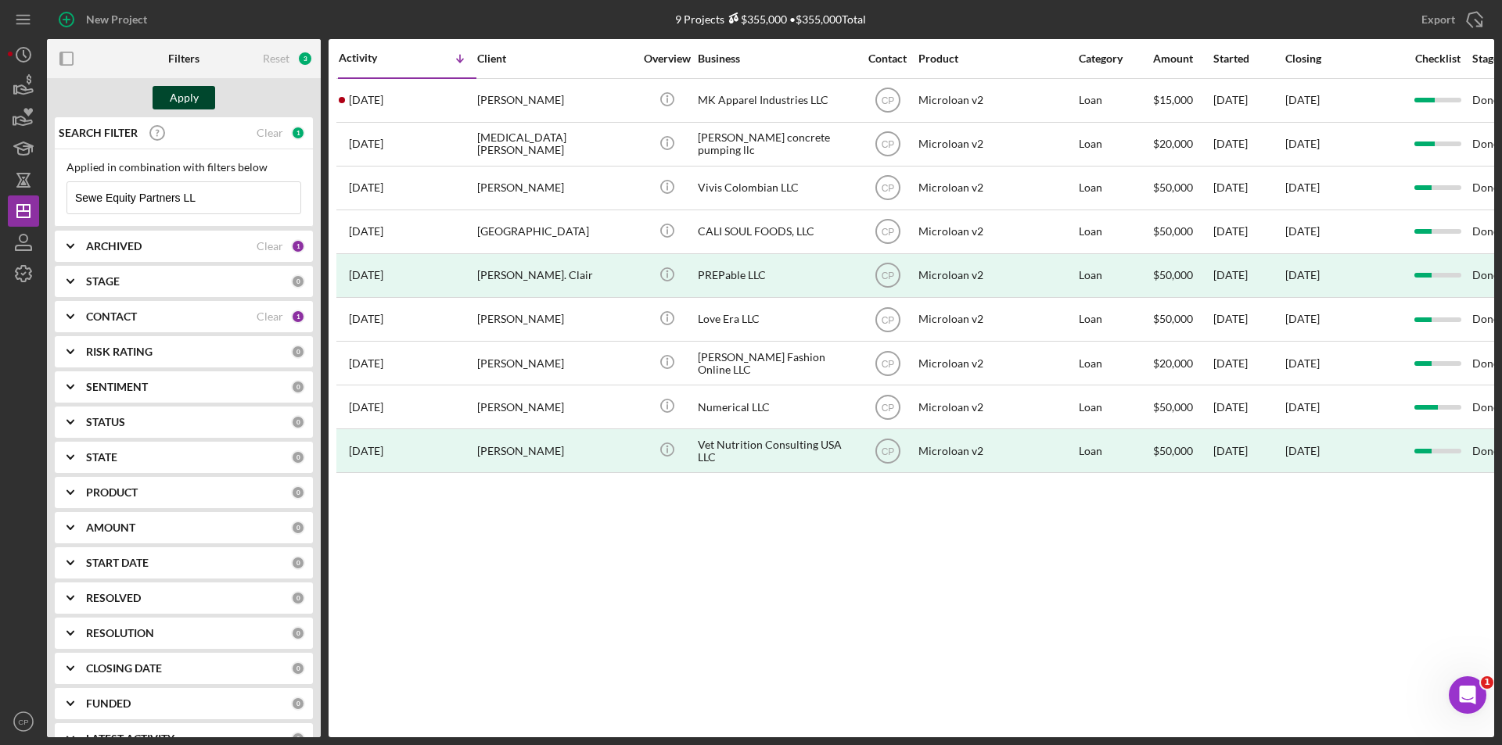
type input "Sewe Equity Partners LL"
click at [192, 94] on div "Apply" at bounding box center [184, 97] width 29 height 23
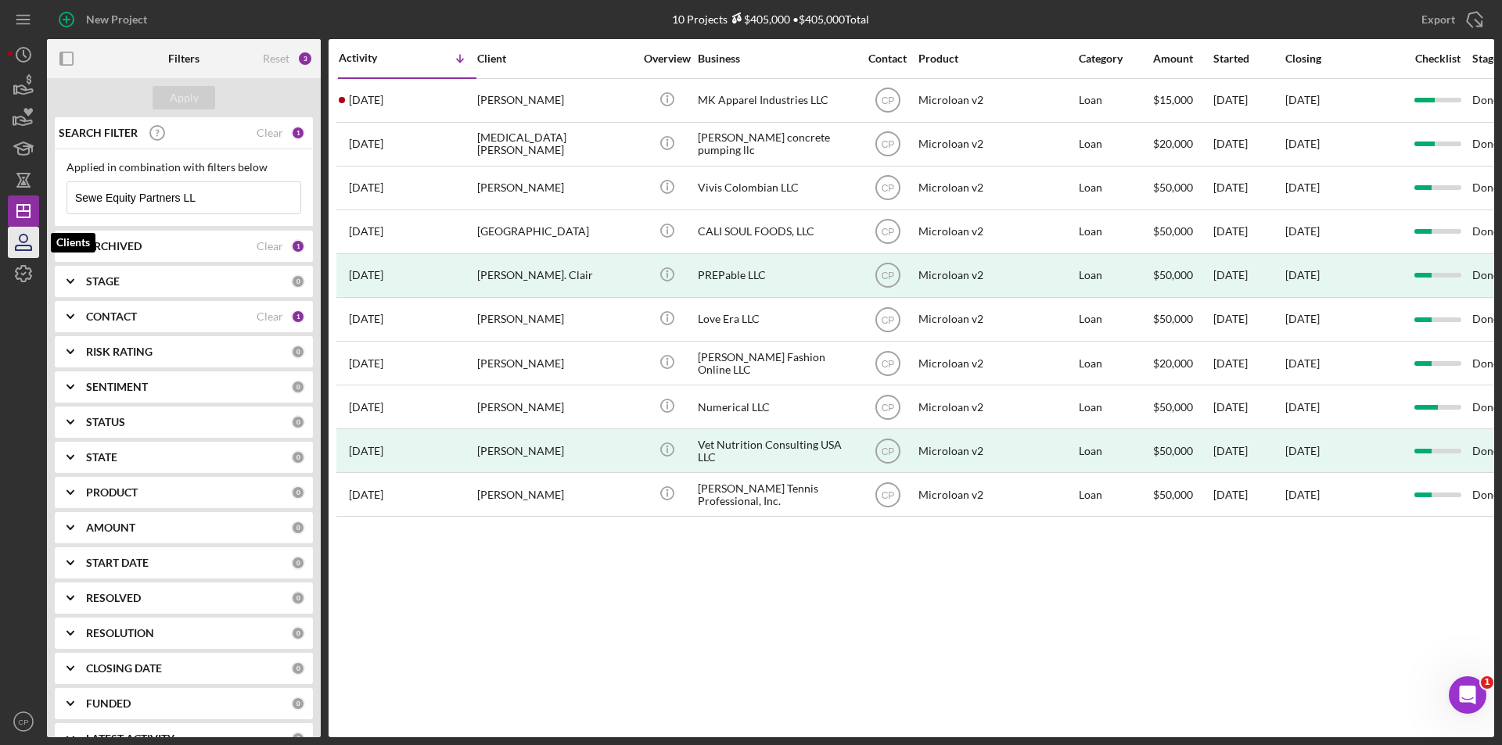
click at [23, 242] on icon "button" at bounding box center [24, 239] width 8 height 8
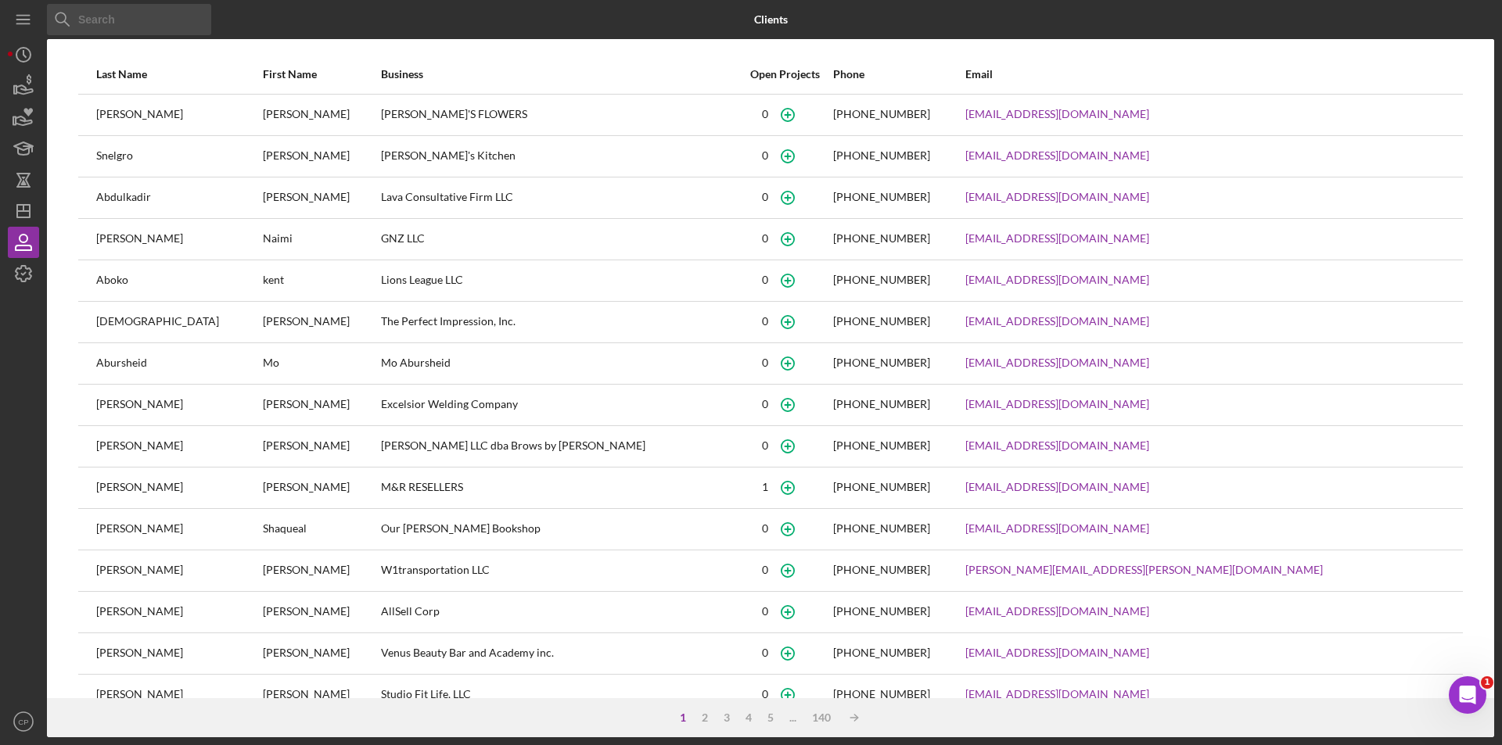
click at [156, 23] on input at bounding box center [129, 19] width 164 height 31
paste input "Sewe Equity Partners LLC"
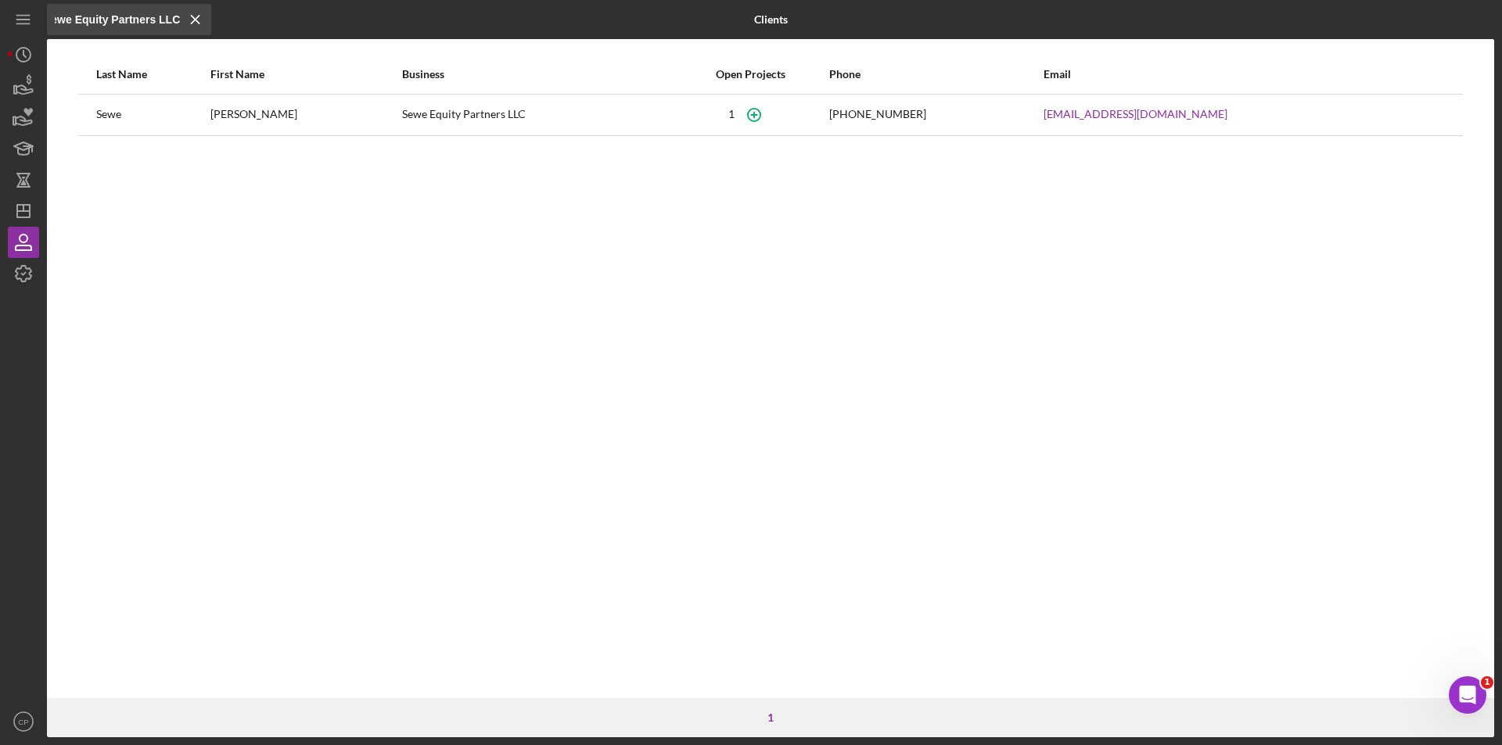
type input "Sewe Equity Partners LLC"
drag, startPoint x: 226, startPoint y: 116, endPoint x: 276, endPoint y: 117, distance: 50.1
click at [276, 117] on tr "Sewe Samuel Sewe Equity Partners LLC 1 (323) 557-7827 sewesamuel@gmail.com" at bounding box center [770, 114] width 1384 height 41
click at [926, 113] on div "(323) 557-7827" at bounding box center [877, 114] width 97 height 13
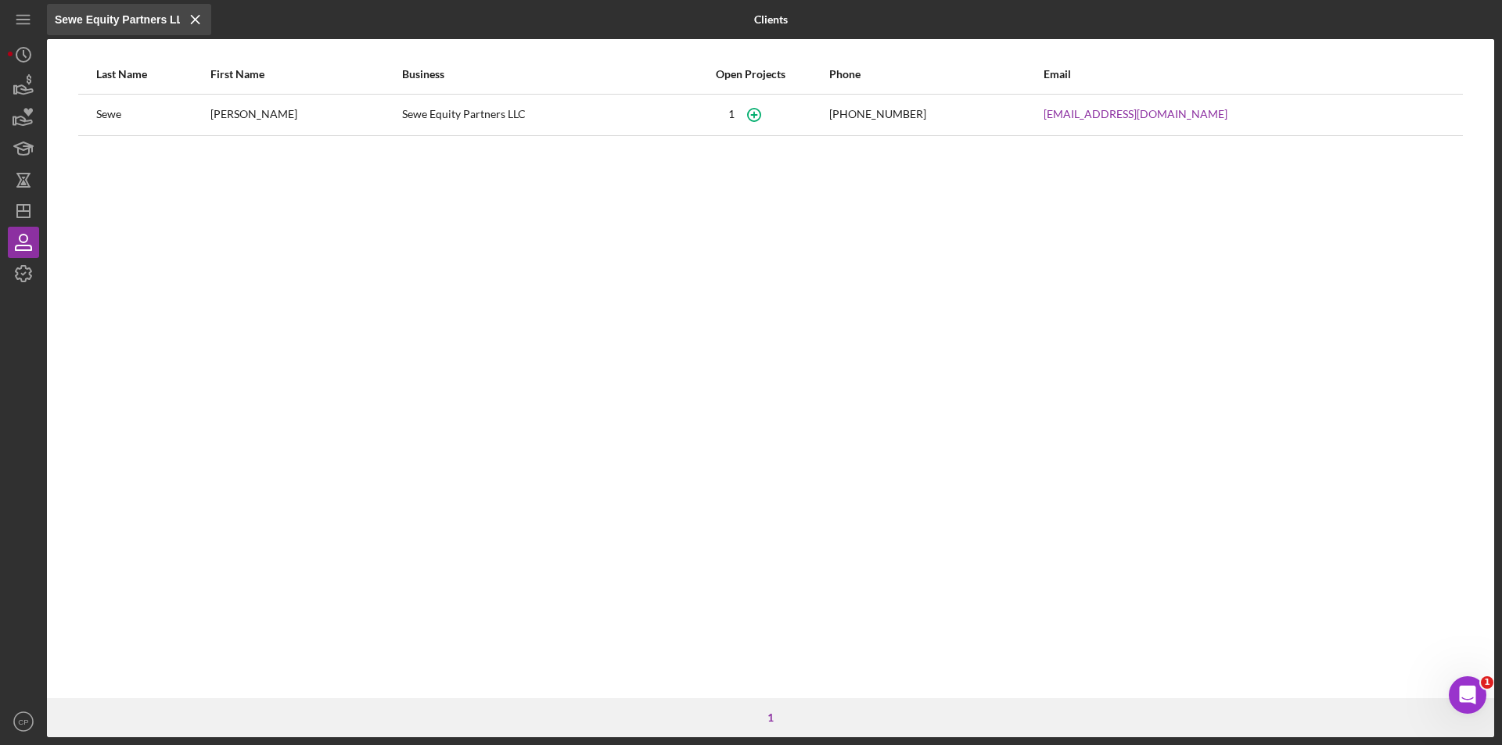
click at [253, 111] on div "Samuel" at bounding box center [305, 114] width 191 height 39
click at [32, 211] on icon "Icon/Dashboard" at bounding box center [23, 211] width 39 height 39
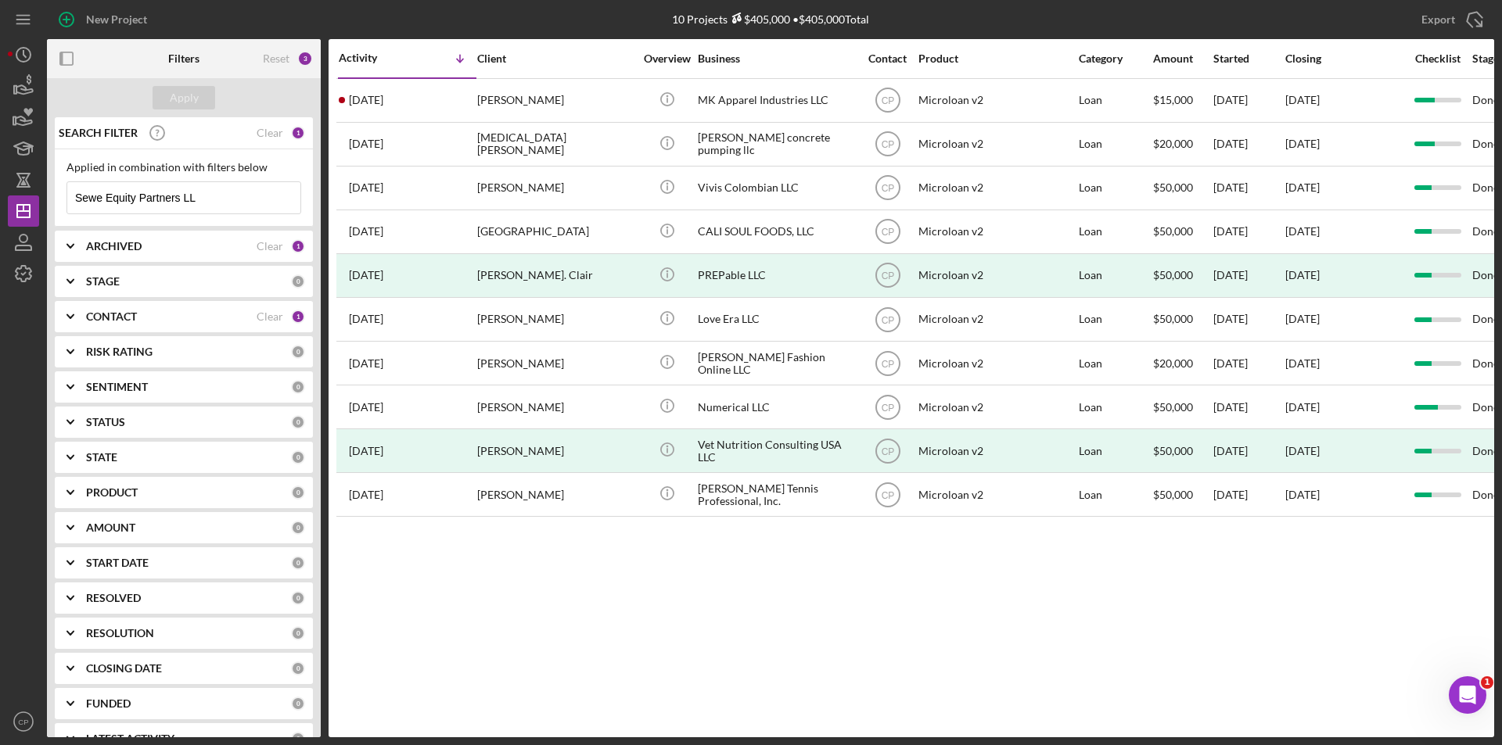
drag, startPoint x: 231, startPoint y: 203, endPoint x: 59, endPoint y: 202, distance: 172.1
click at [59, 202] on div "Applied in combination with filters below Sewe Equity Partners LL Icon/Menu Clo…" at bounding box center [184, 187] width 258 height 77
click at [179, 102] on div "Apply" at bounding box center [184, 97] width 29 height 23
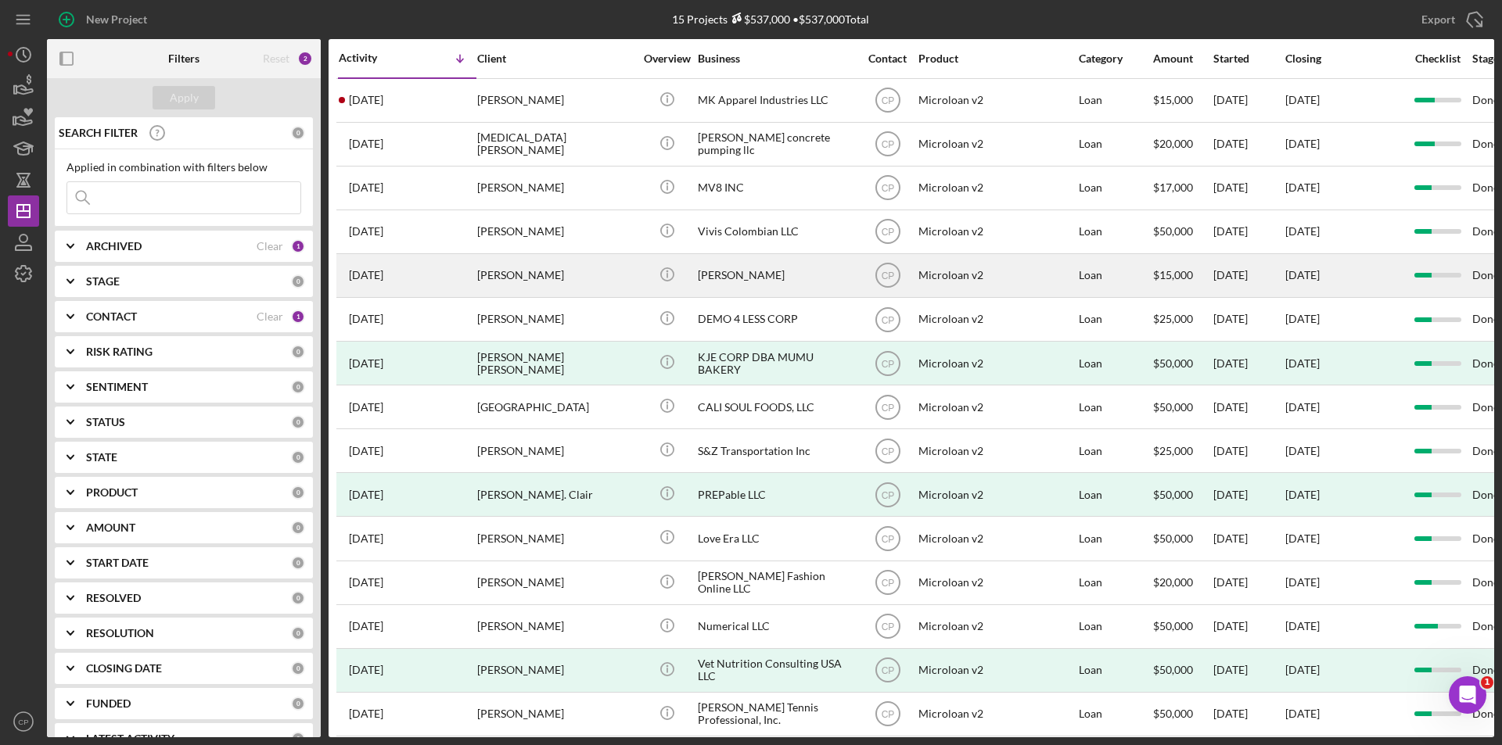
scroll to position [19, 0]
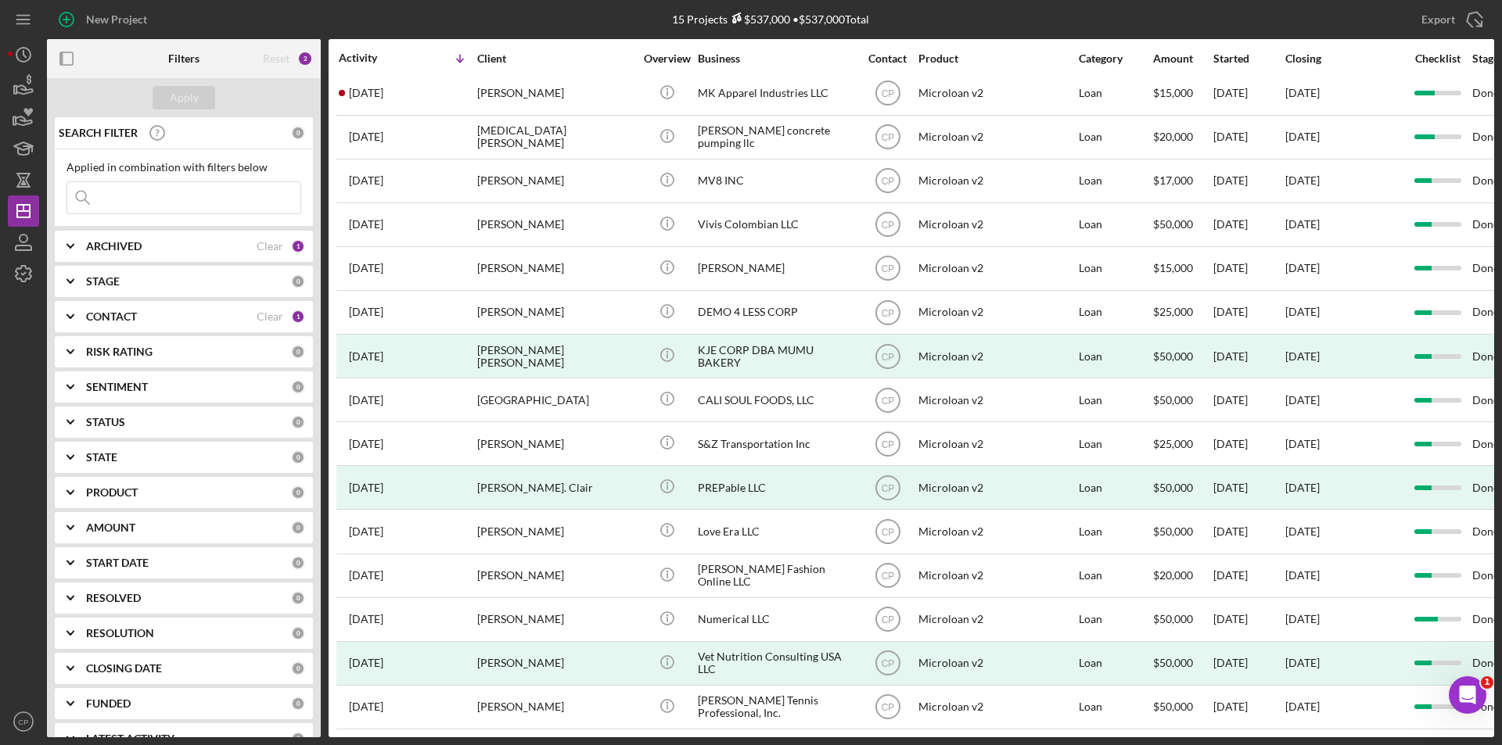
click at [135, 421] on div "STATUS" at bounding box center [188, 422] width 205 height 13
click at [112, 583] on b "STATE" at bounding box center [101, 585] width 31 height 13
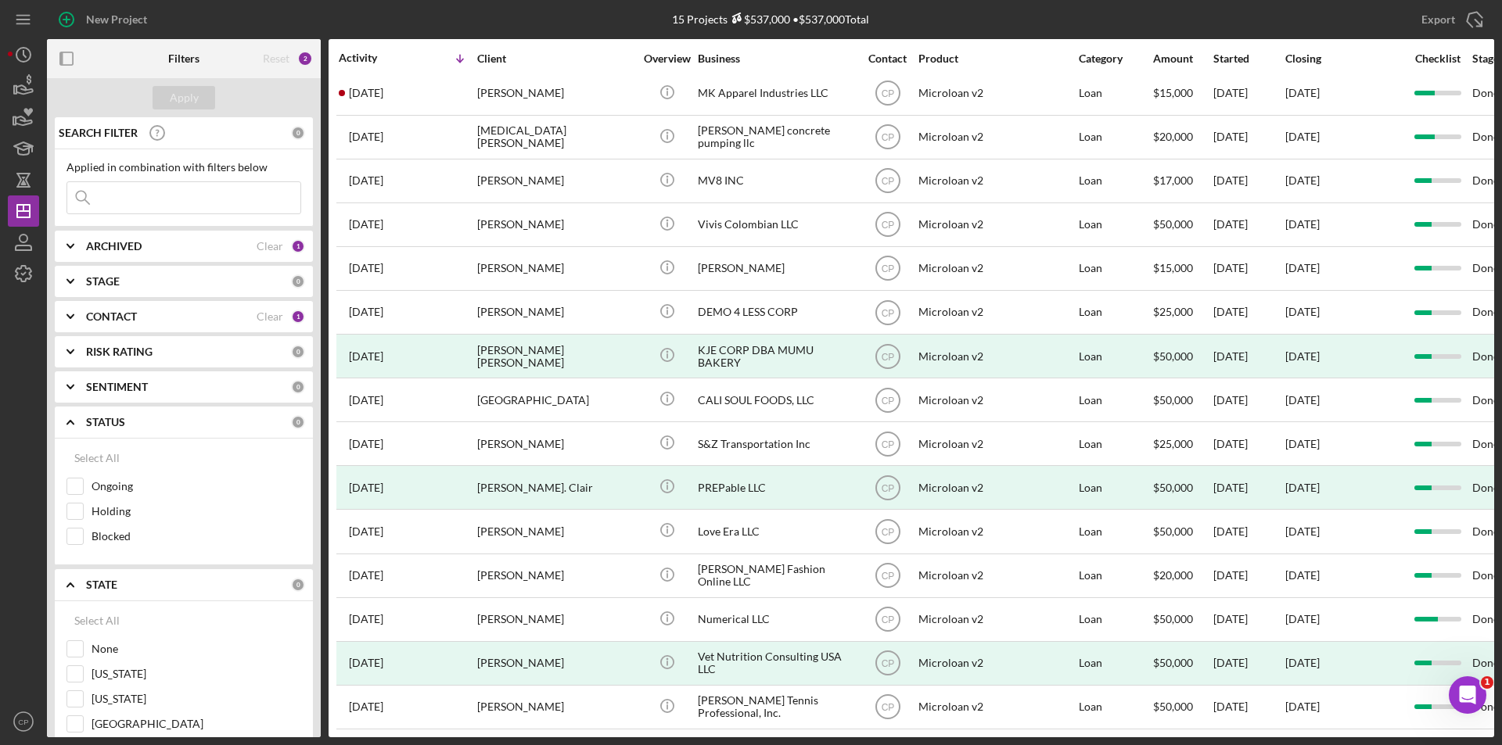
click at [144, 246] on div "ARCHIVED" at bounding box center [171, 246] width 170 height 13
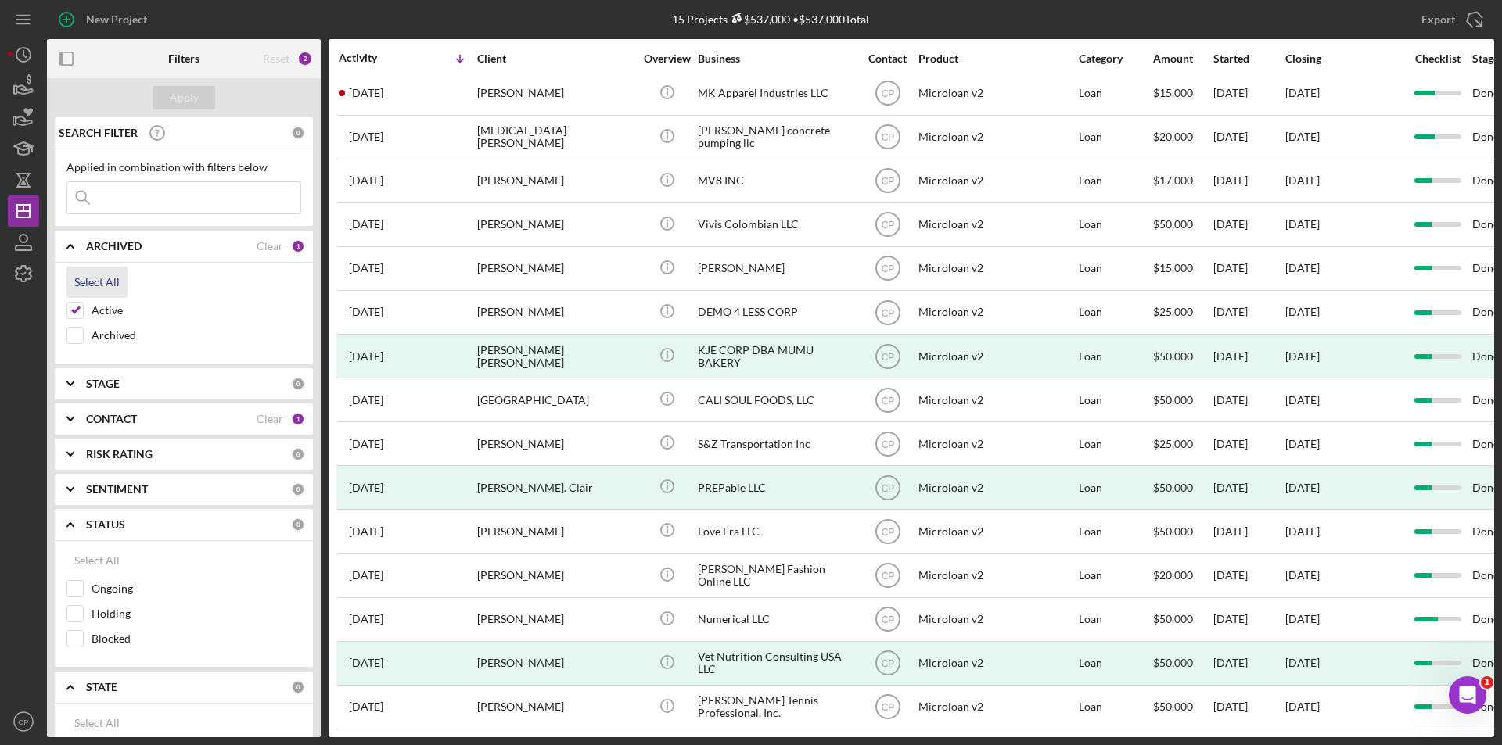
click at [108, 278] on div "Select All" at bounding box center [96, 282] width 45 height 31
checkbox input "true"
click at [170, 96] on div "Apply" at bounding box center [184, 97] width 29 height 23
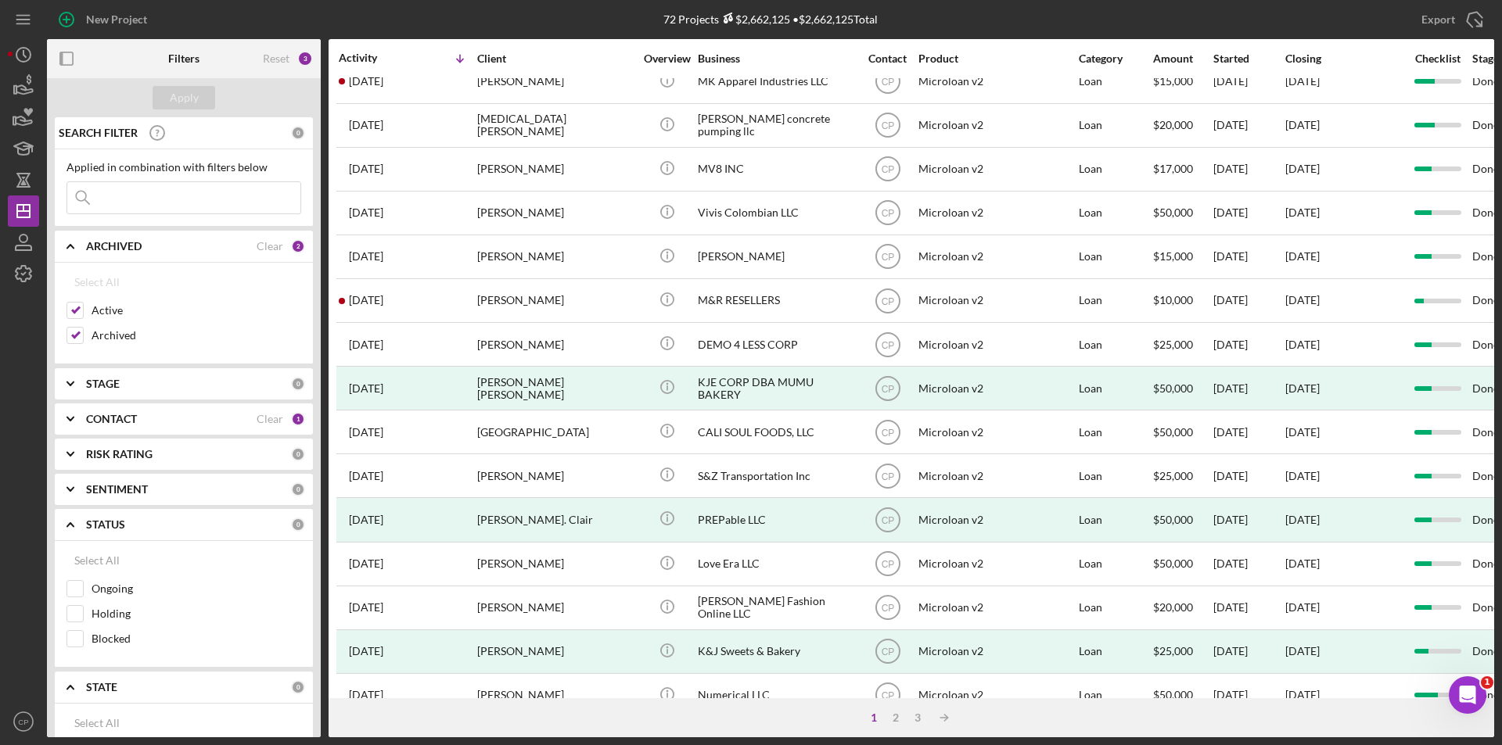
click at [144, 196] on input at bounding box center [183, 197] width 233 height 31
paste input "Sewe Equity Partners LLC"
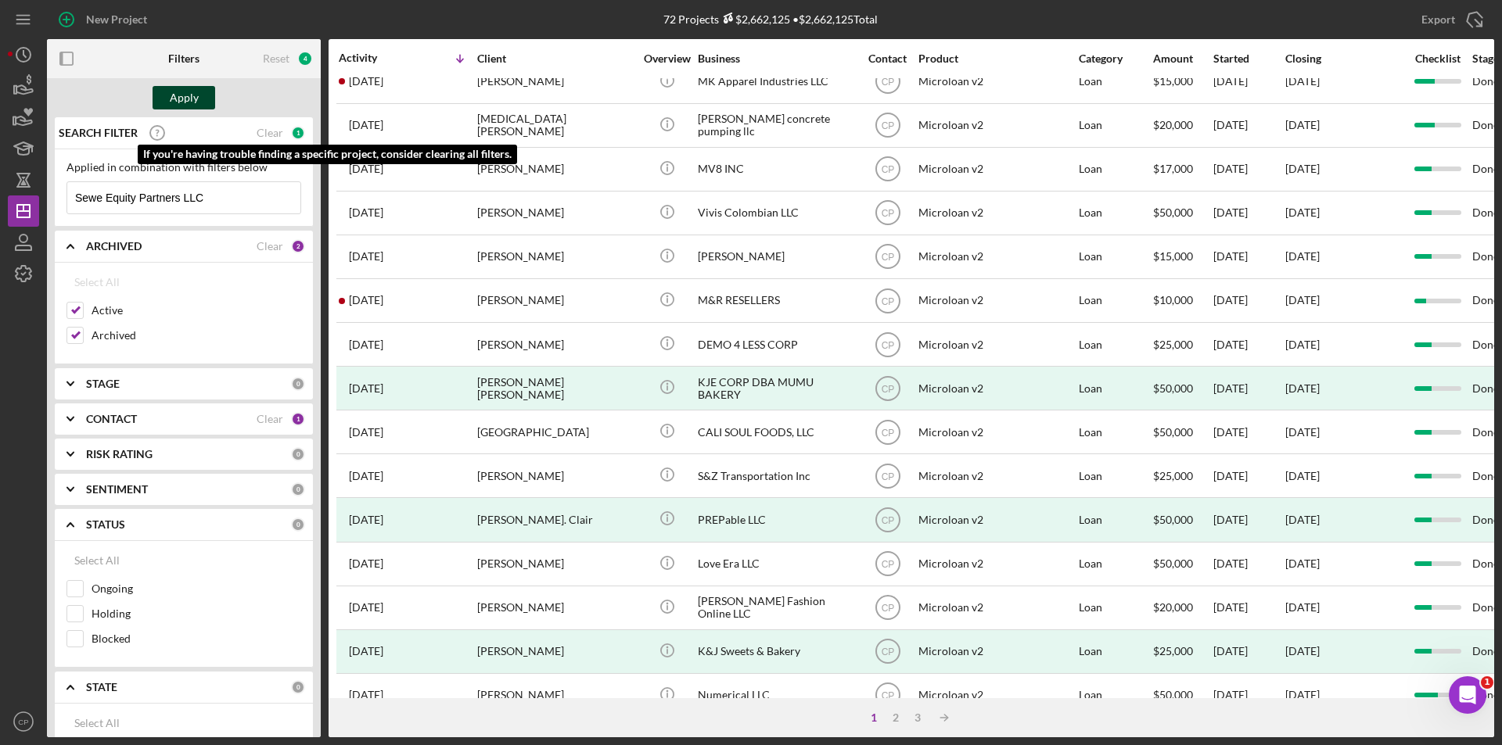
type input "Sewe Equity Partners LLC"
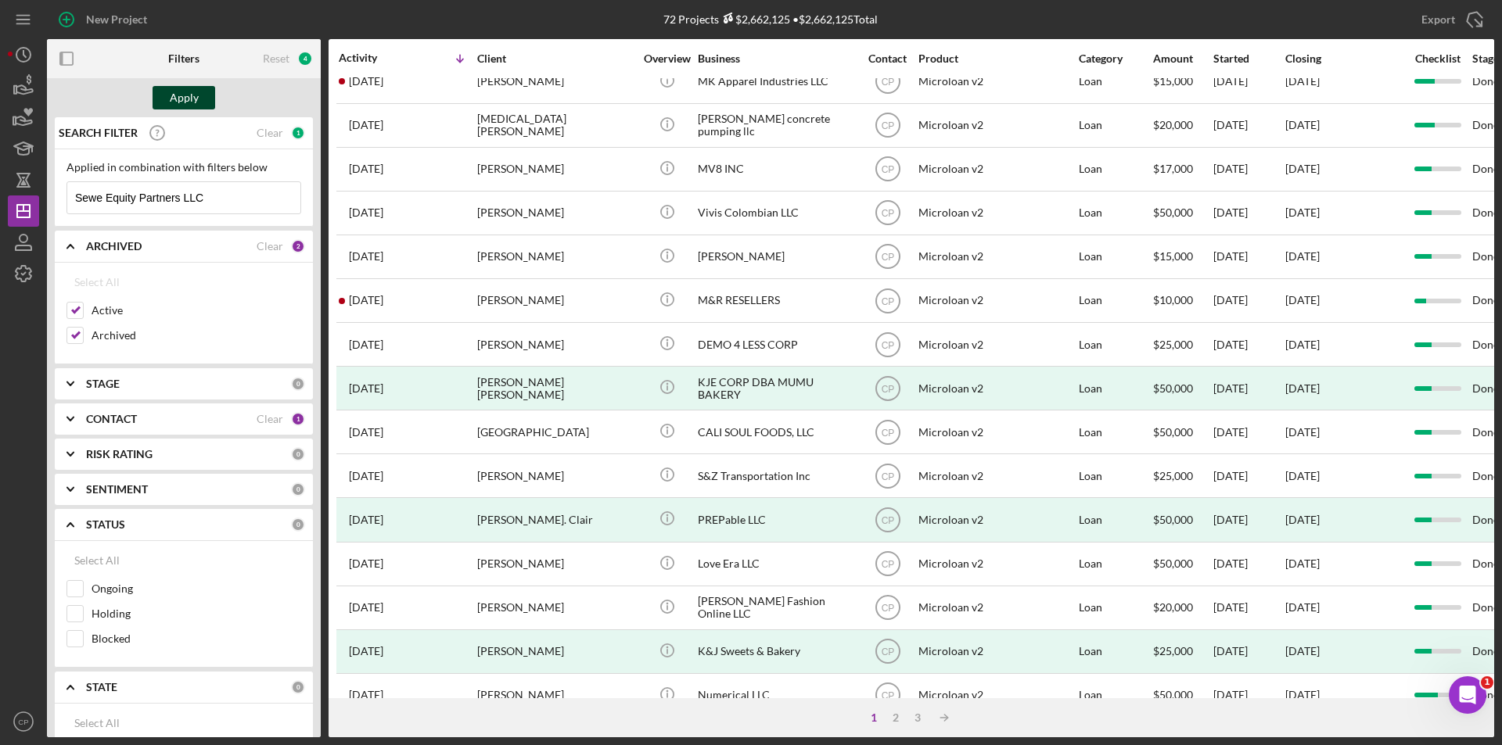
click at [188, 101] on div "Apply" at bounding box center [184, 97] width 29 height 23
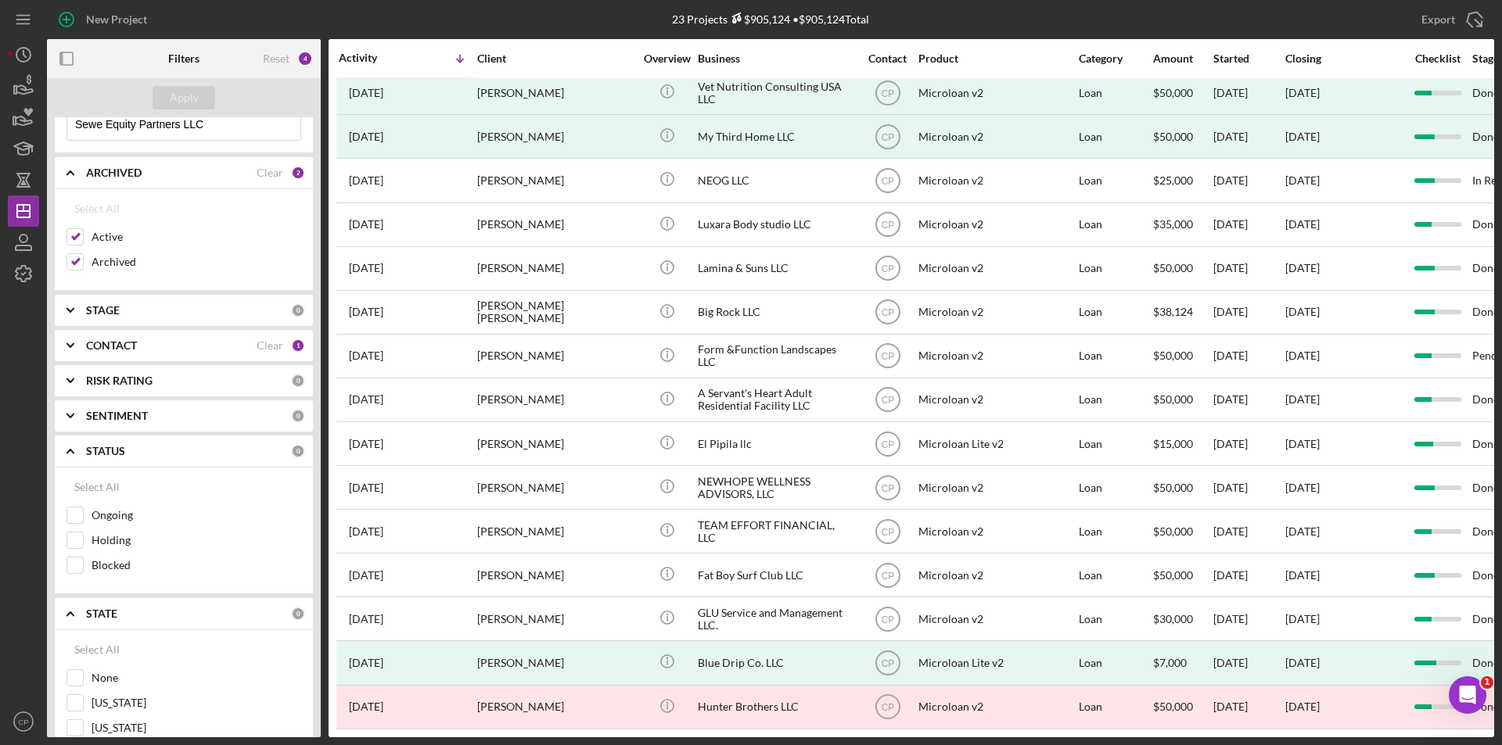
scroll to position [313, 0]
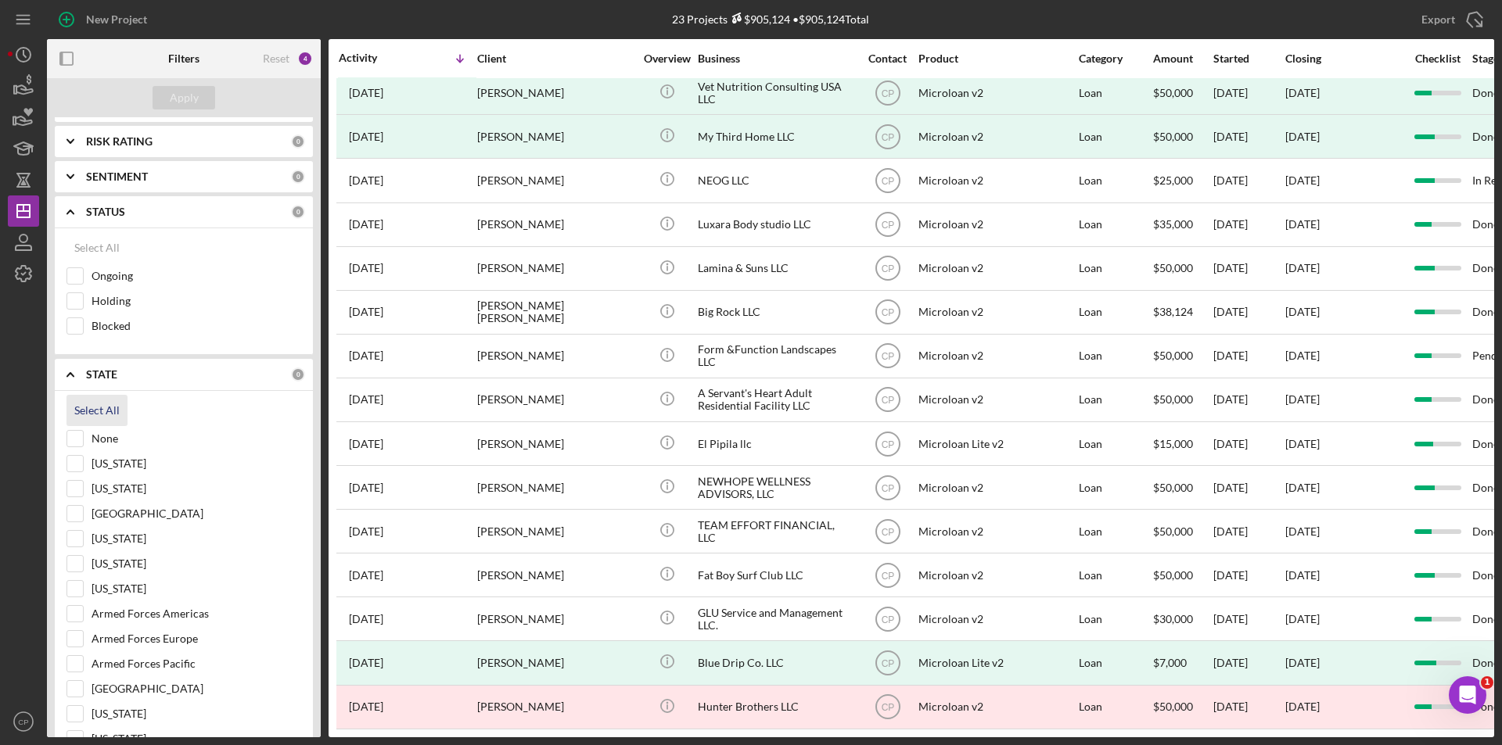
click at [100, 407] on div "Select All" at bounding box center [96, 410] width 45 height 31
checkbox input "true"
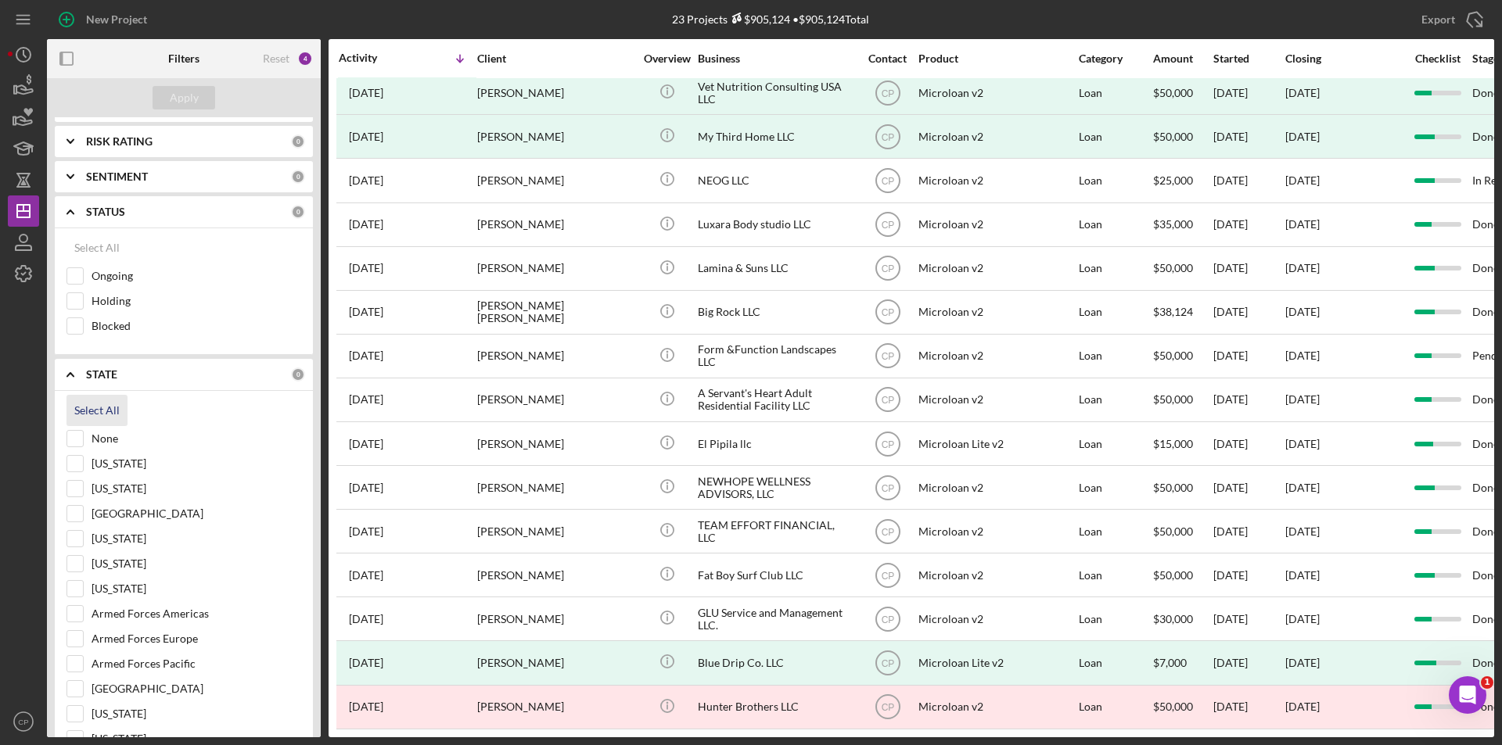
checkbox input "true"
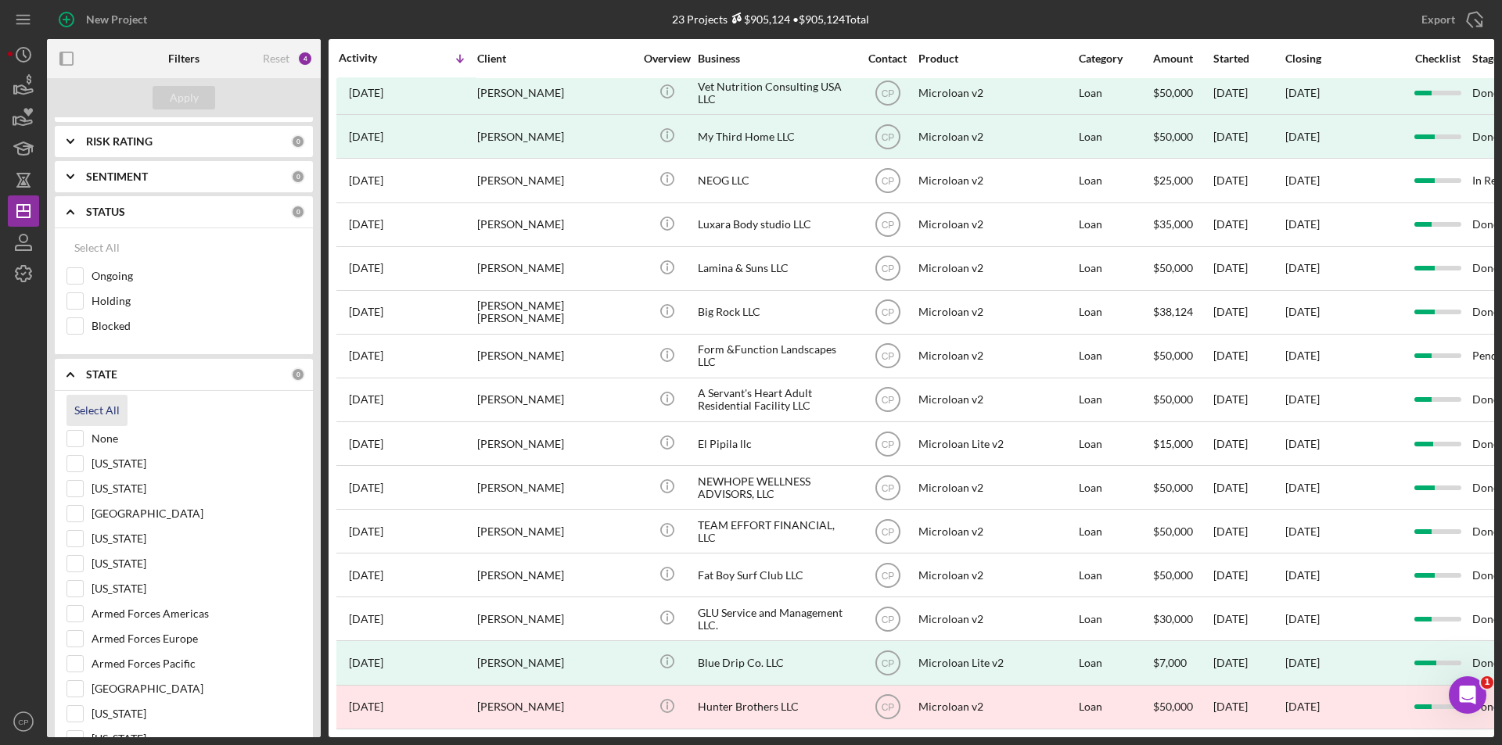
checkbox input "true"
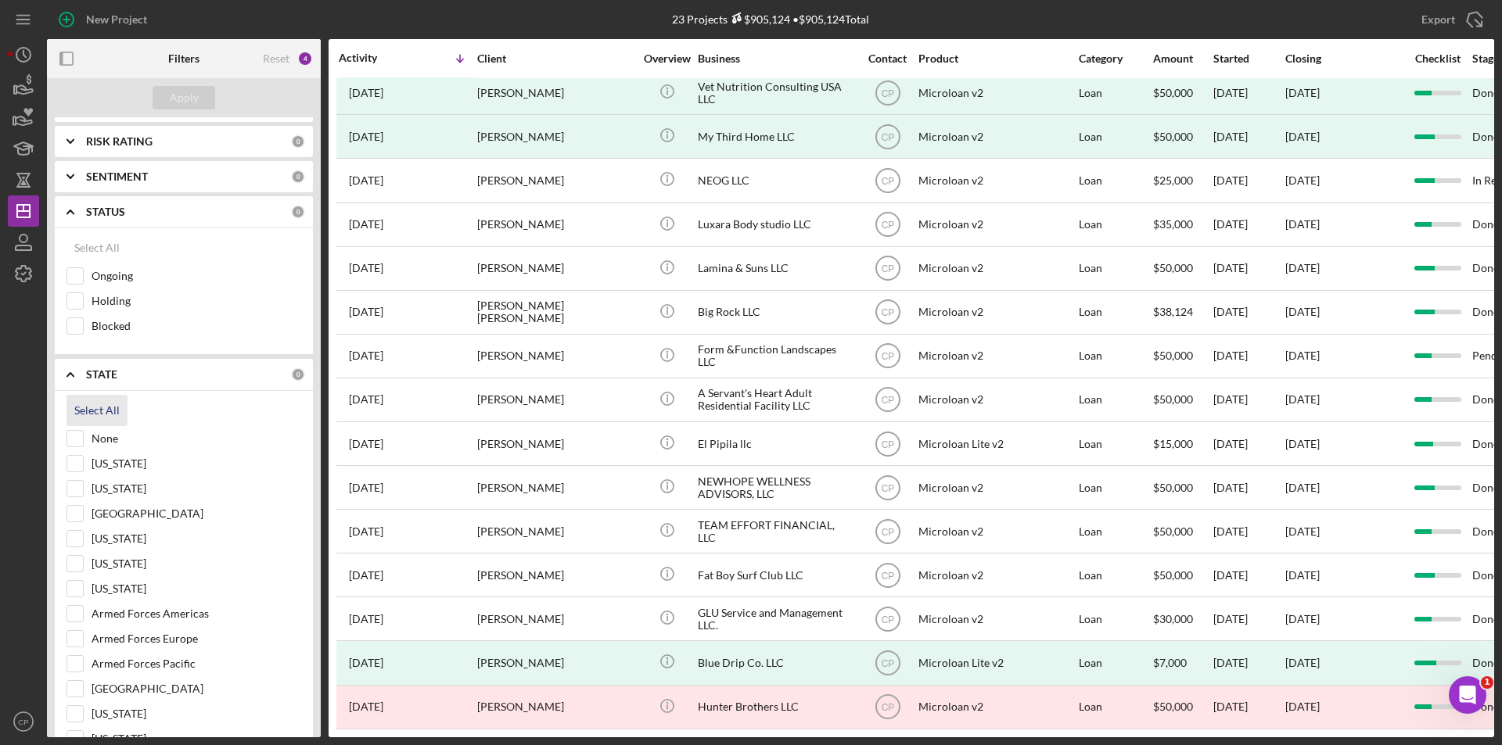
checkbox input "true"
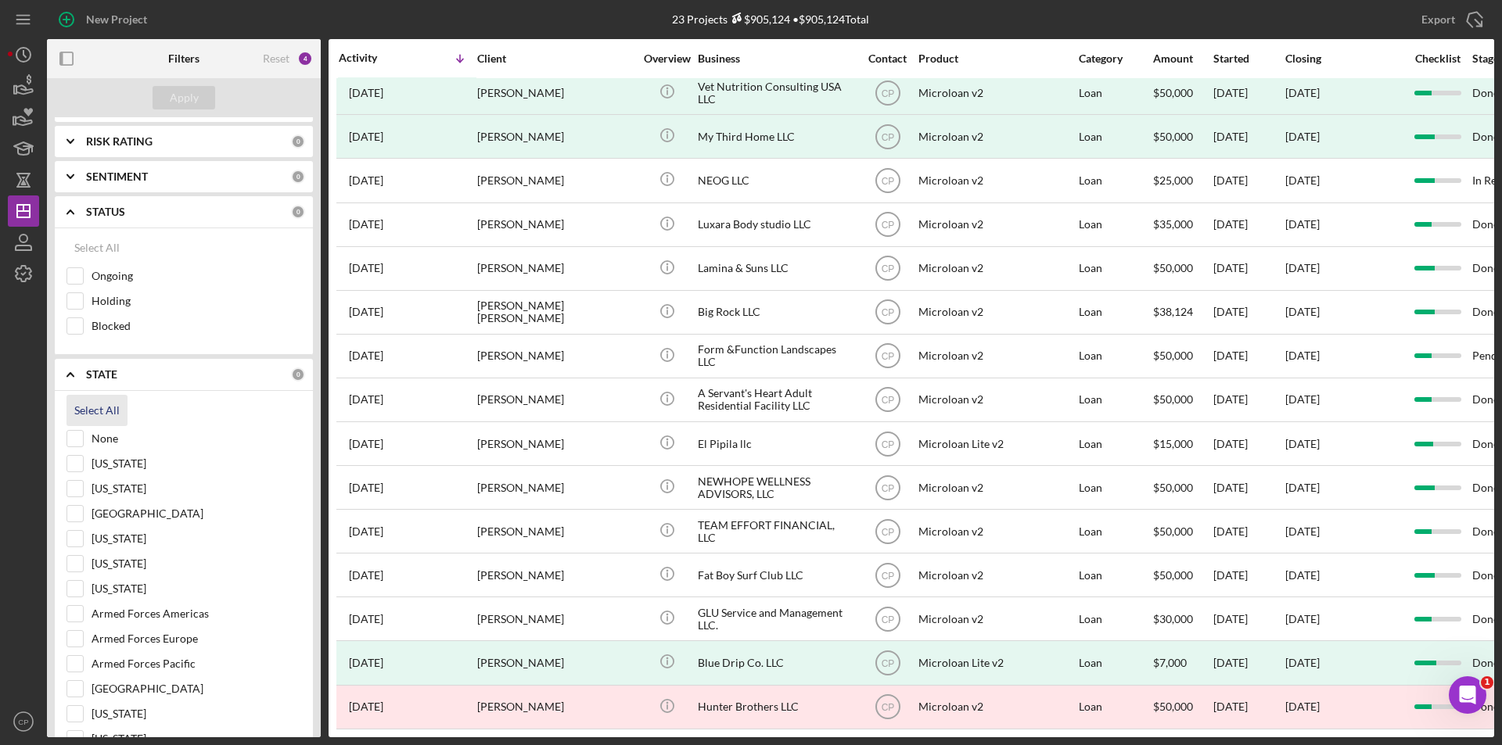
checkbox input "true"
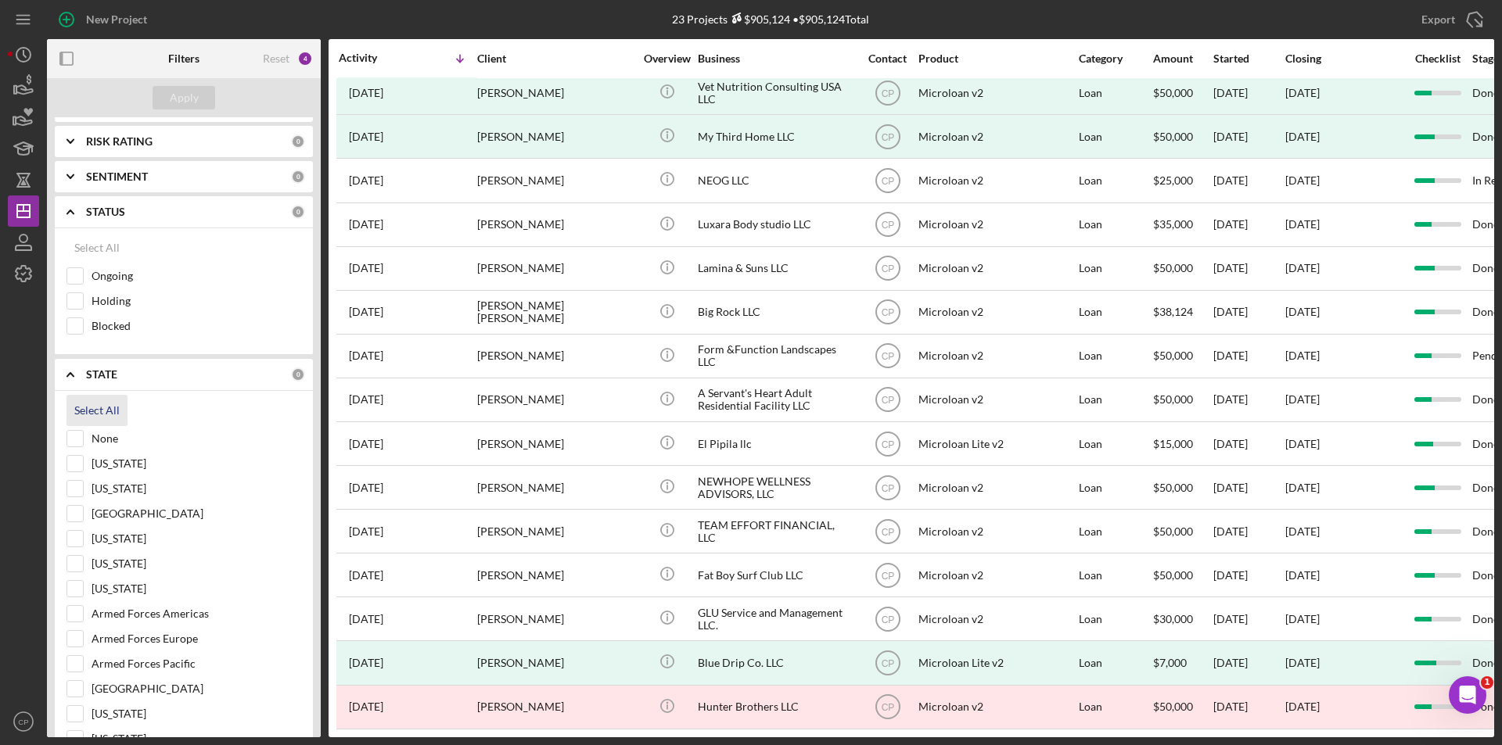
checkbox input "true"
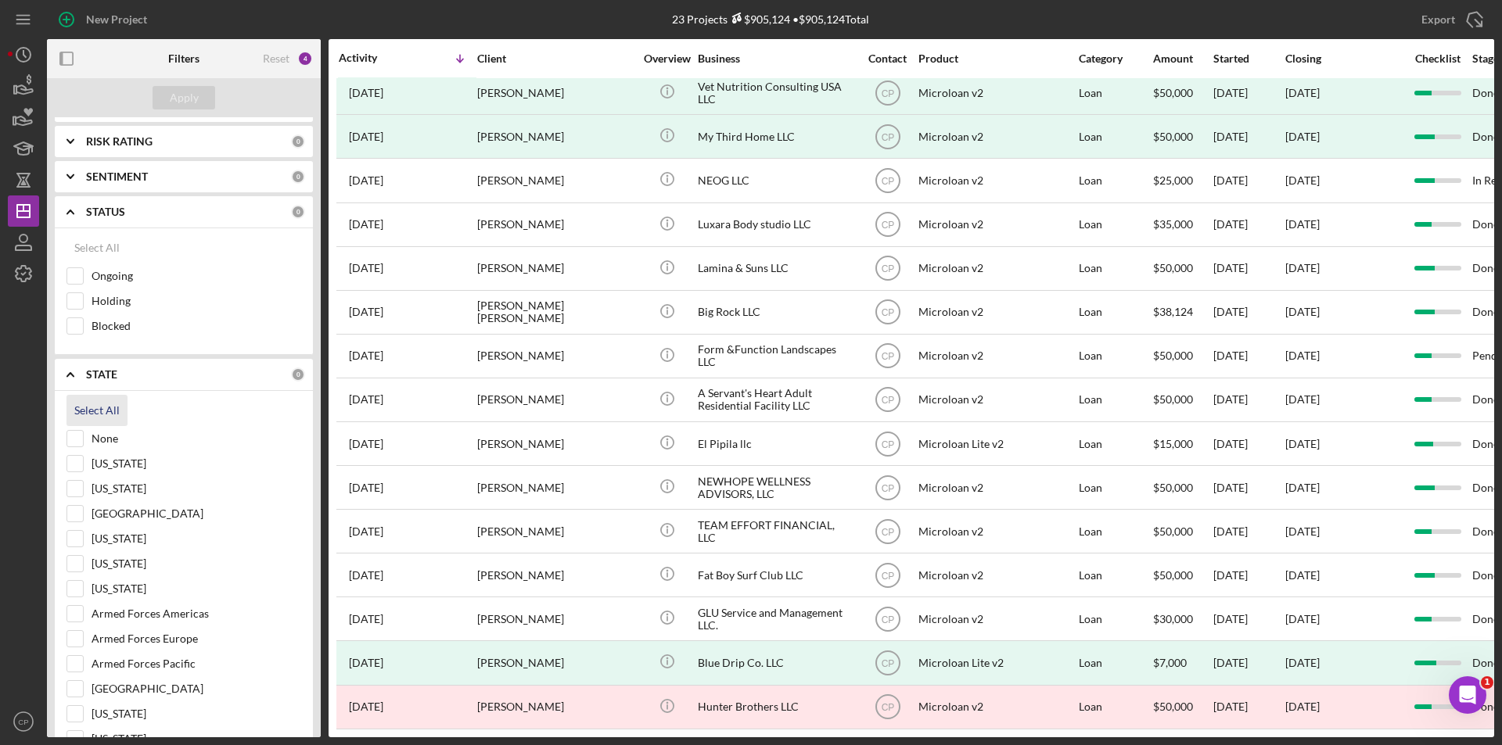
checkbox input "true"
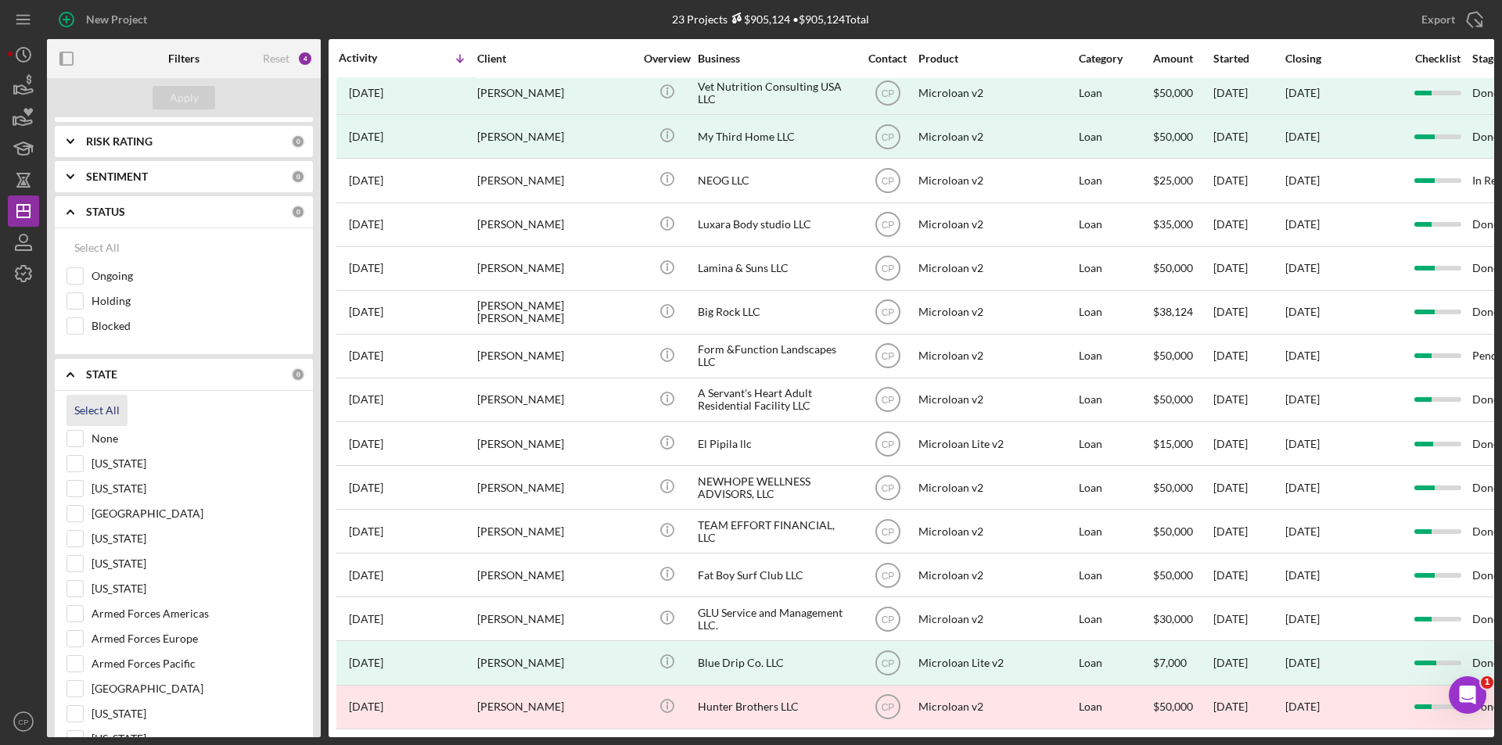
checkbox input "true"
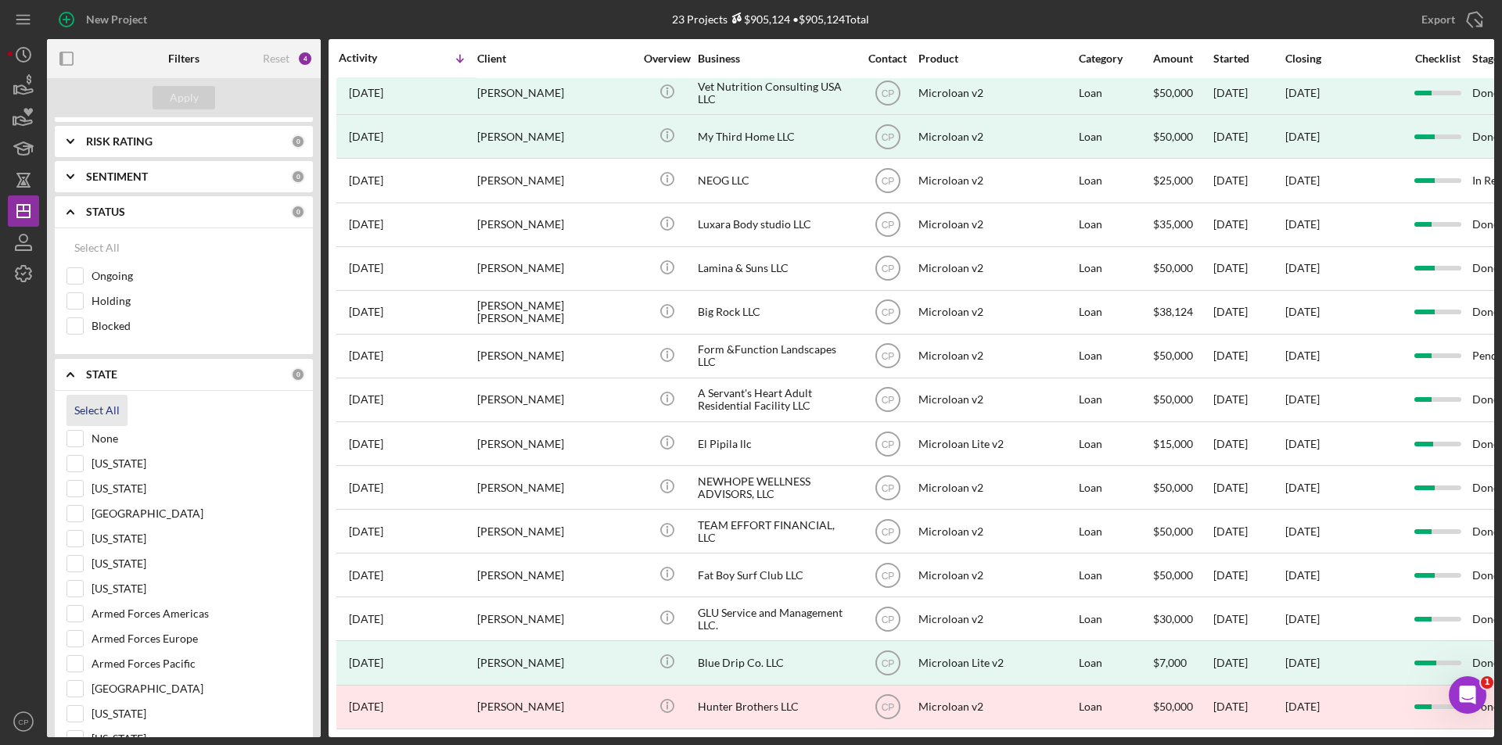
checkbox input "true"
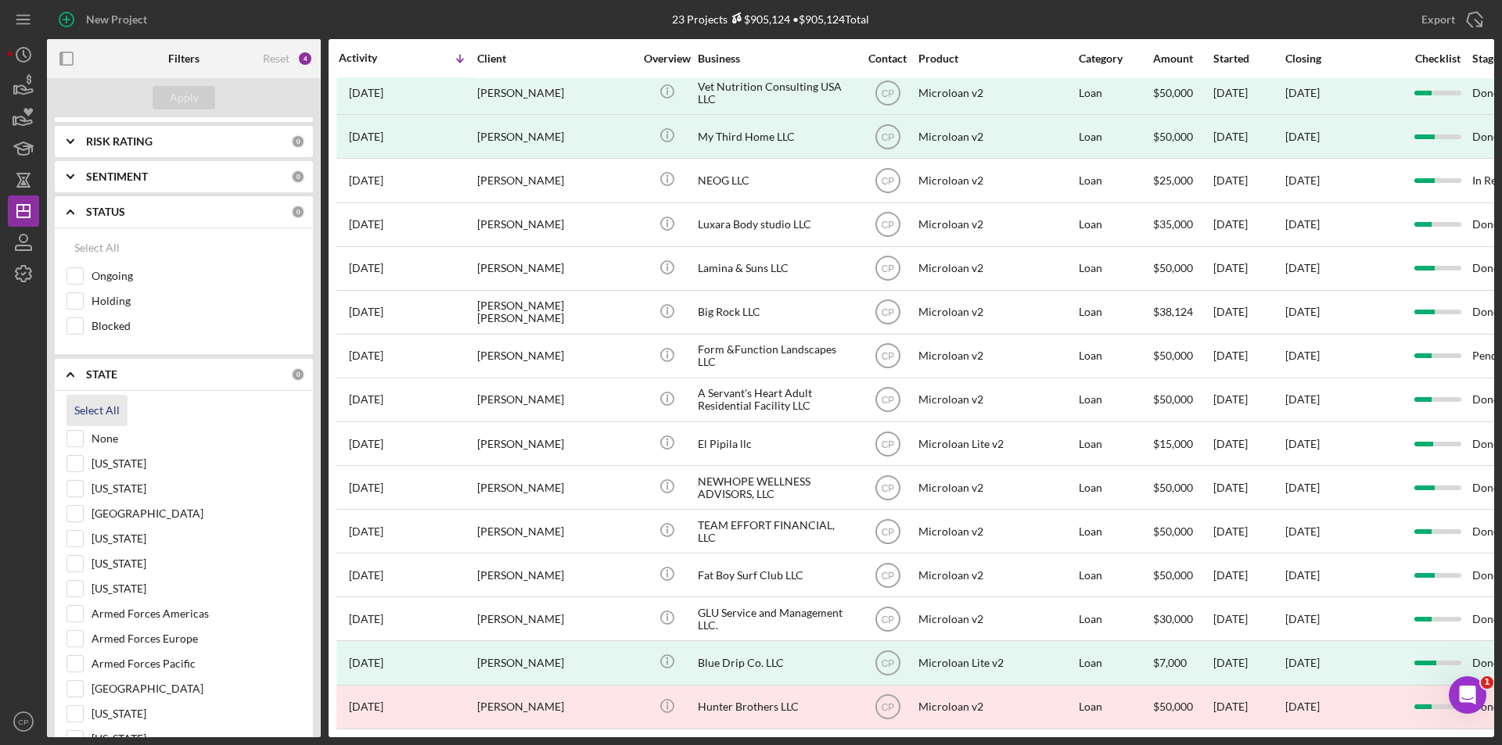
checkbox input "true"
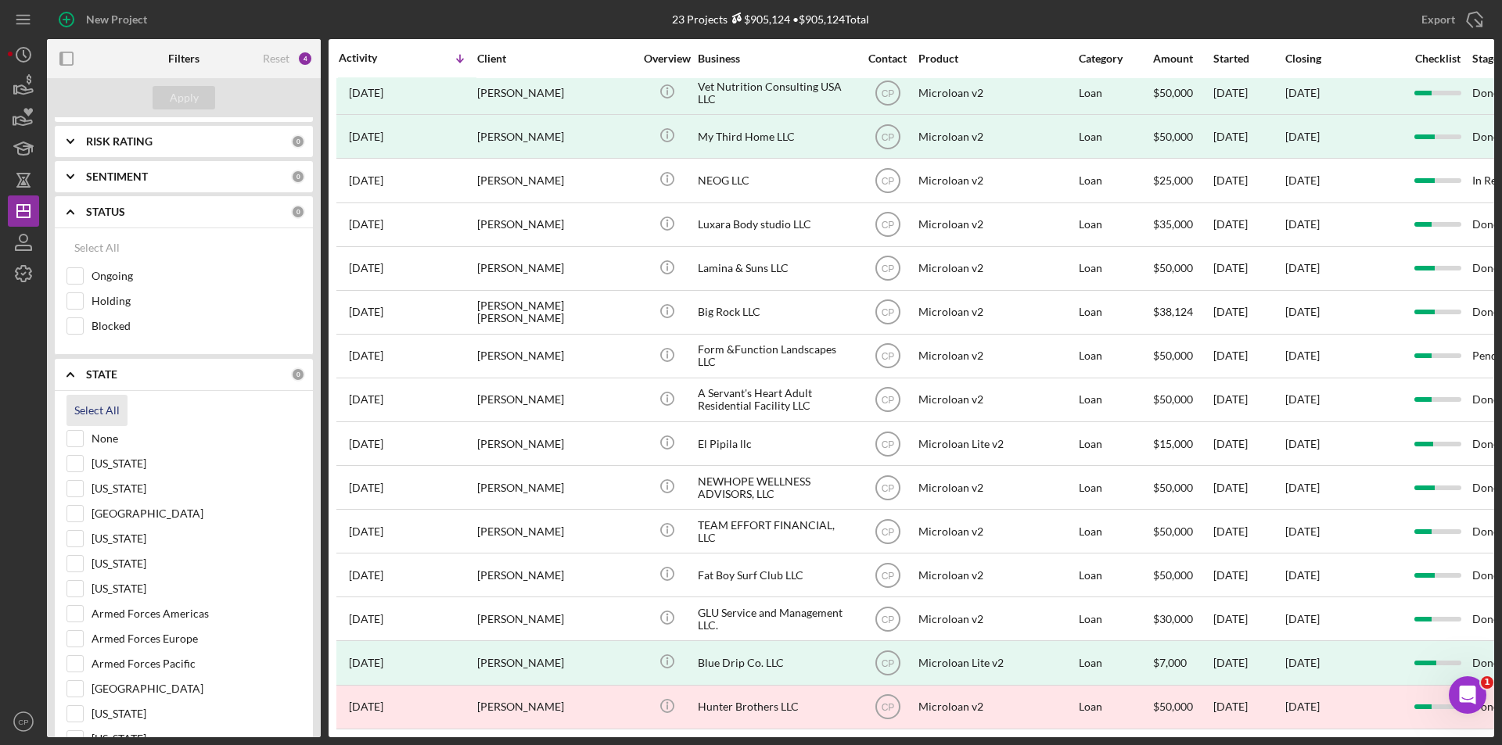
checkbox input "true"
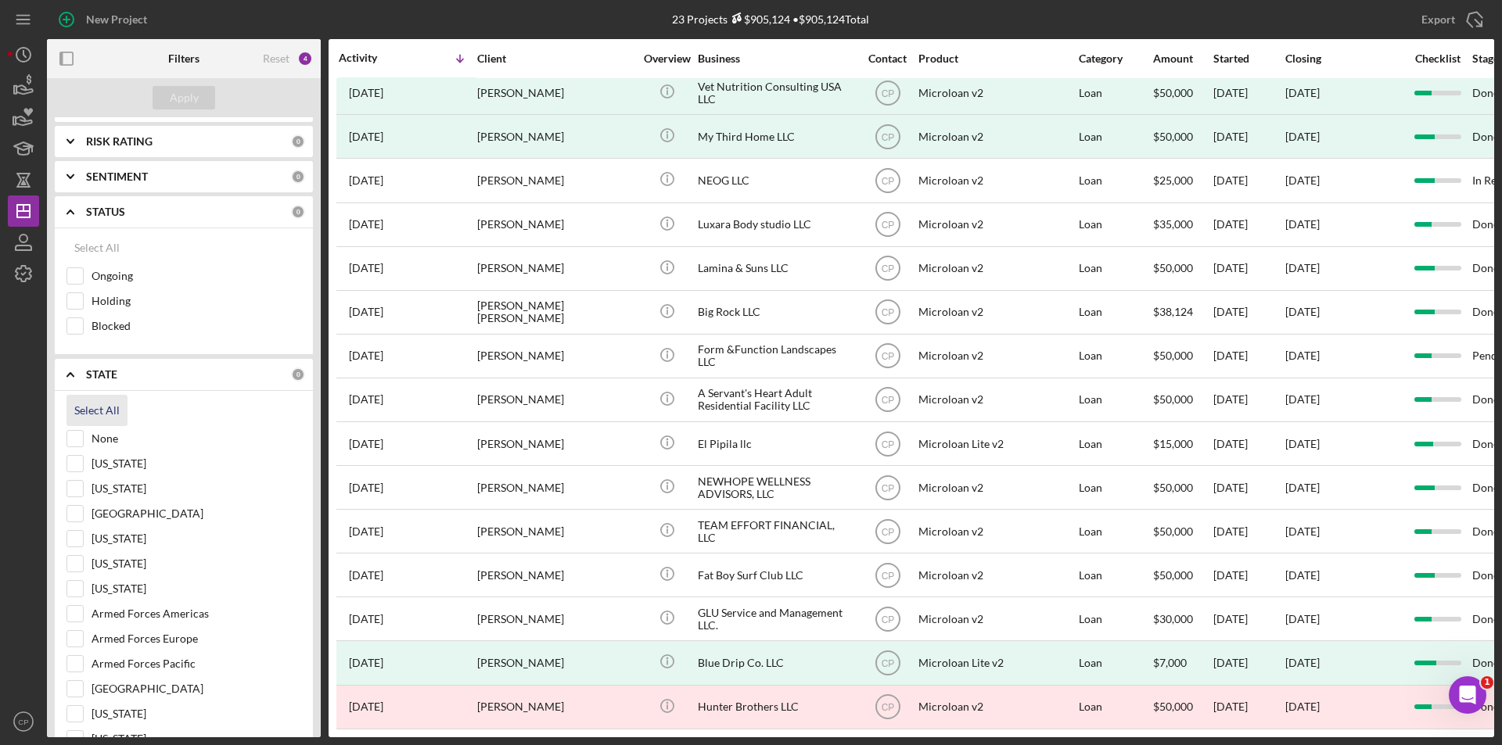
checkbox input "true"
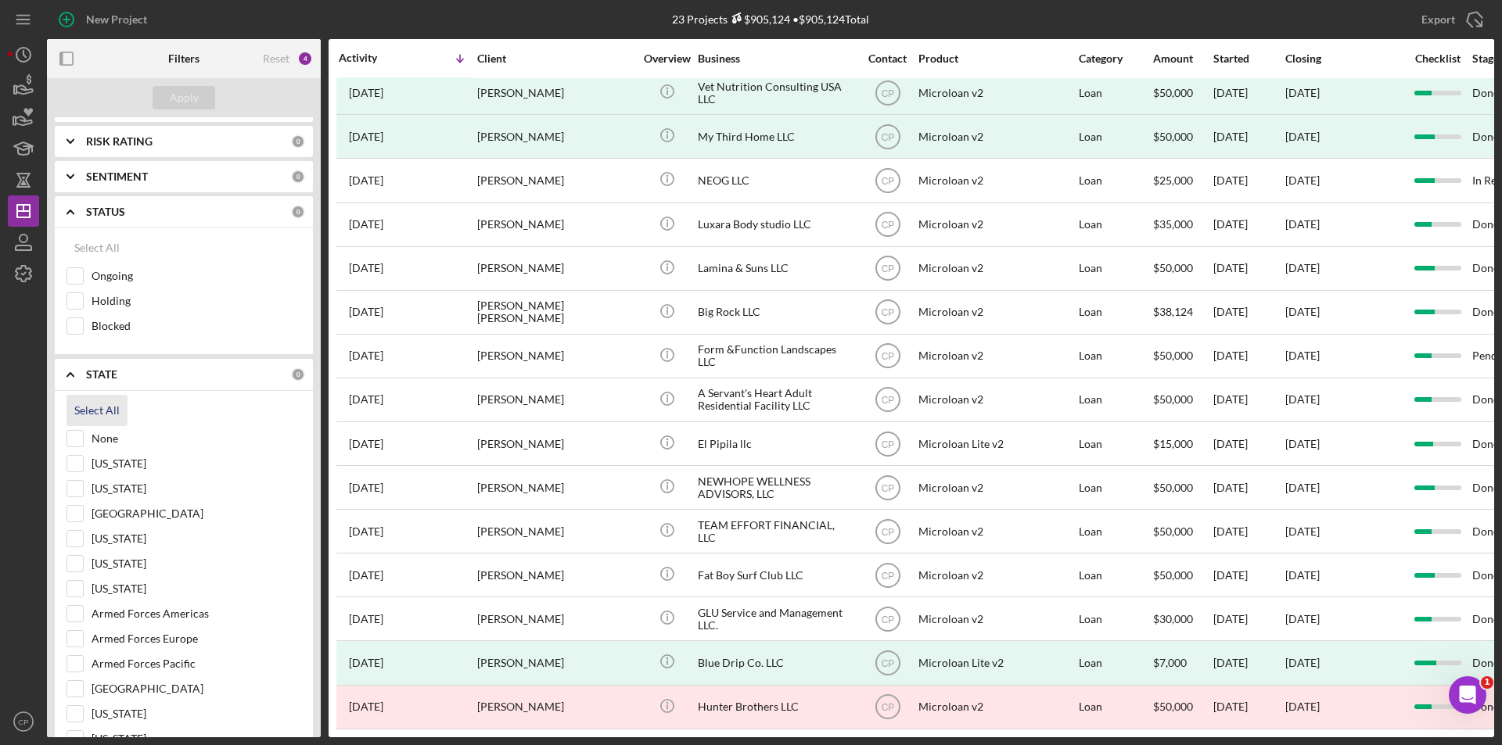
checkbox input "true"
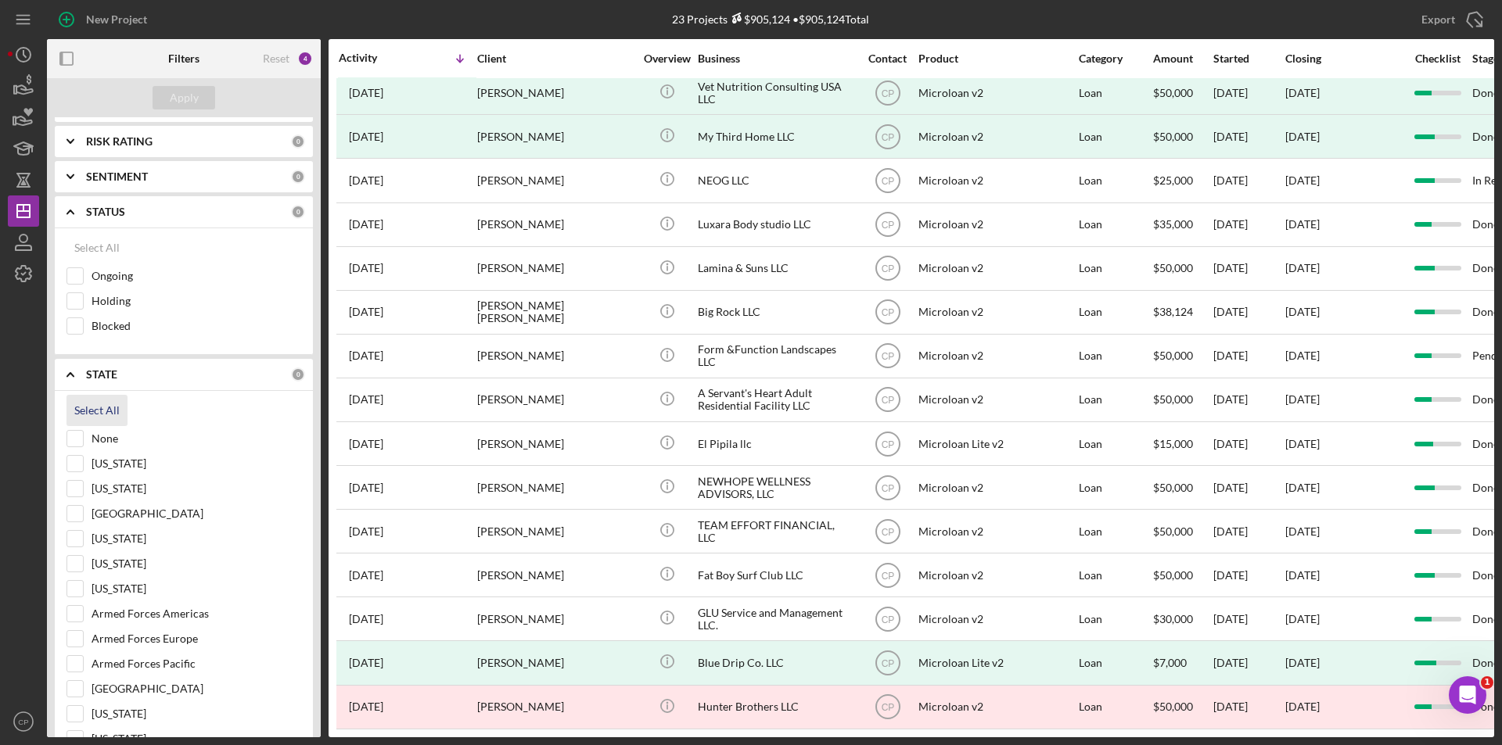
checkbox input "true"
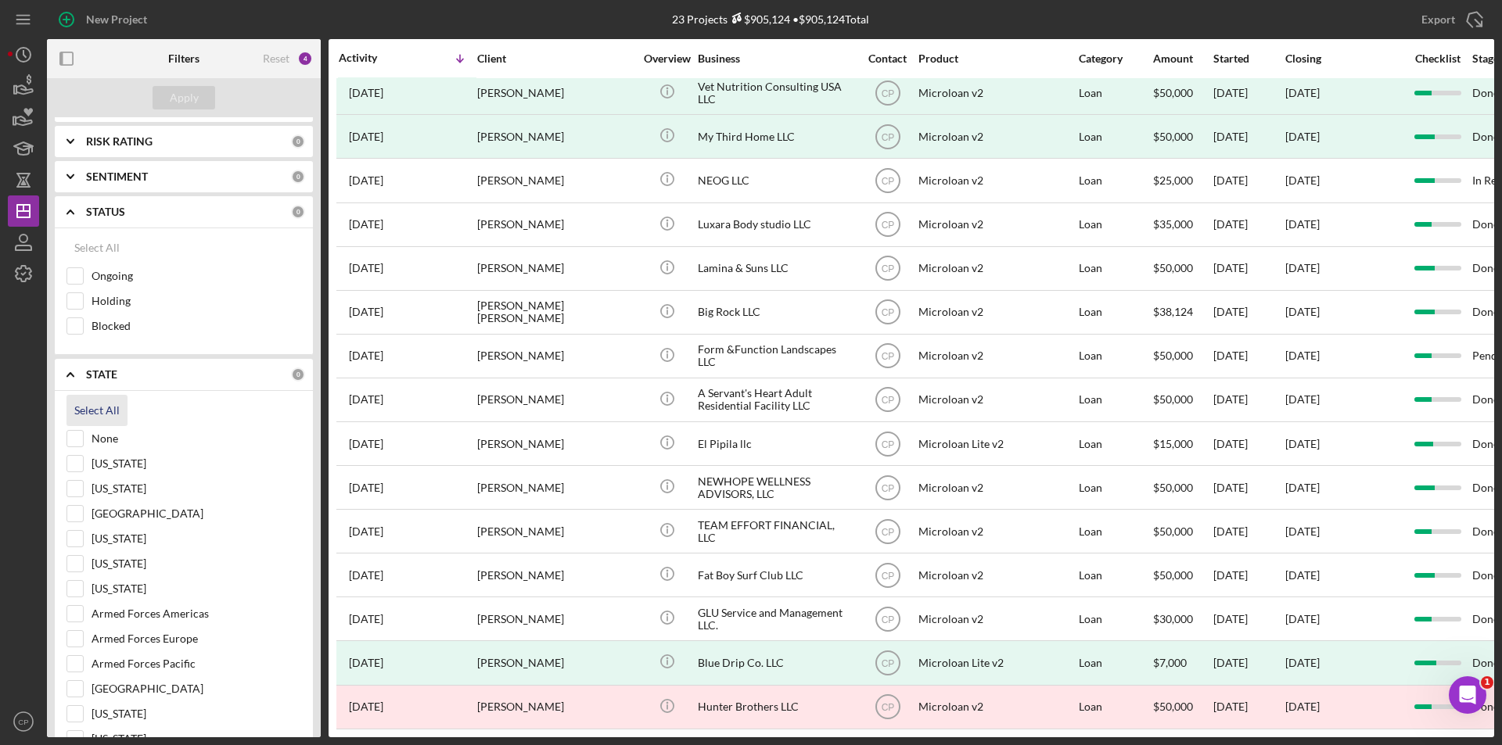
checkbox input "true"
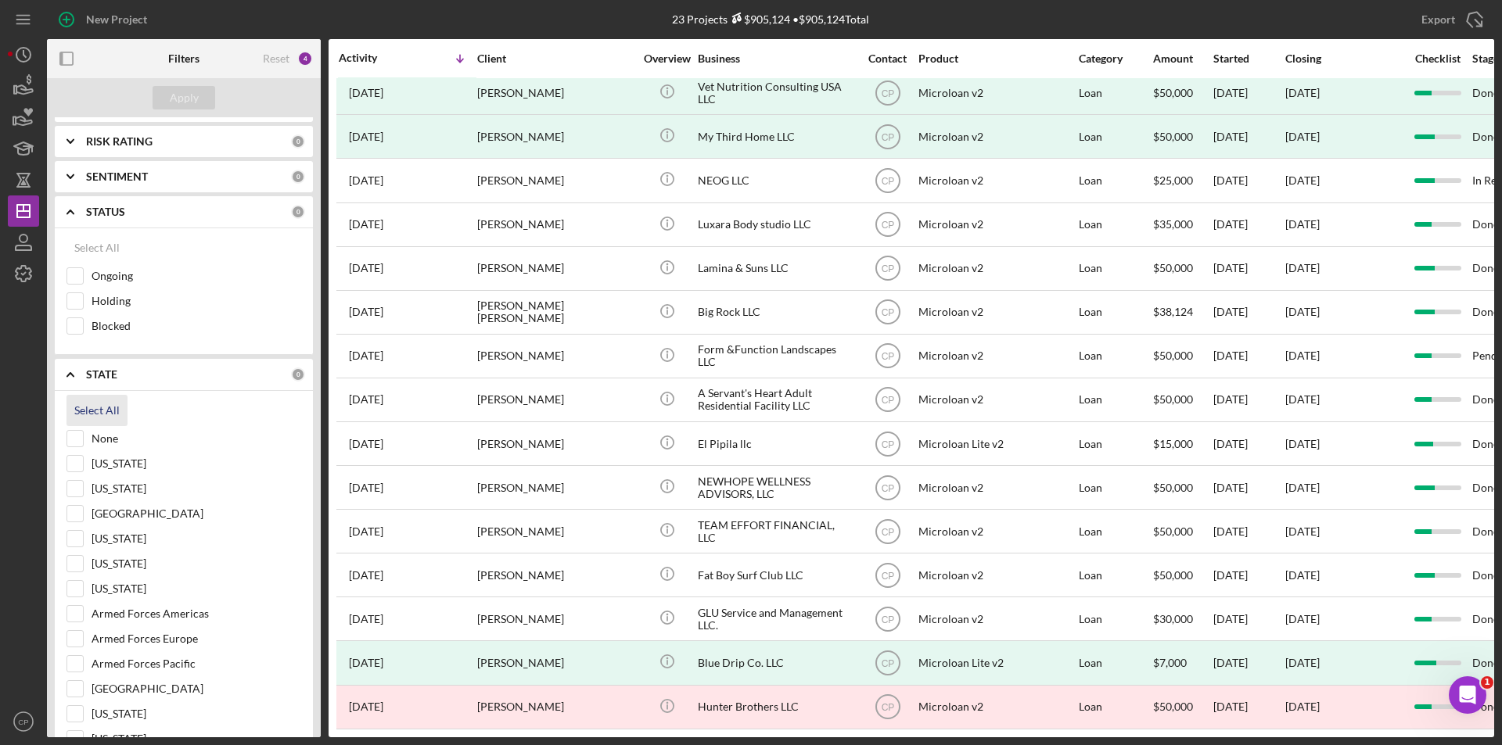
checkbox input "true"
click at [170, 102] on div "Apply" at bounding box center [184, 97] width 29 height 23
click at [113, 366] on div "STATE Clear 76" at bounding box center [195, 374] width 219 height 31
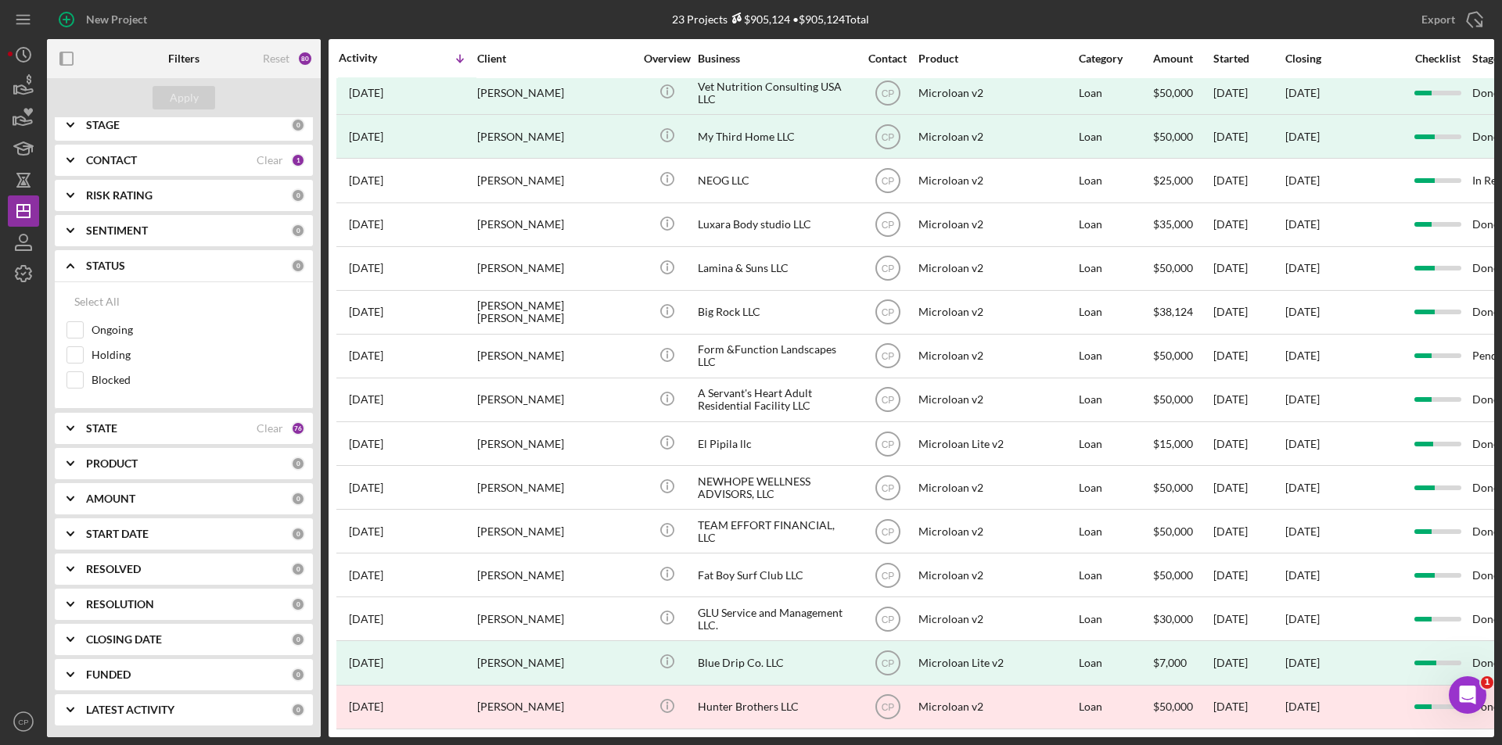
scroll to position [259, 0]
click at [142, 531] on b "START DATE" at bounding box center [117, 534] width 63 height 13
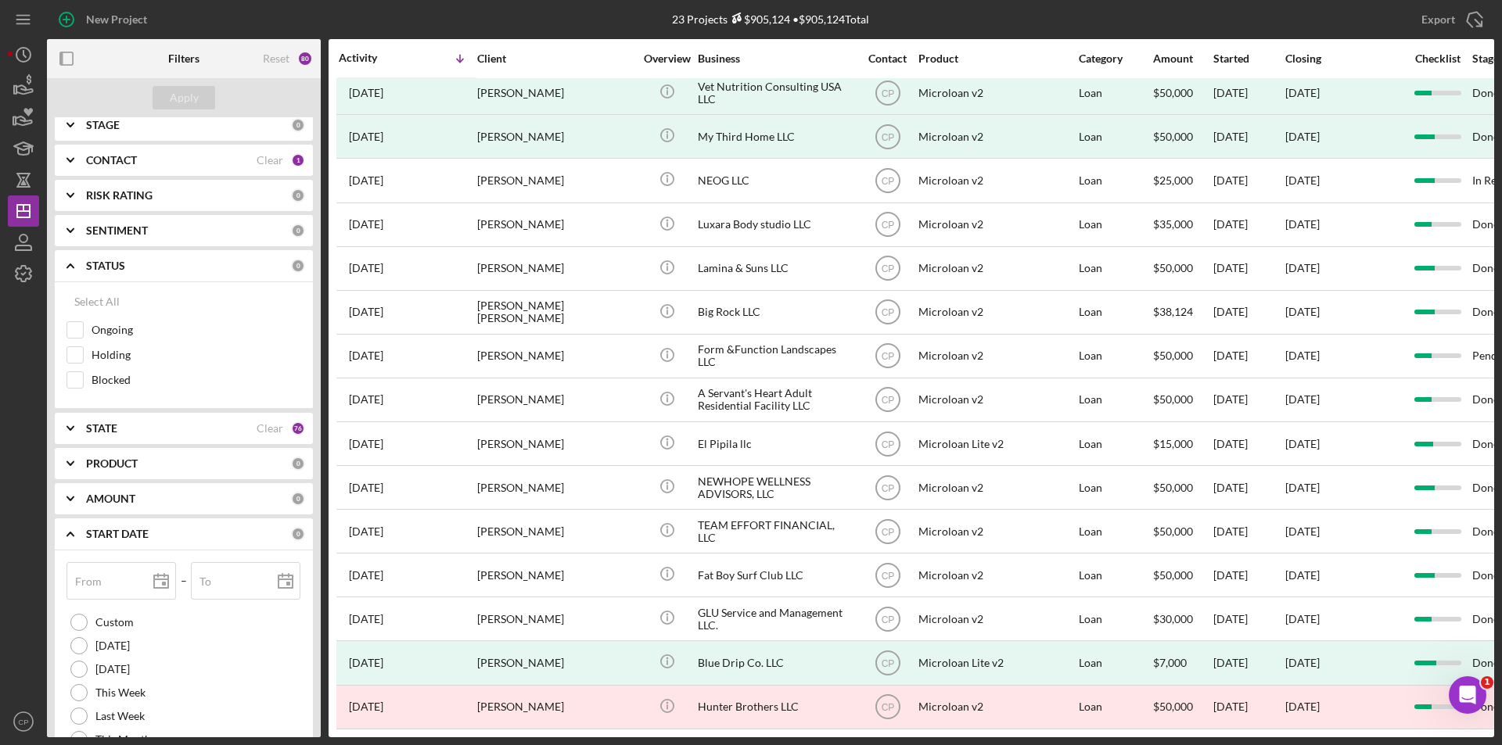
scroll to position [313, 0]
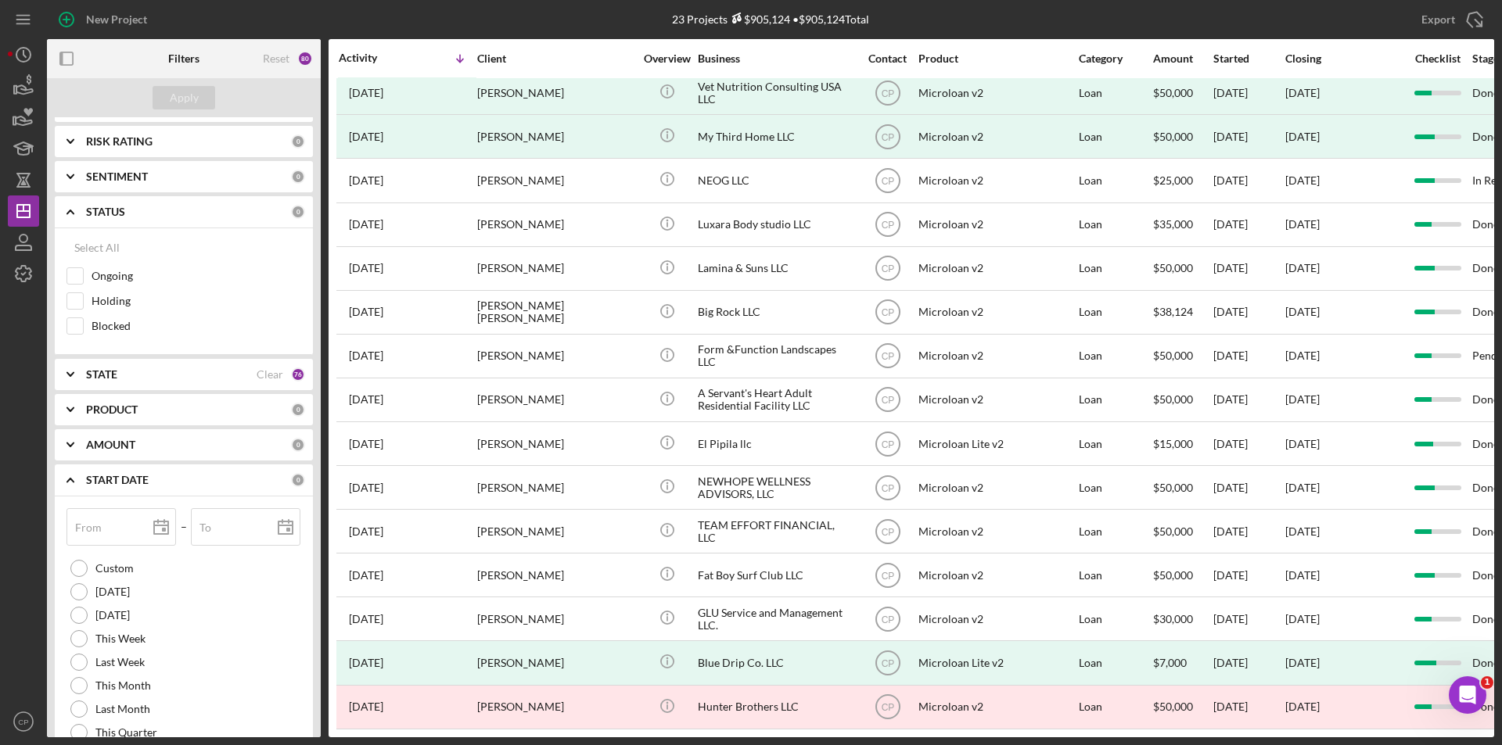
click at [103, 475] on b "START DATE" at bounding box center [117, 480] width 63 height 13
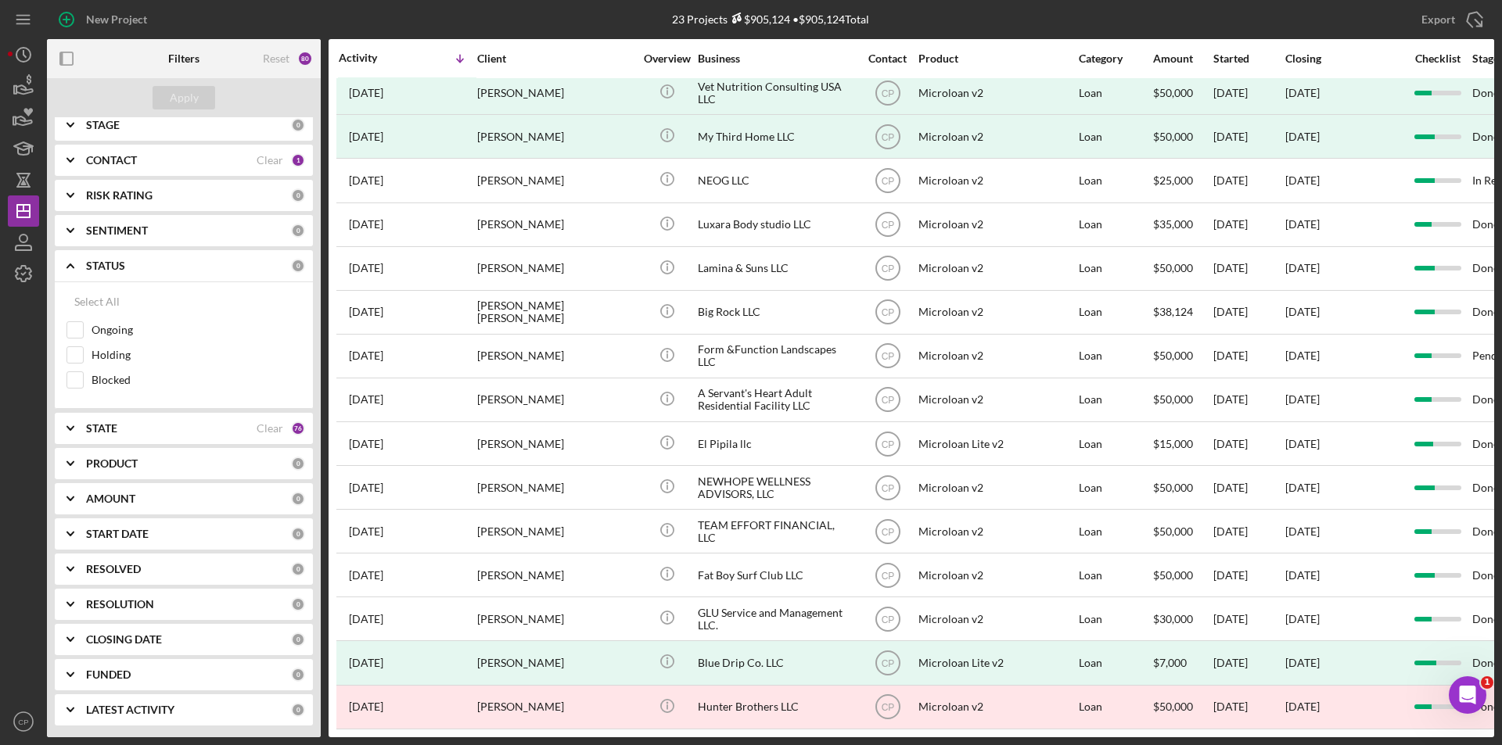
click at [95, 670] on b "FUNDED" at bounding box center [108, 675] width 45 height 13
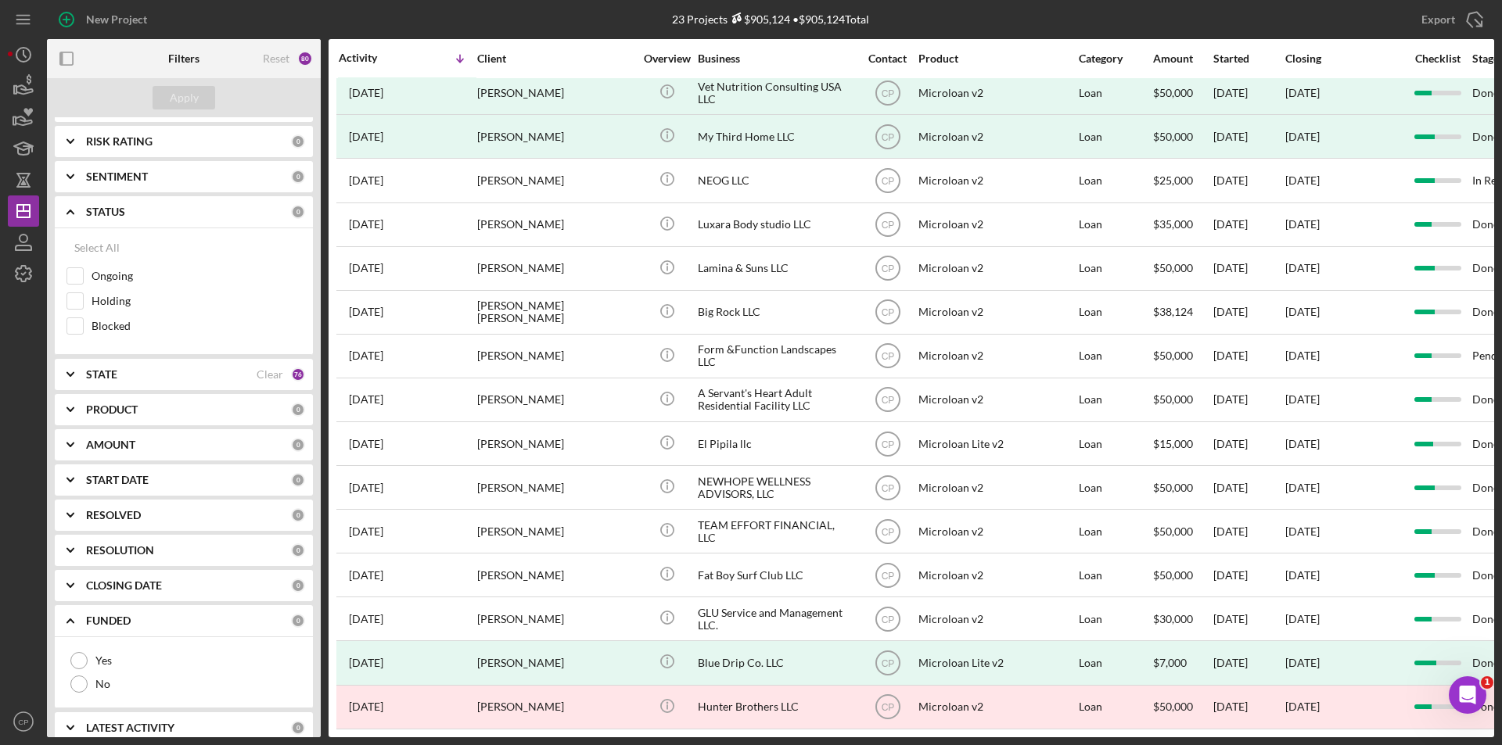
click at [113, 617] on b "FUNDED" at bounding box center [108, 621] width 45 height 13
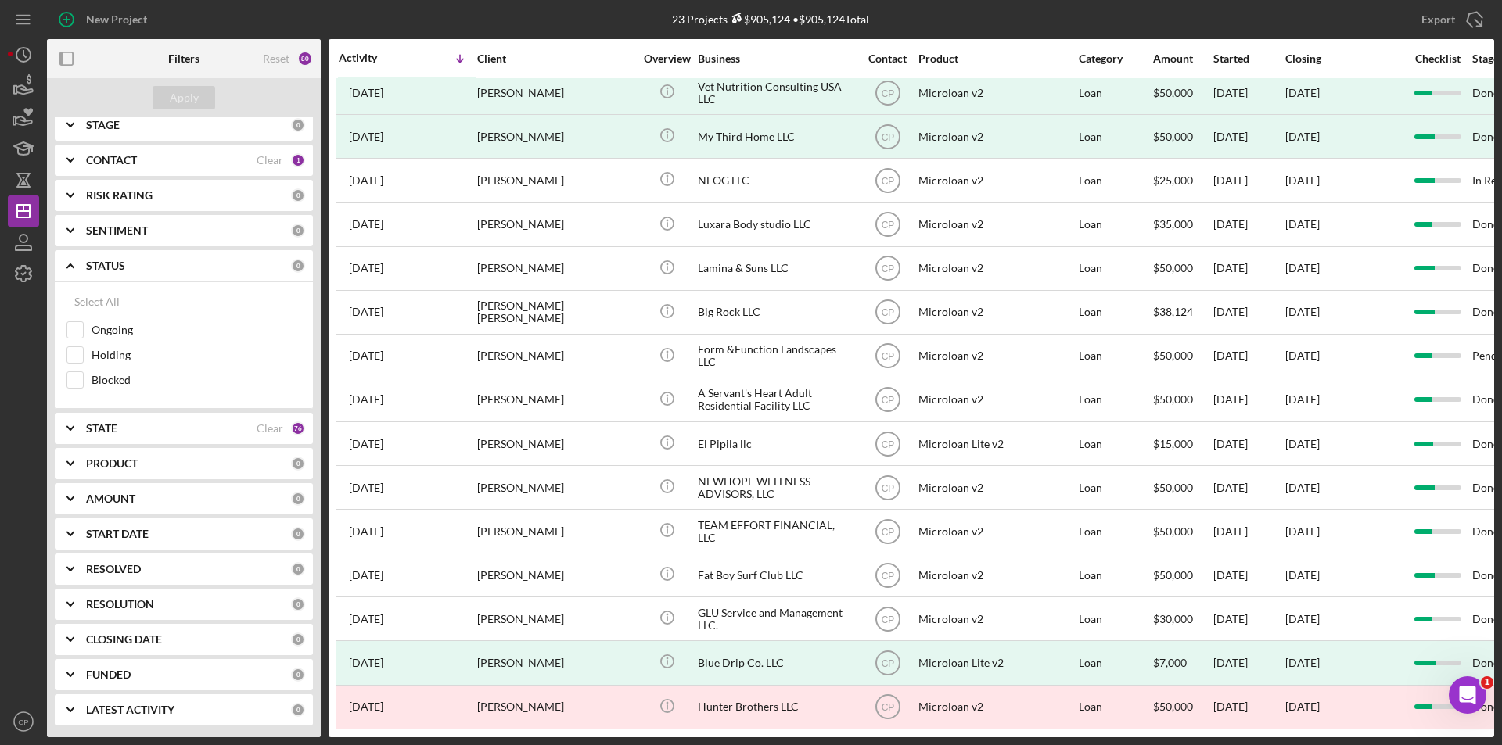
scroll to position [181, 0]
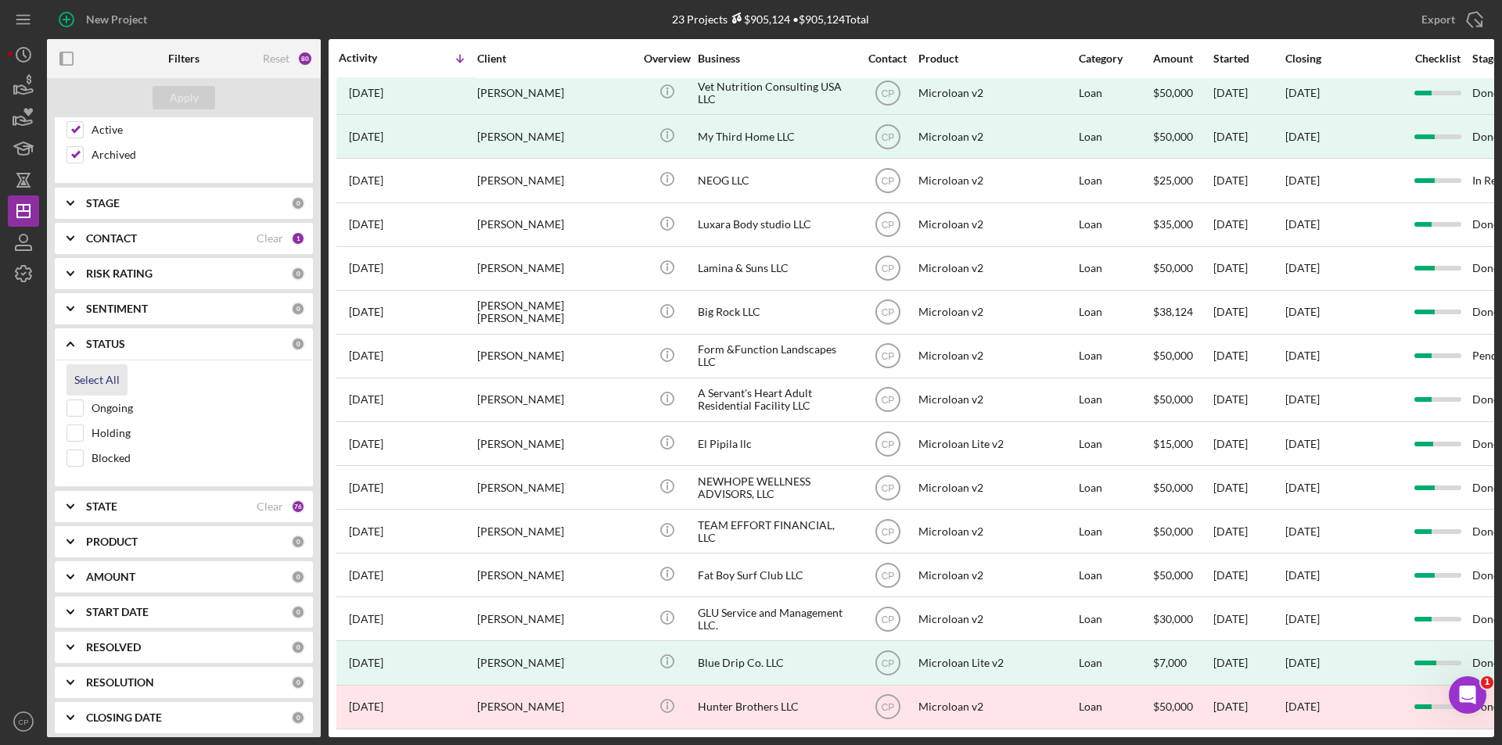
click at [99, 373] on div "Select All" at bounding box center [96, 379] width 45 height 31
checkbox input "true"
click at [168, 105] on button "Apply" at bounding box center [184, 97] width 63 height 23
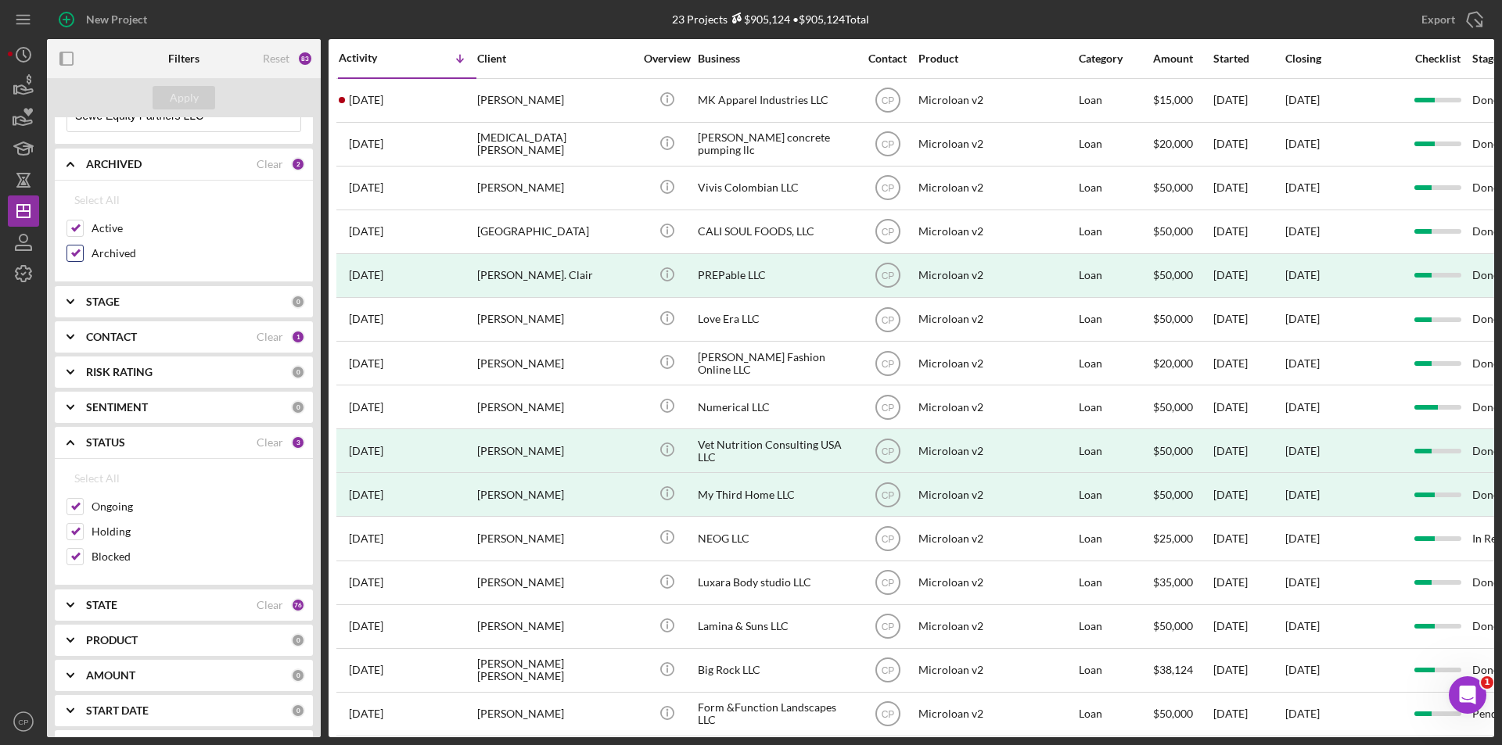
scroll to position [0, 0]
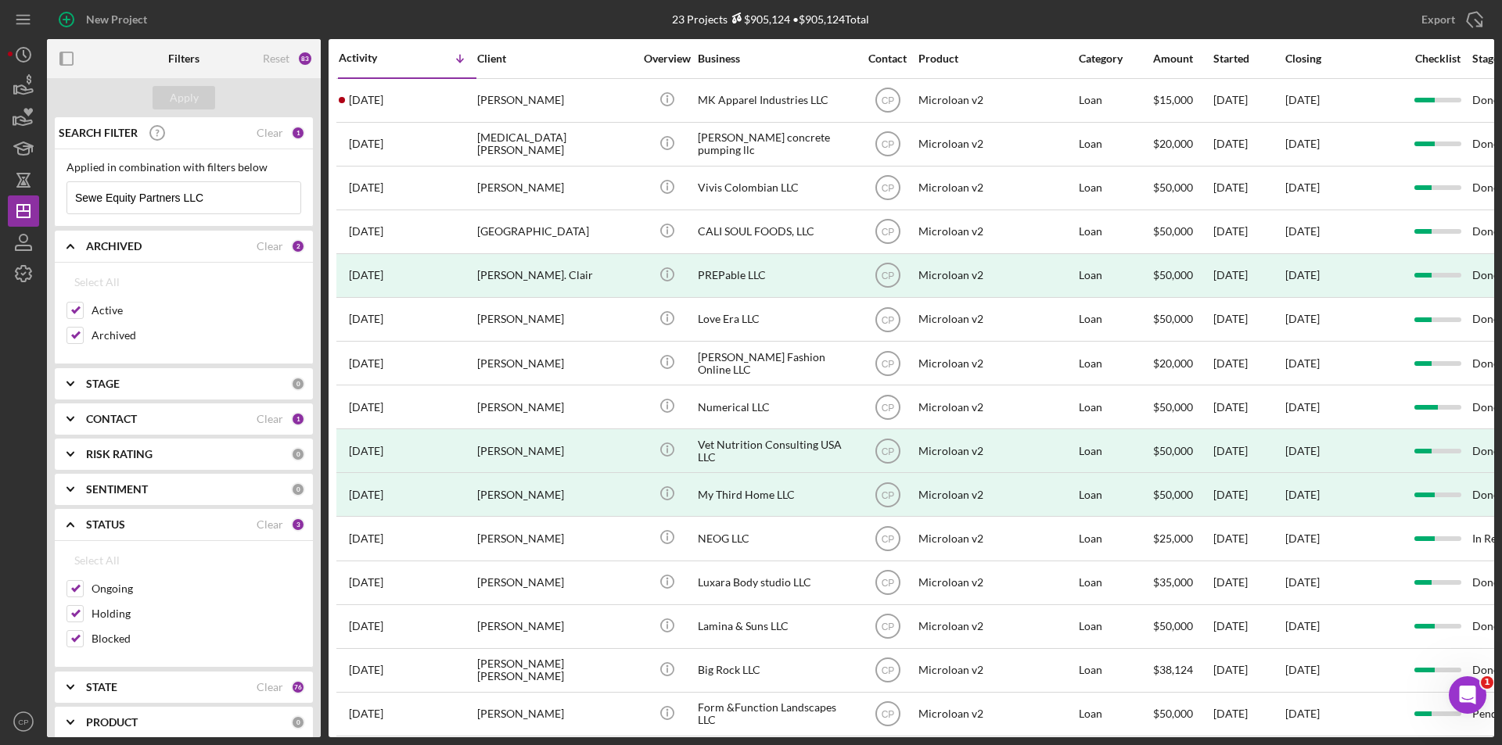
click at [118, 519] on b "STATUS" at bounding box center [105, 525] width 39 height 13
click at [126, 454] on b "RISK RATING" at bounding box center [119, 454] width 66 height 13
click at [127, 417] on b "CONTACT" at bounding box center [111, 419] width 51 height 13
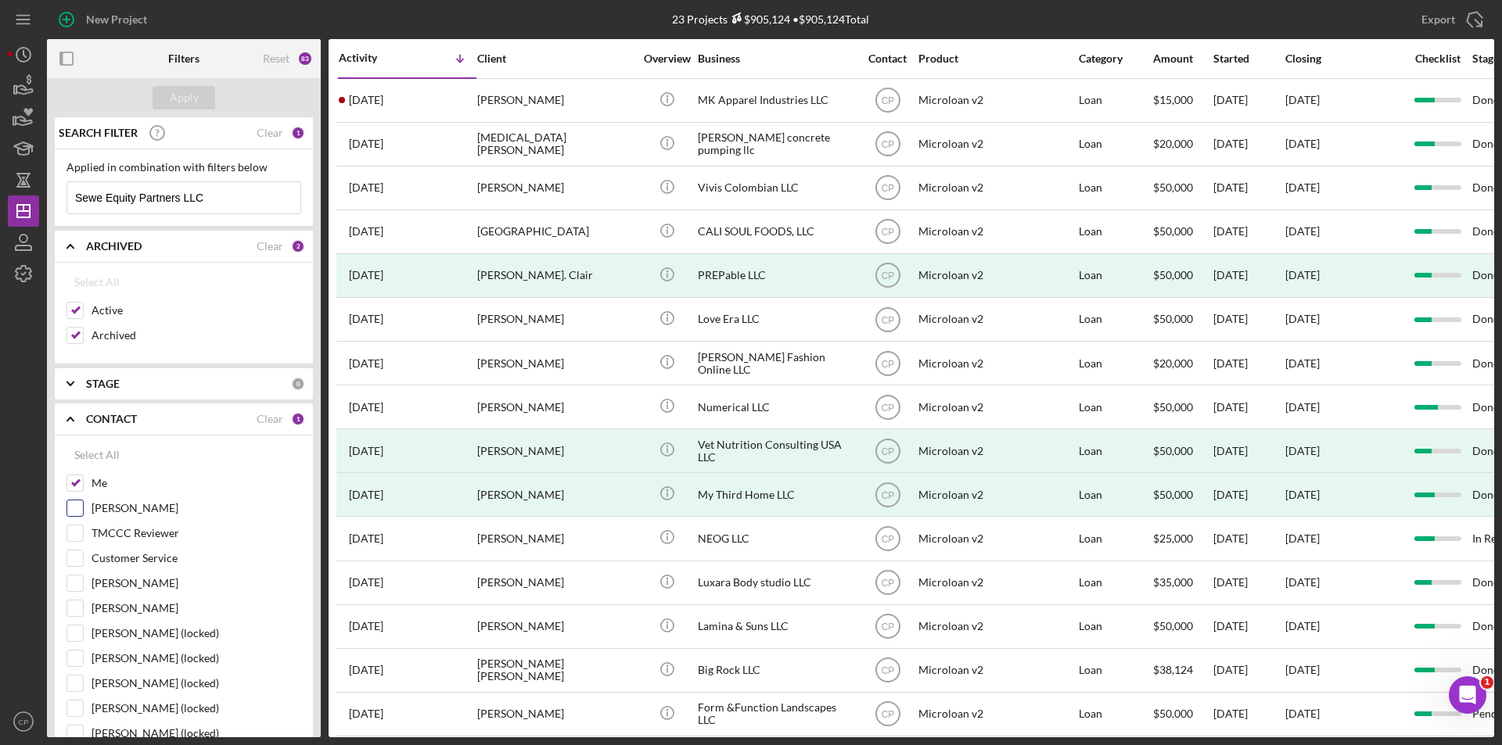
click at [124, 504] on label "[PERSON_NAME]" at bounding box center [197, 509] width 210 height 16
click at [83, 504] on input "[PERSON_NAME]" at bounding box center [75, 509] width 16 height 16
checkbox input "true"
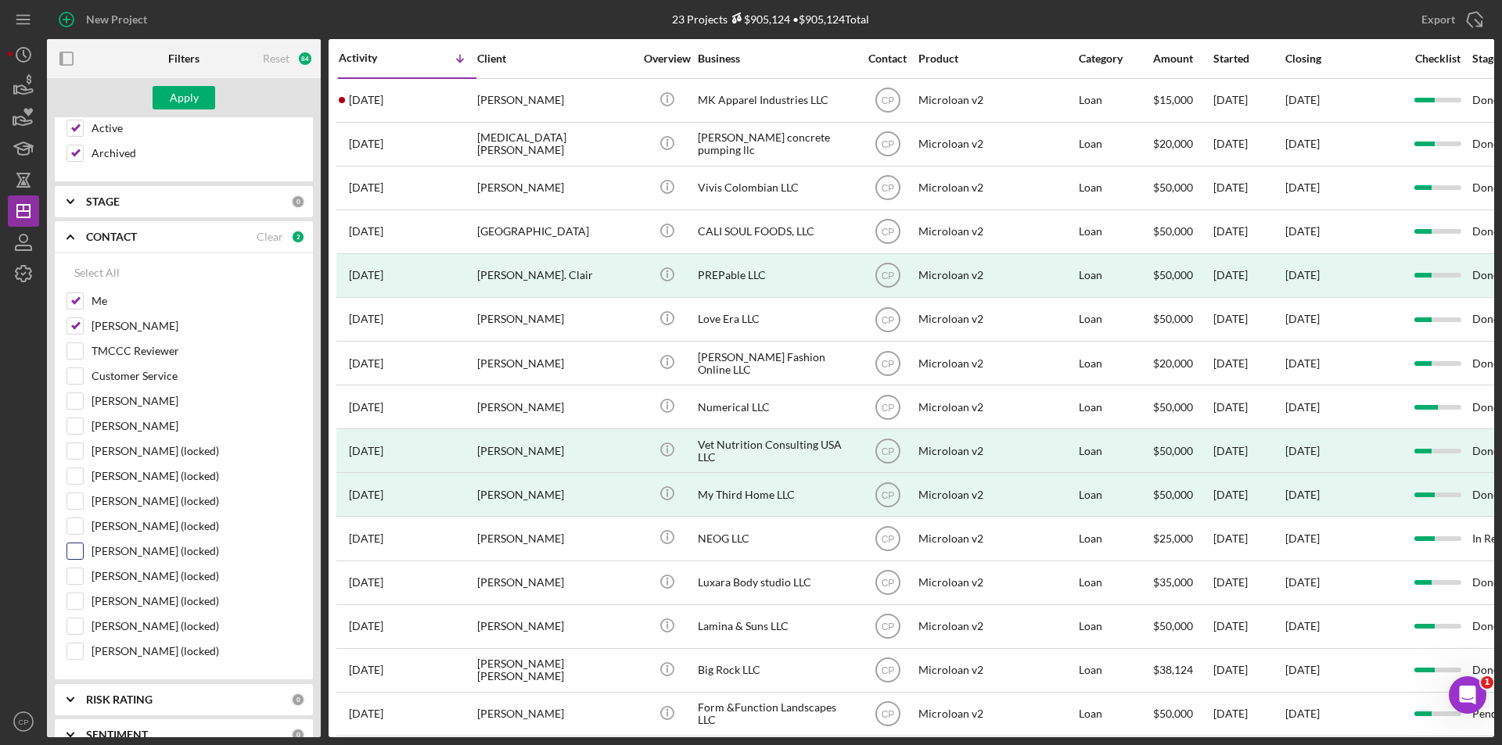
scroll to position [235, 0]
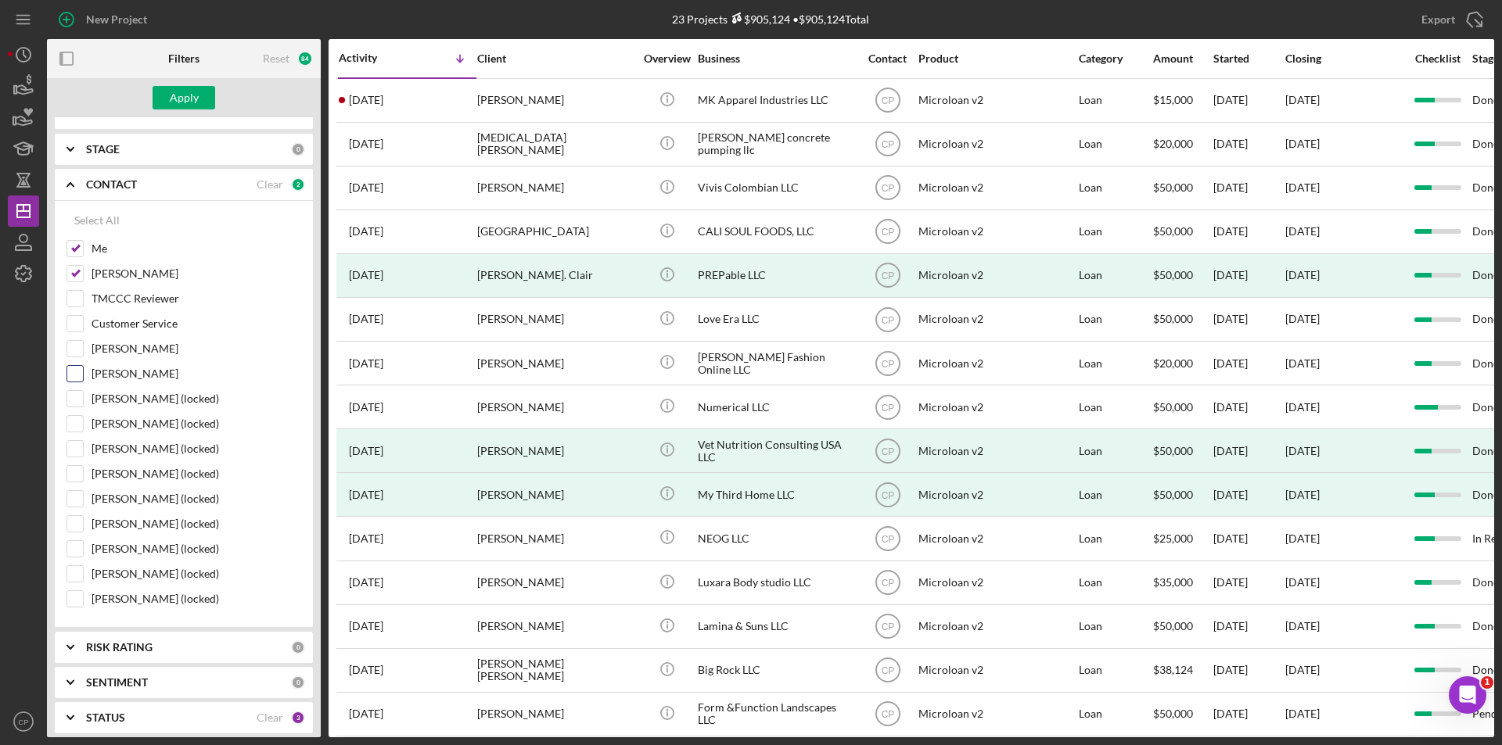
click at [109, 376] on label "Tanner Plemmons-Gardner" at bounding box center [197, 374] width 210 height 16
click at [83, 376] on input "Tanner Plemmons-Gardner" at bounding box center [75, 374] width 16 height 16
checkbox input "true"
click at [175, 83] on div "Apply" at bounding box center [184, 97] width 274 height 39
click at [169, 99] on button "Apply" at bounding box center [184, 97] width 63 height 23
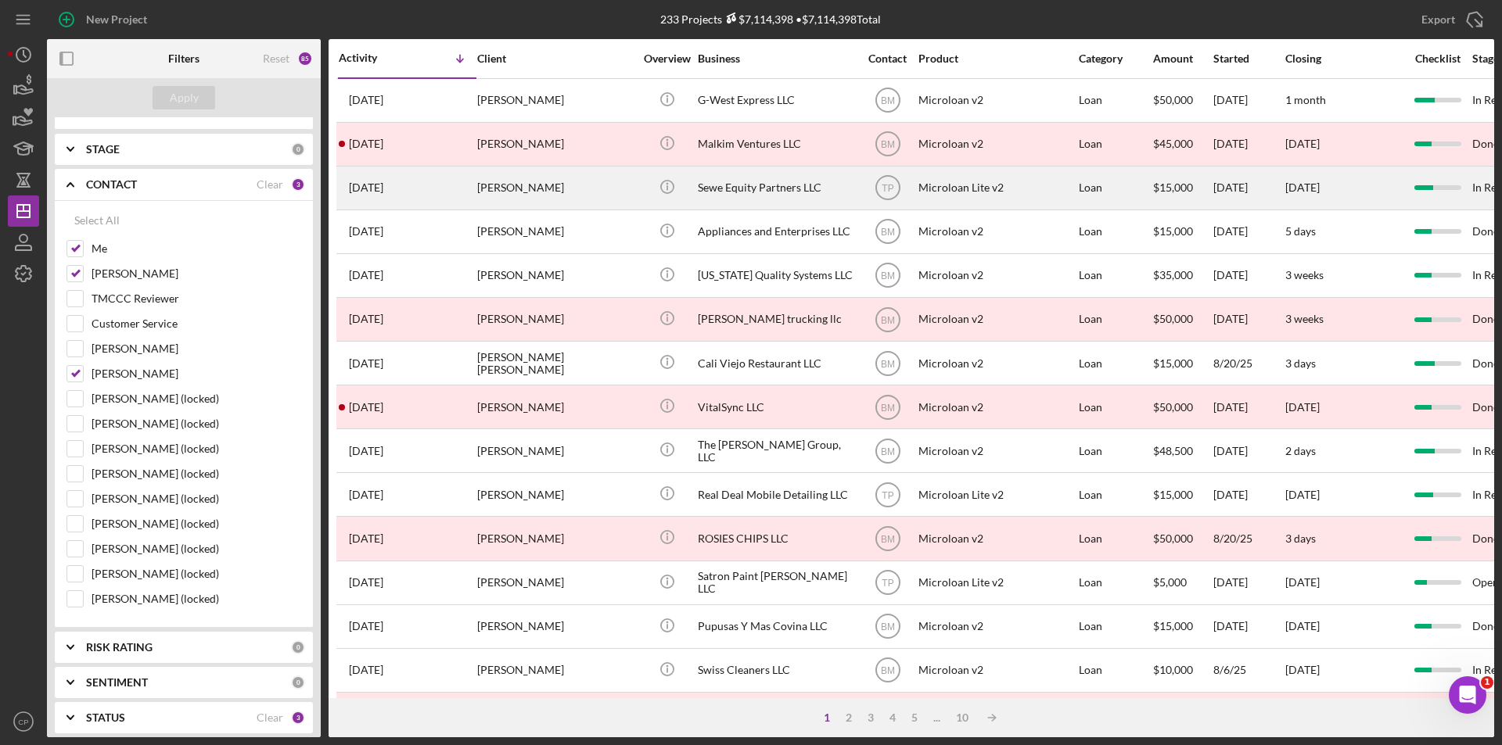
click at [720, 184] on div "Sewe Equity Partners LLC" at bounding box center [776, 187] width 156 height 41
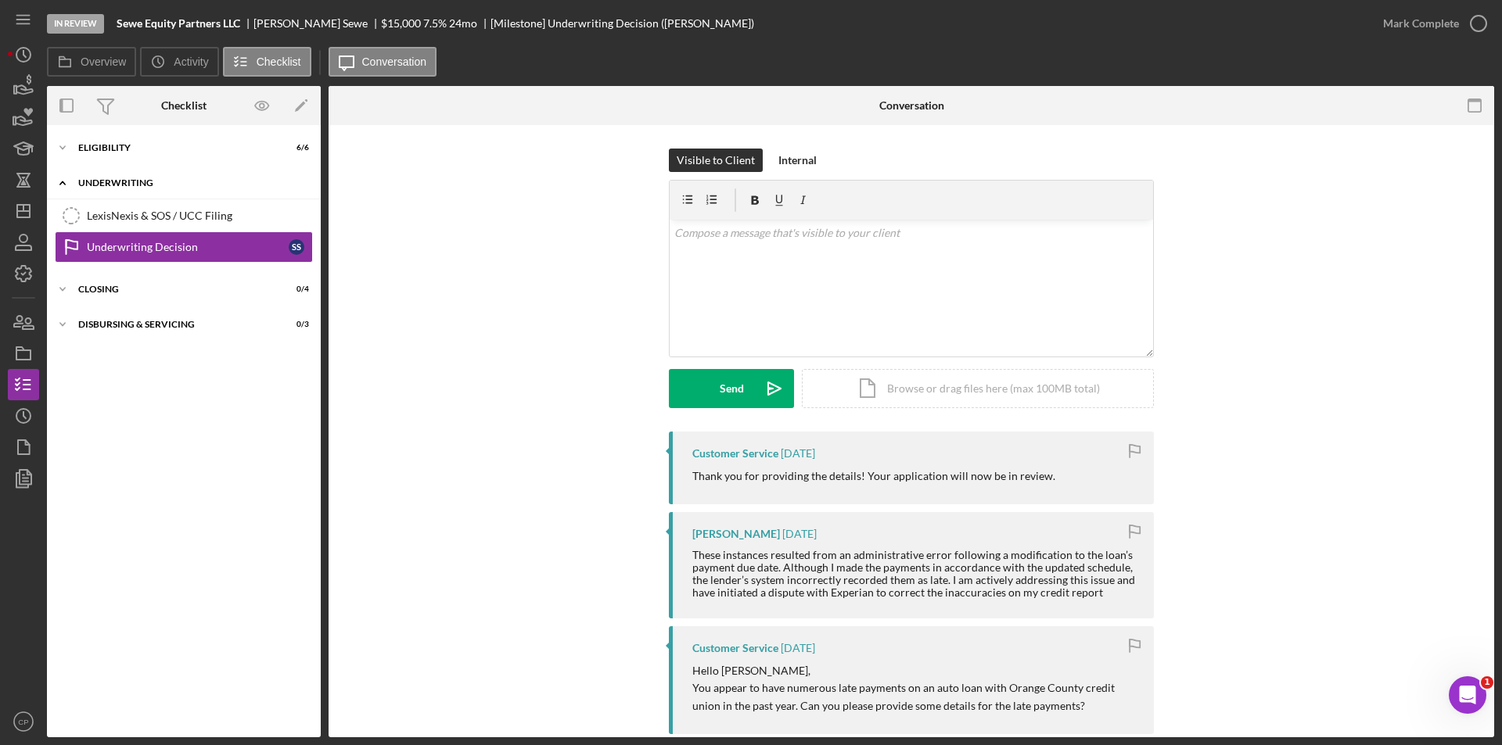
click at [103, 178] on div "Icon/Expander Underwriting 0 / 2" at bounding box center [184, 183] width 274 height 32
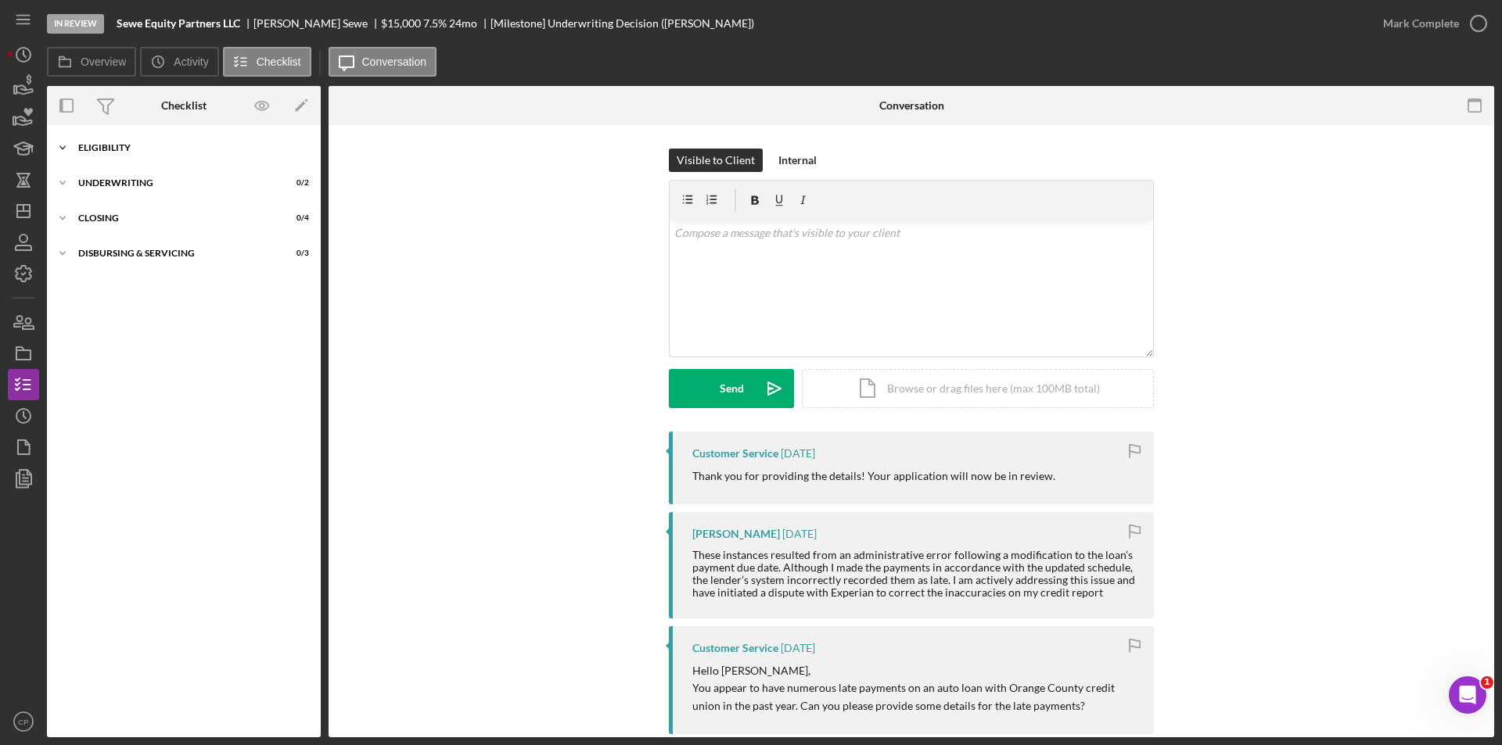
click at [116, 136] on div "Icon/Expander Eligibility 6 / 6" at bounding box center [184, 147] width 274 height 31
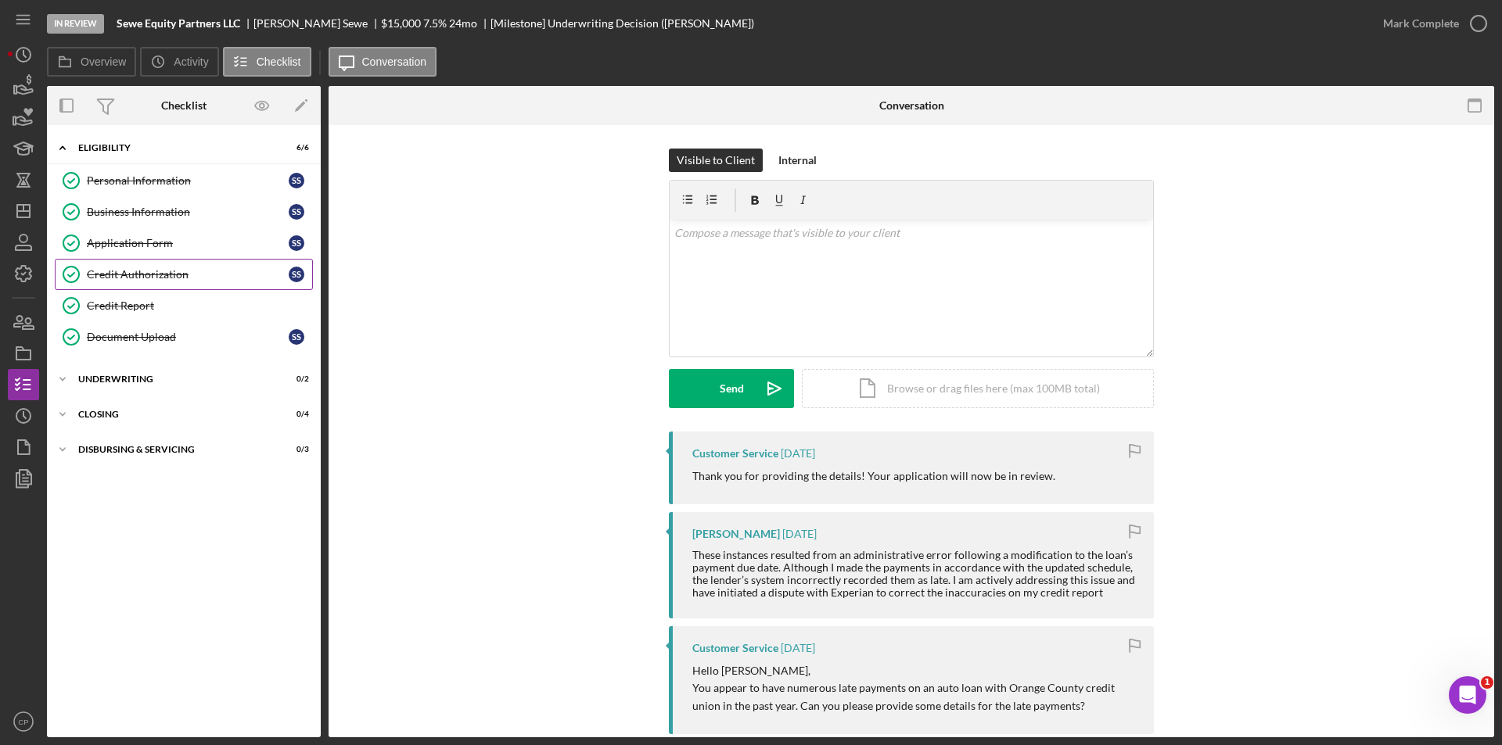
click at [114, 269] on div "Credit Authorization" at bounding box center [188, 274] width 202 height 13
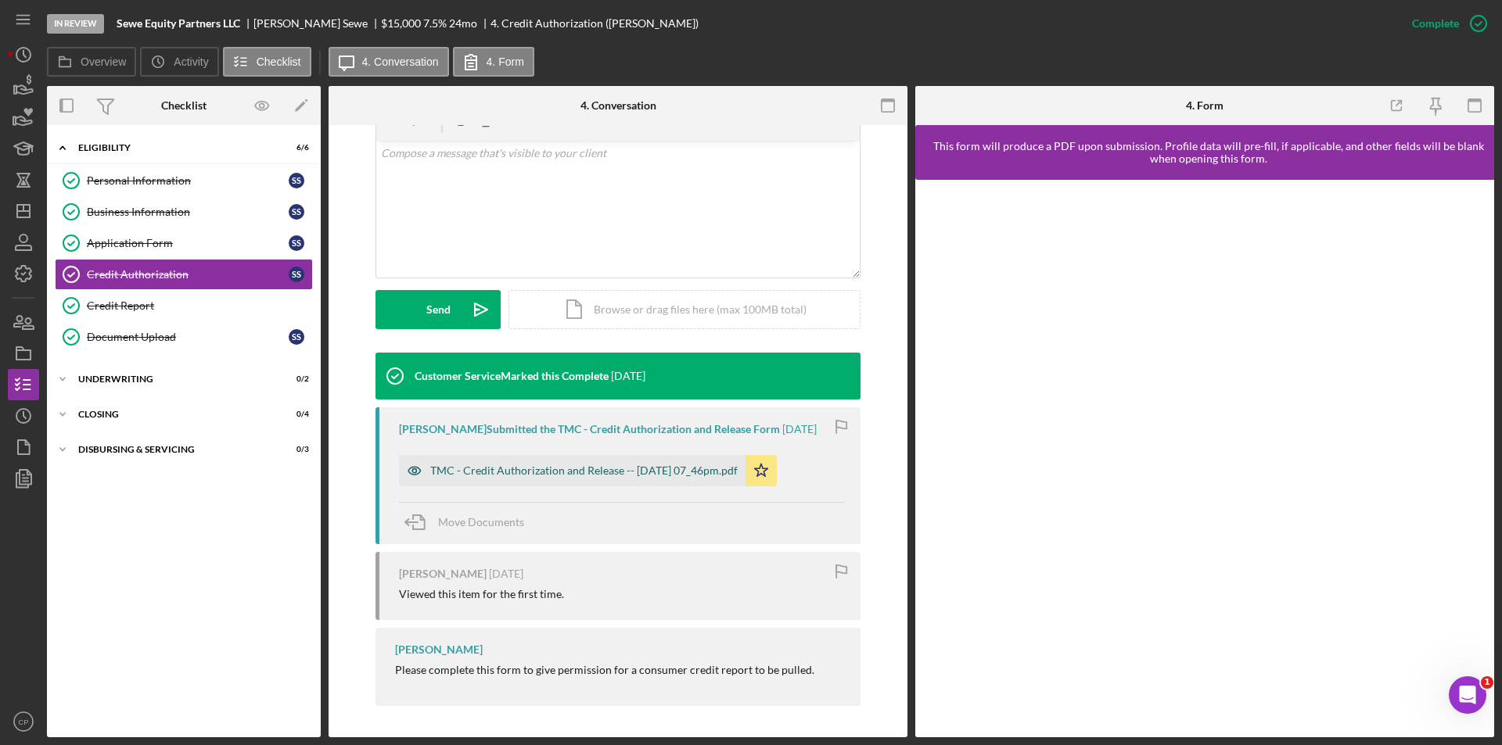
click at [517, 466] on div "TMC - Credit Authorization and Release -- 2025-09-17 07_46pm.pdf" at bounding box center [583, 471] width 307 height 13
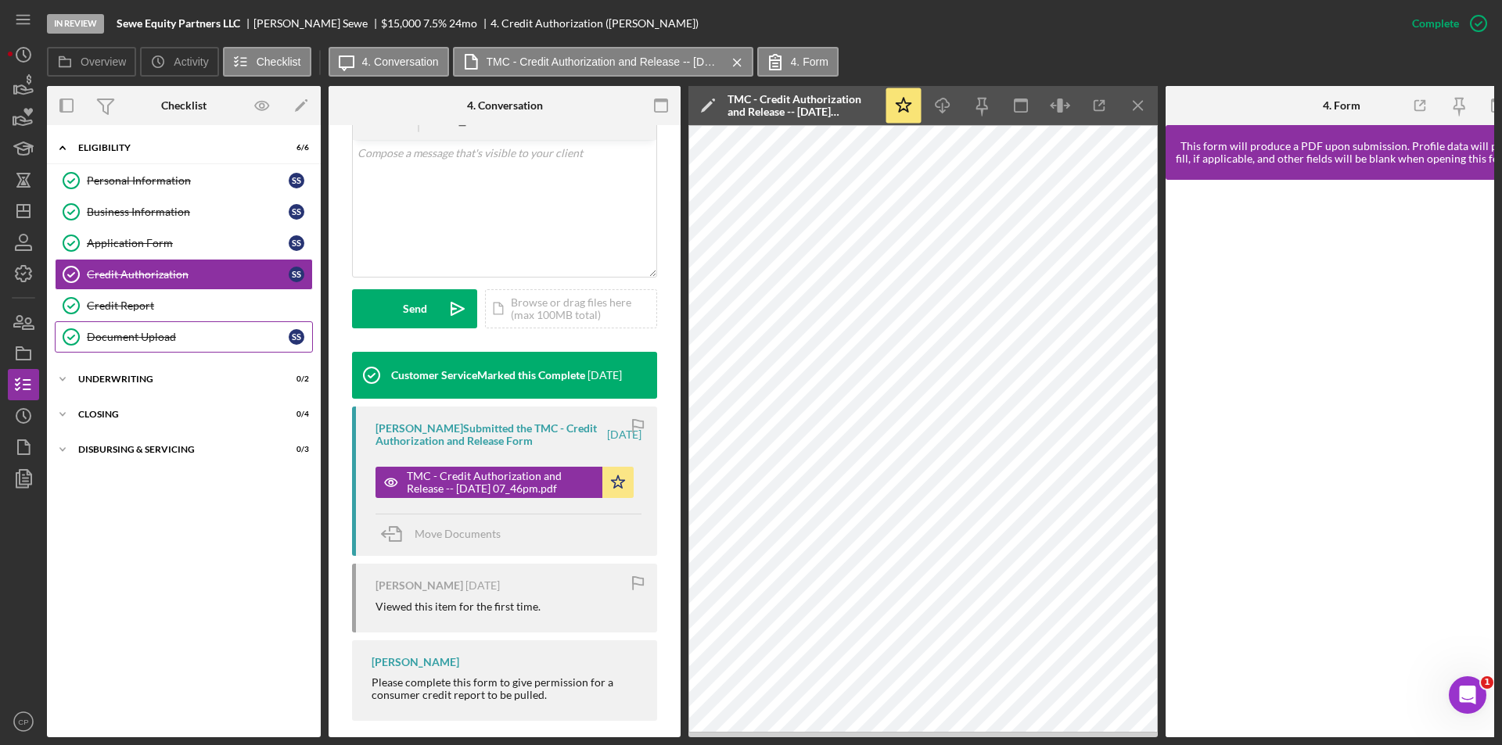
click at [125, 331] on div "Document Upload" at bounding box center [188, 337] width 202 height 13
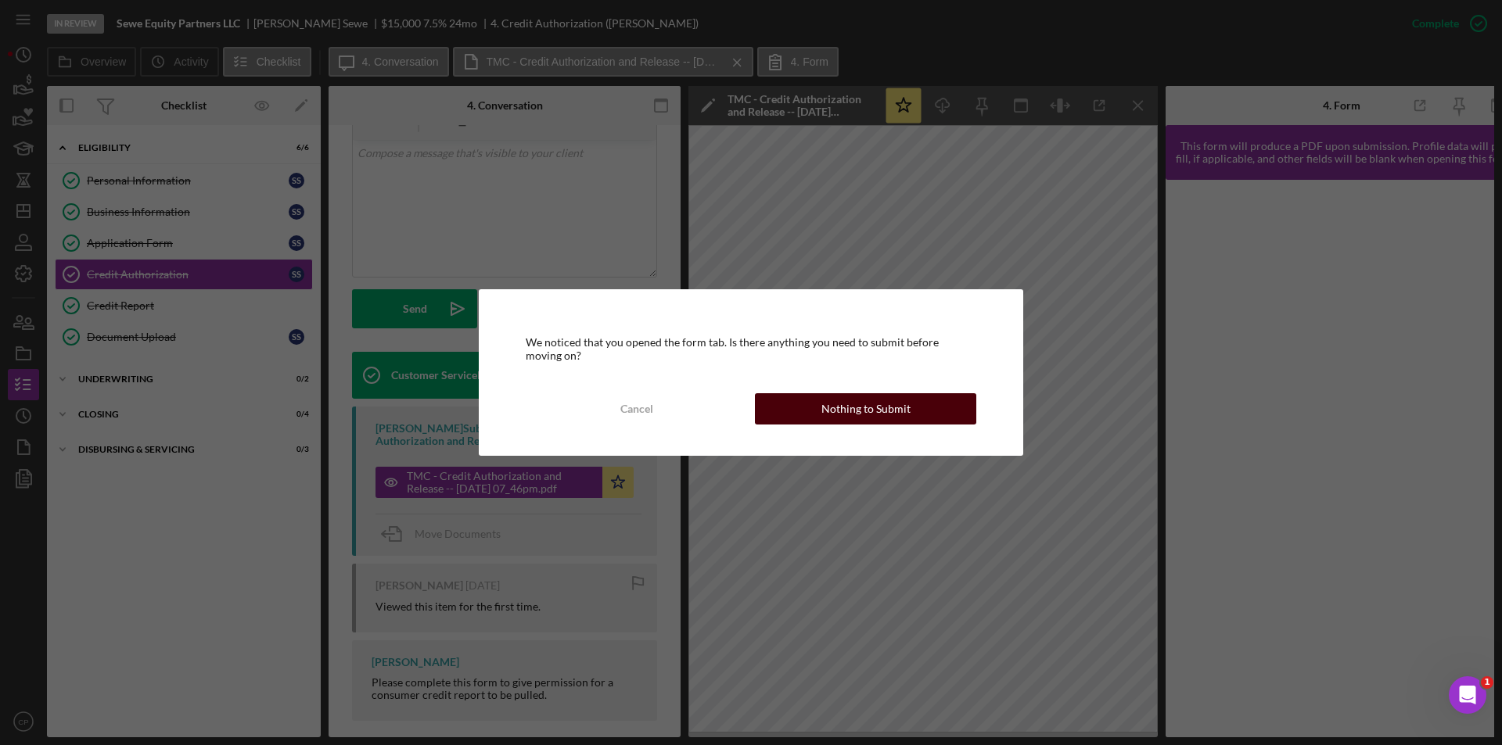
click at [880, 403] on div "Nothing to Submit" at bounding box center [865, 408] width 89 height 31
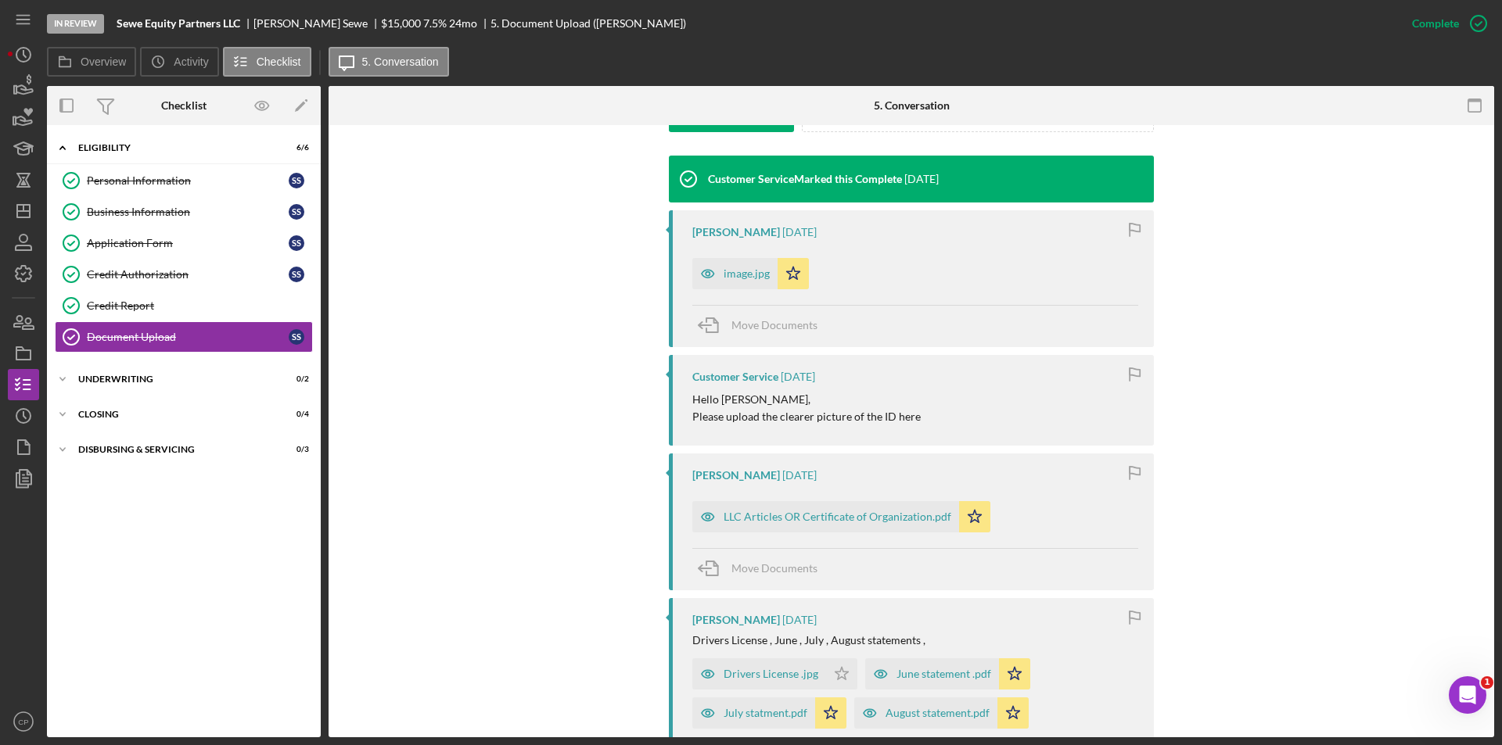
scroll to position [547, 0]
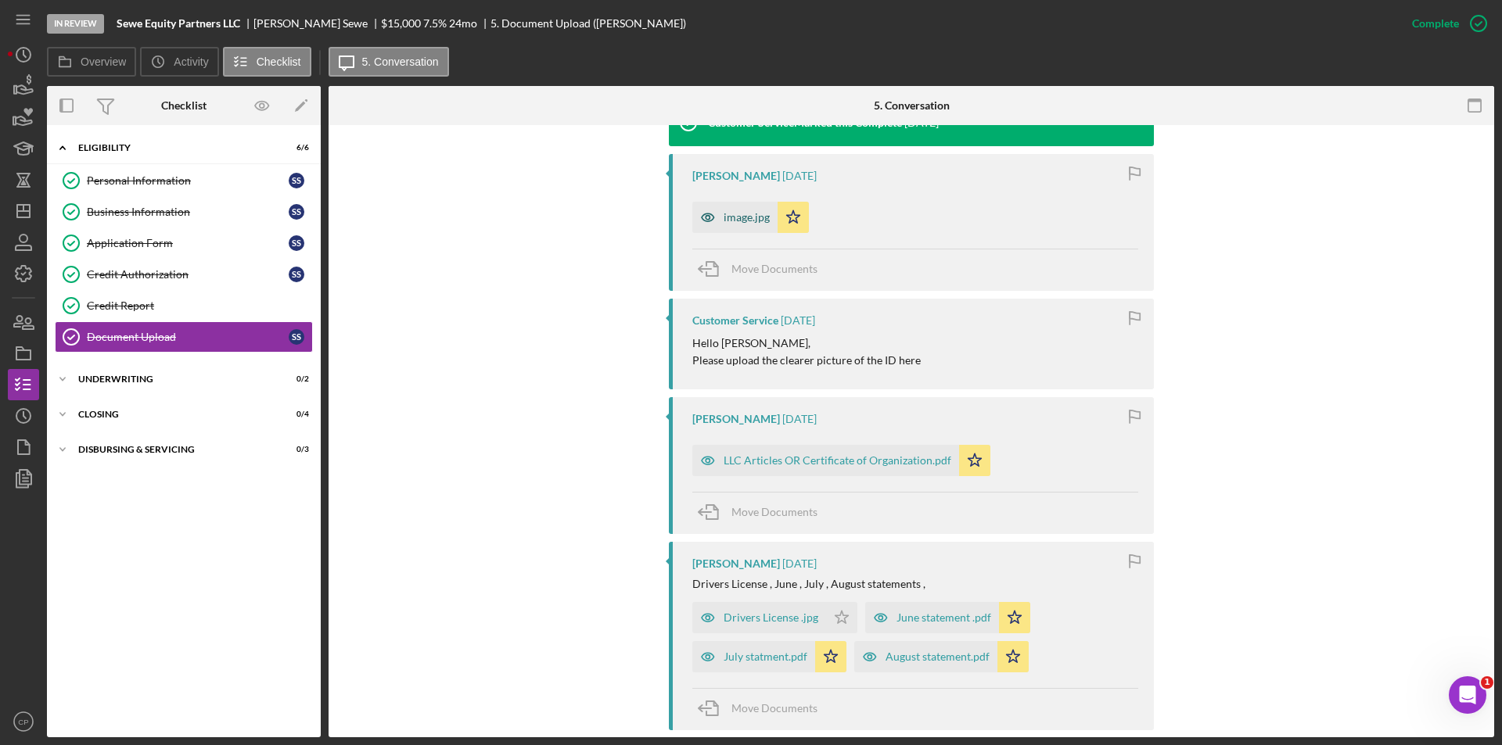
click at [735, 220] on div "image.jpg" at bounding box center [746, 217] width 46 height 13
